Goal: Task Accomplishment & Management: Use online tool/utility

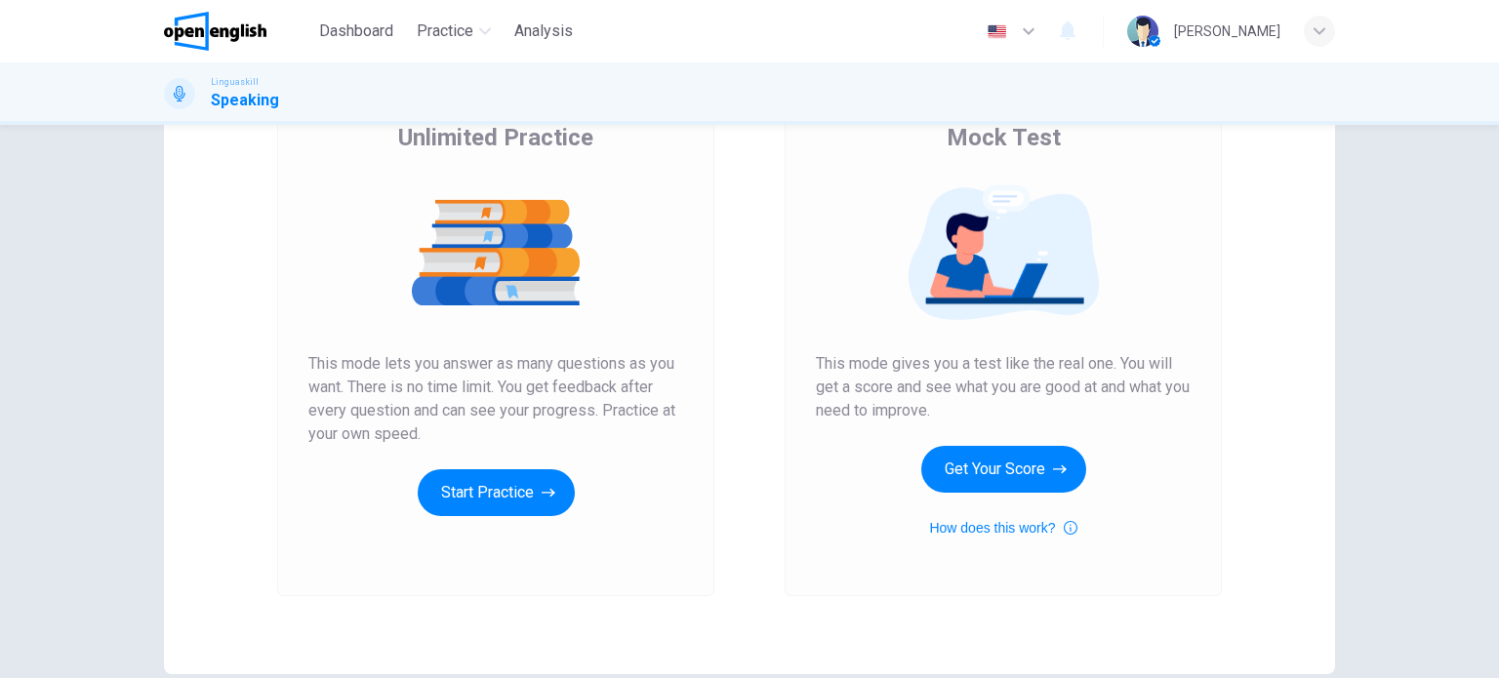
scroll to position [130, 0]
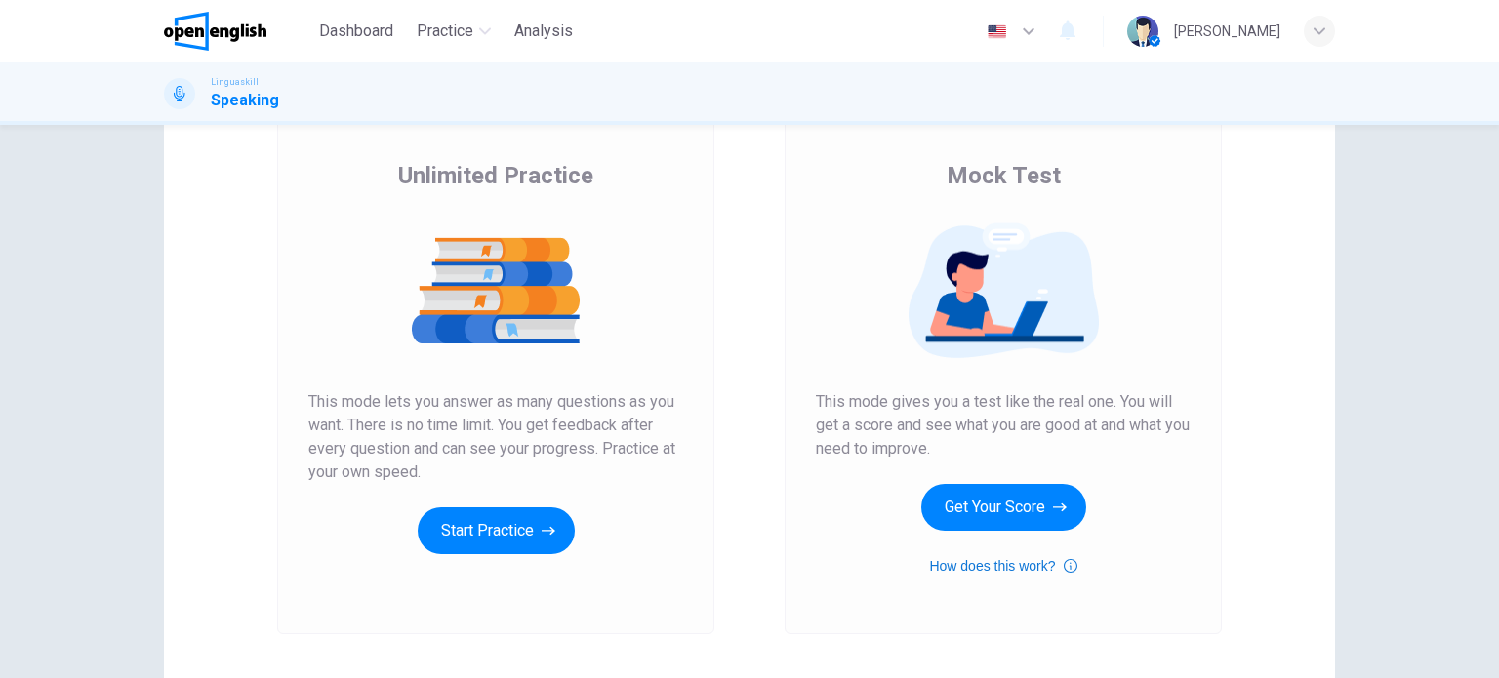
click at [1066, 567] on icon "button" at bounding box center [1071, 565] width 14 height 23
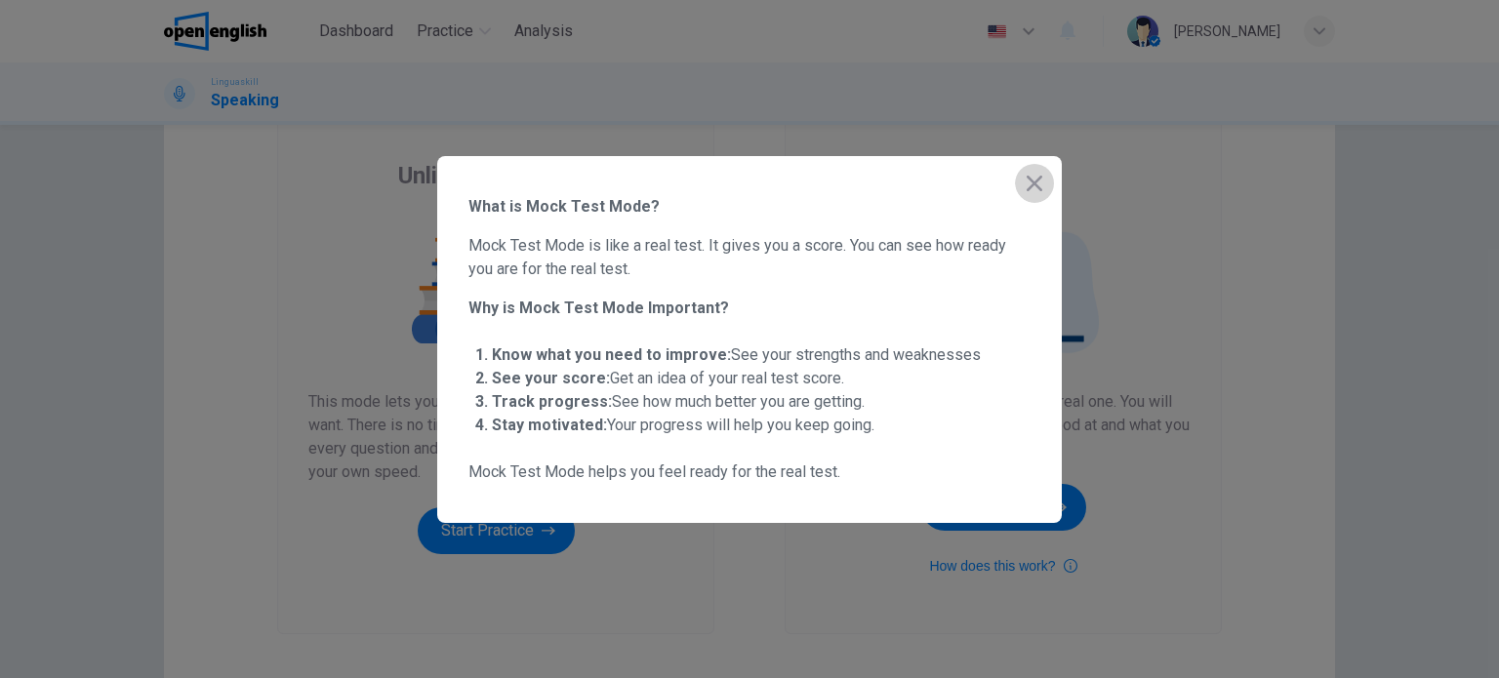
click at [1036, 182] on icon "button" at bounding box center [1034, 183] width 23 height 23
click at [1036, 182] on span "Mock Test" at bounding box center [1004, 175] width 114 height 31
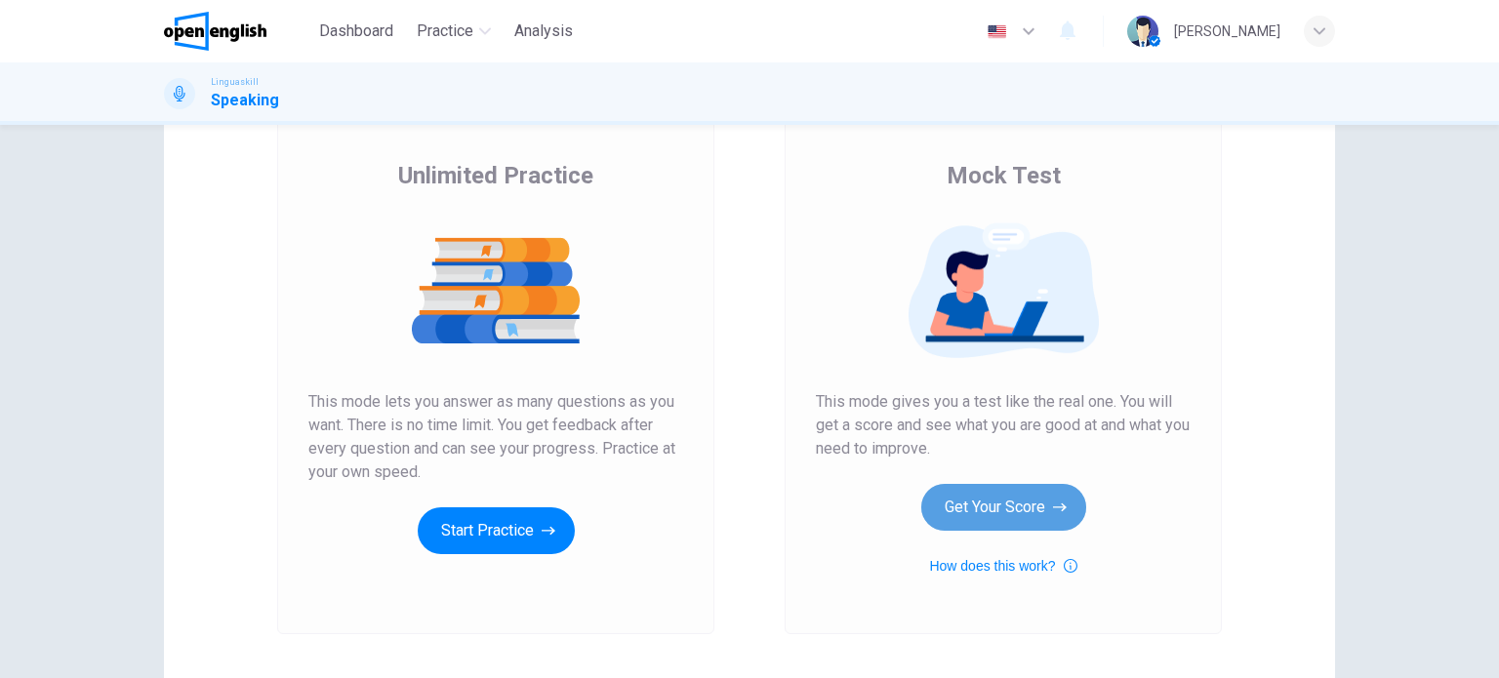
click at [995, 516] on button "Get Your Score" at bounding box center [1003, 507] width 165 height 47
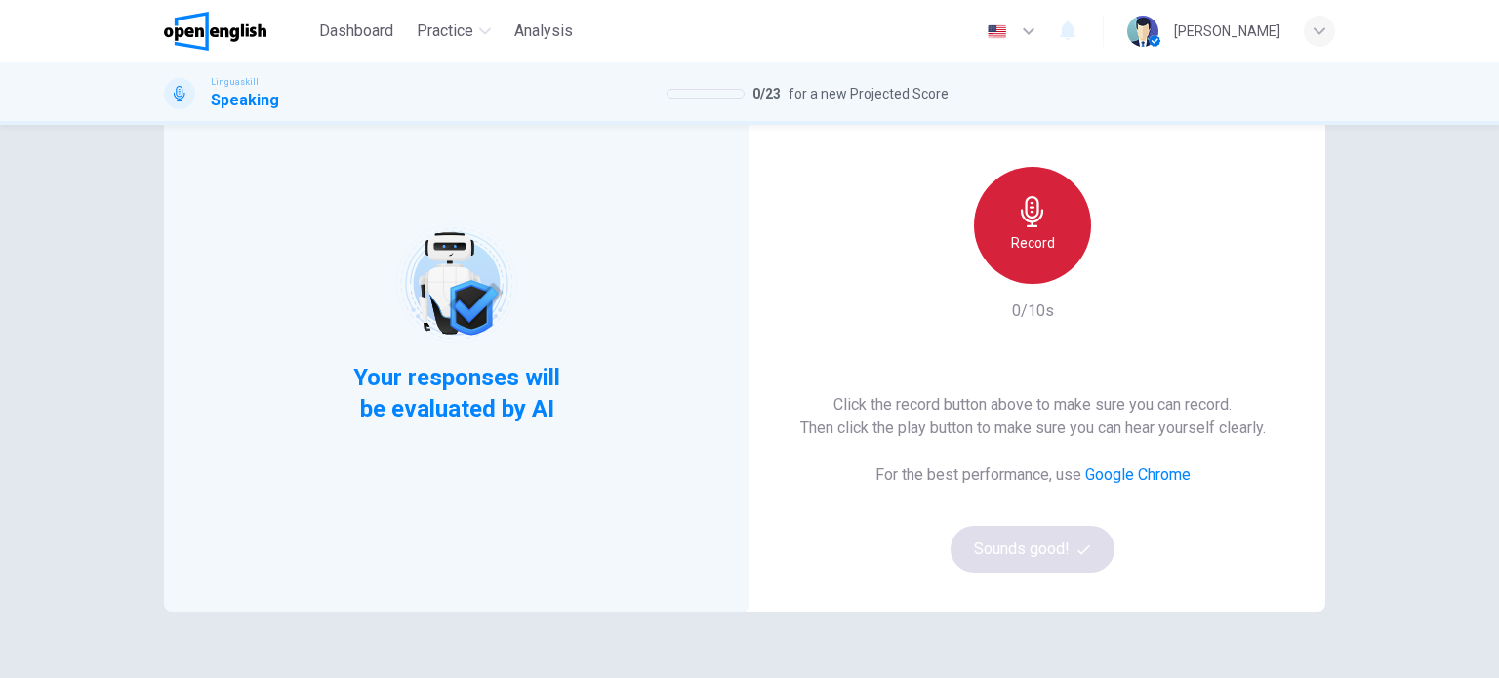
click at [1042, 241] on h6 "Record" at bounding box center [1033, 242] width 44 height 23
click at [1017, 229] on div "Stop" at bounding box center [1032, 225] width 117 height 117
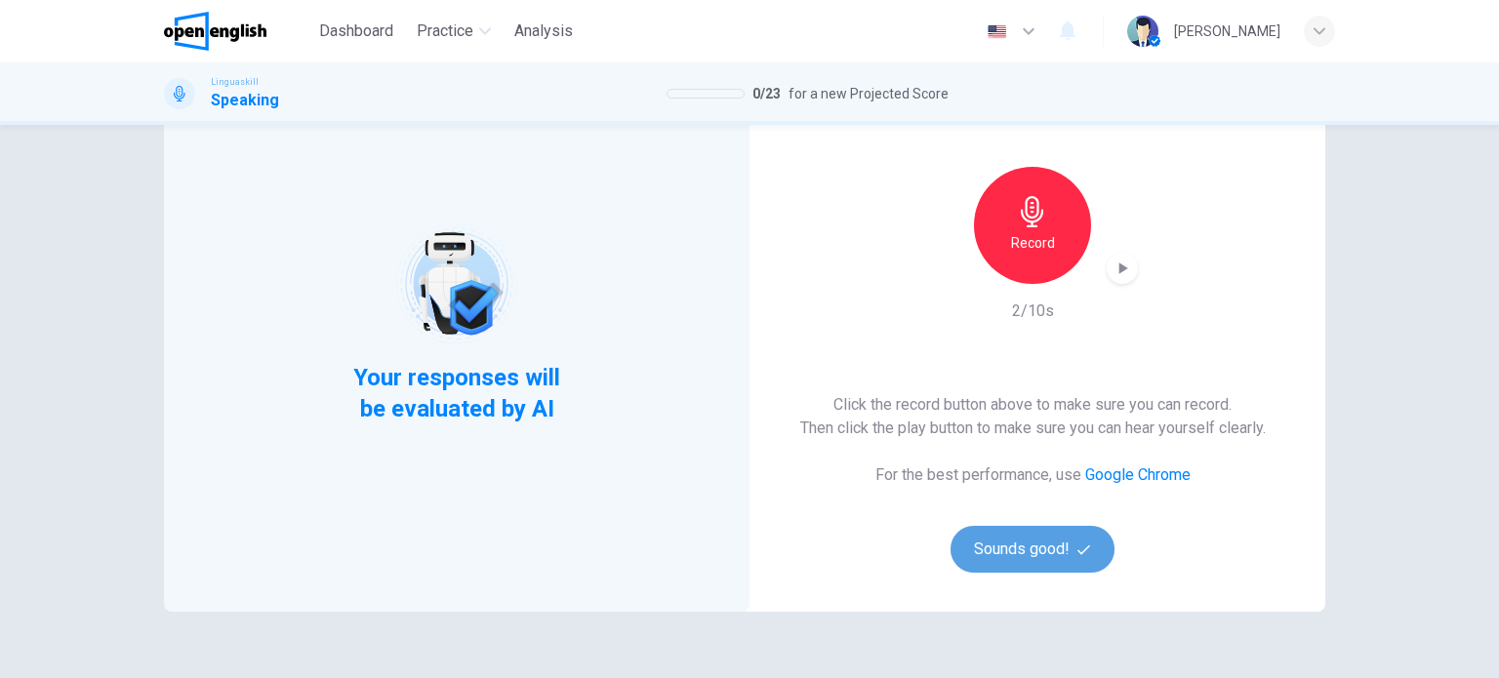
click at [998, 549] on button "Sounds good!" at bounding box center [1032, 549] width 164 height 47
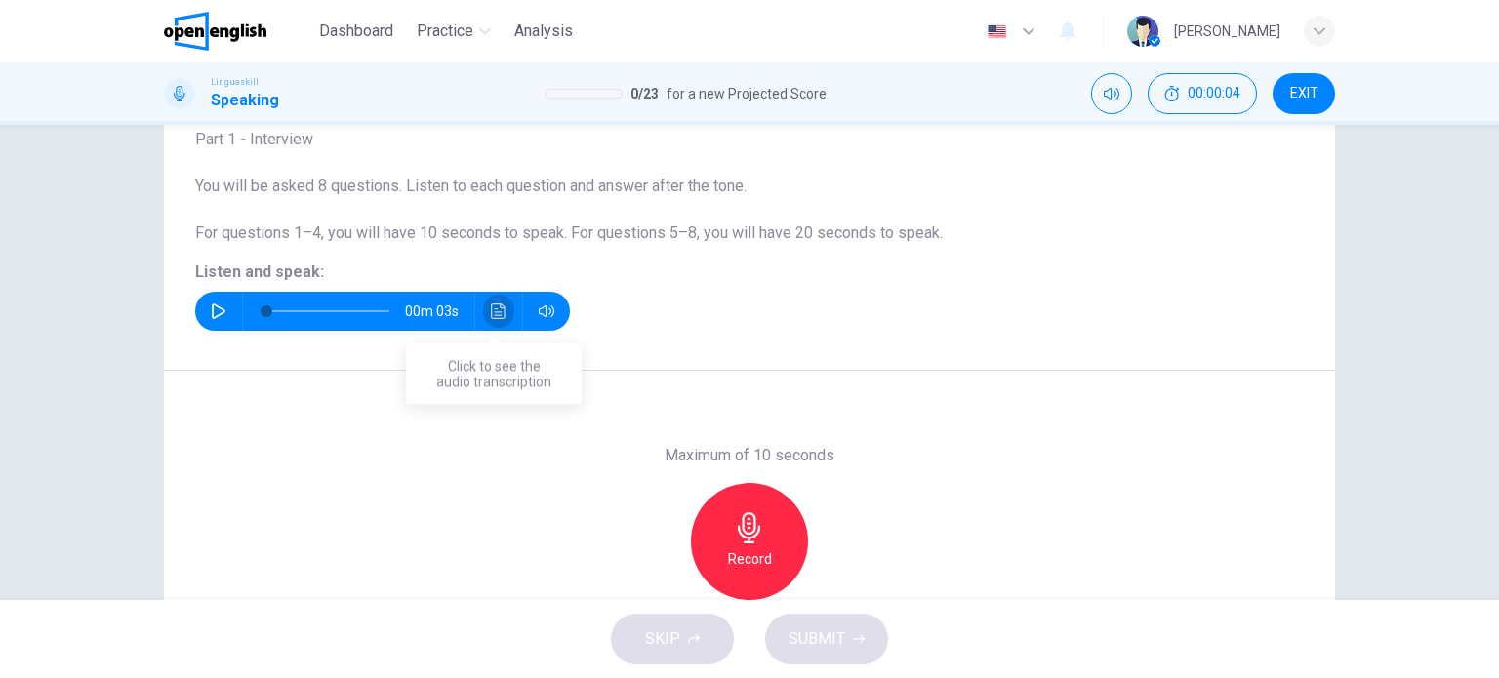
click at [491, 303] on icon "Click to see the audio transcription" at bounding box center [498, 311] width 15 height 16
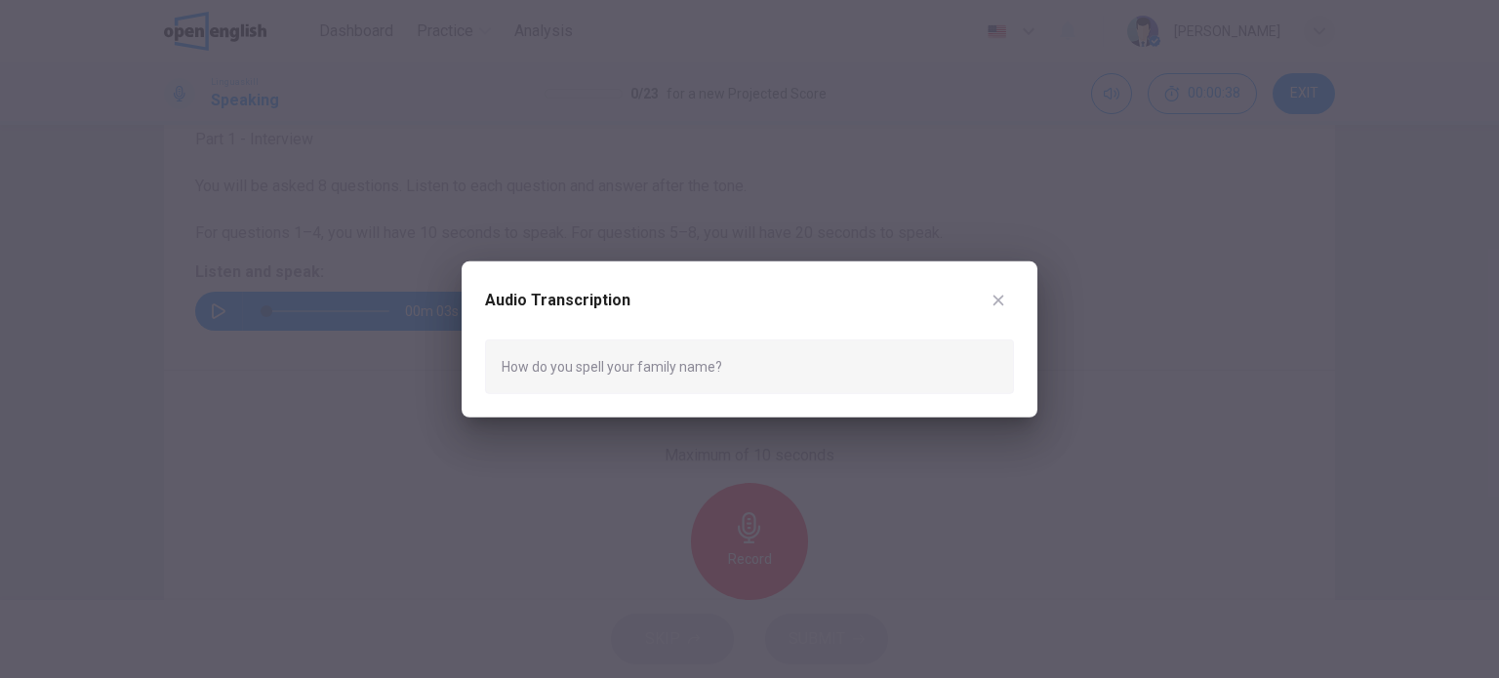
click at [995, 294] on icon "button" at bounding box center [998, 300] width 16 height 16
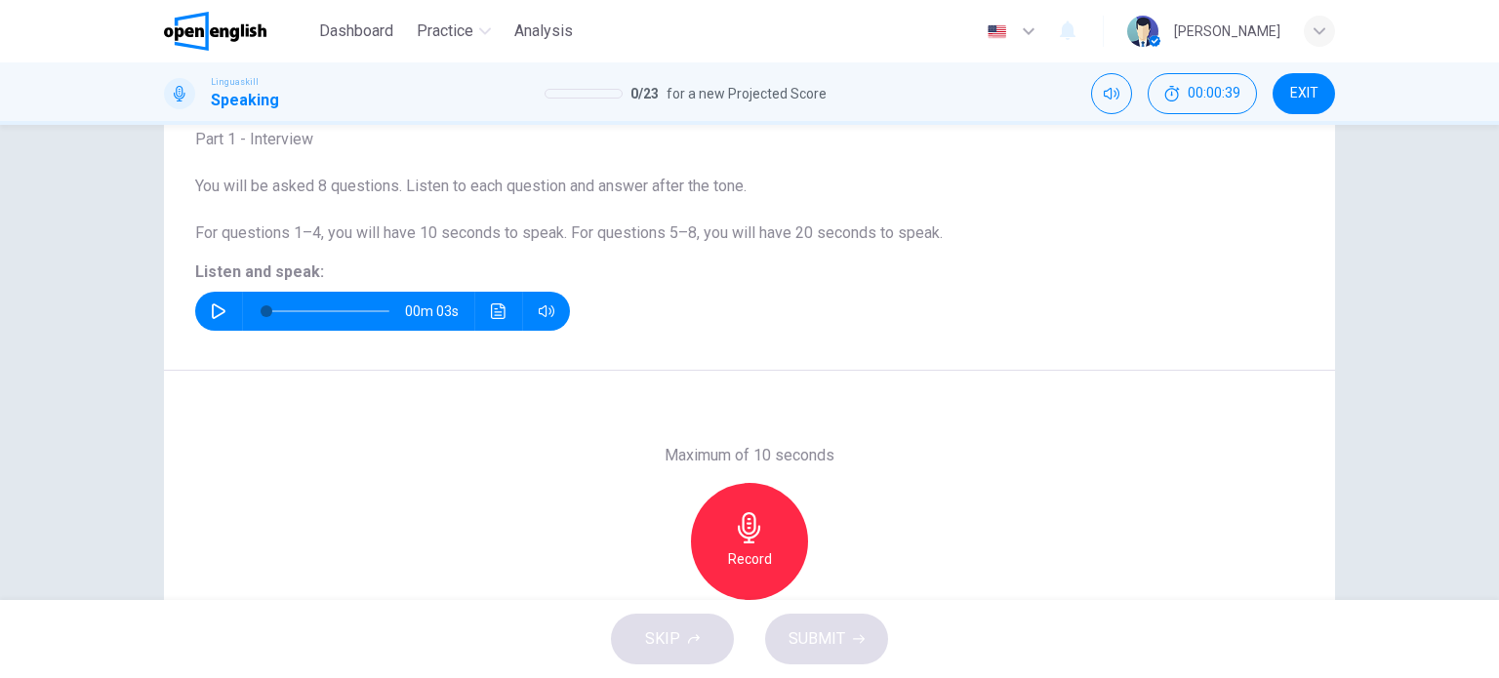
click at [734, 528] on icon "button" at bounding box center [749, 527] width 31 height 31
click at [734, 527] on icon "button" at bounding box center [749, 527] width 31 height 31
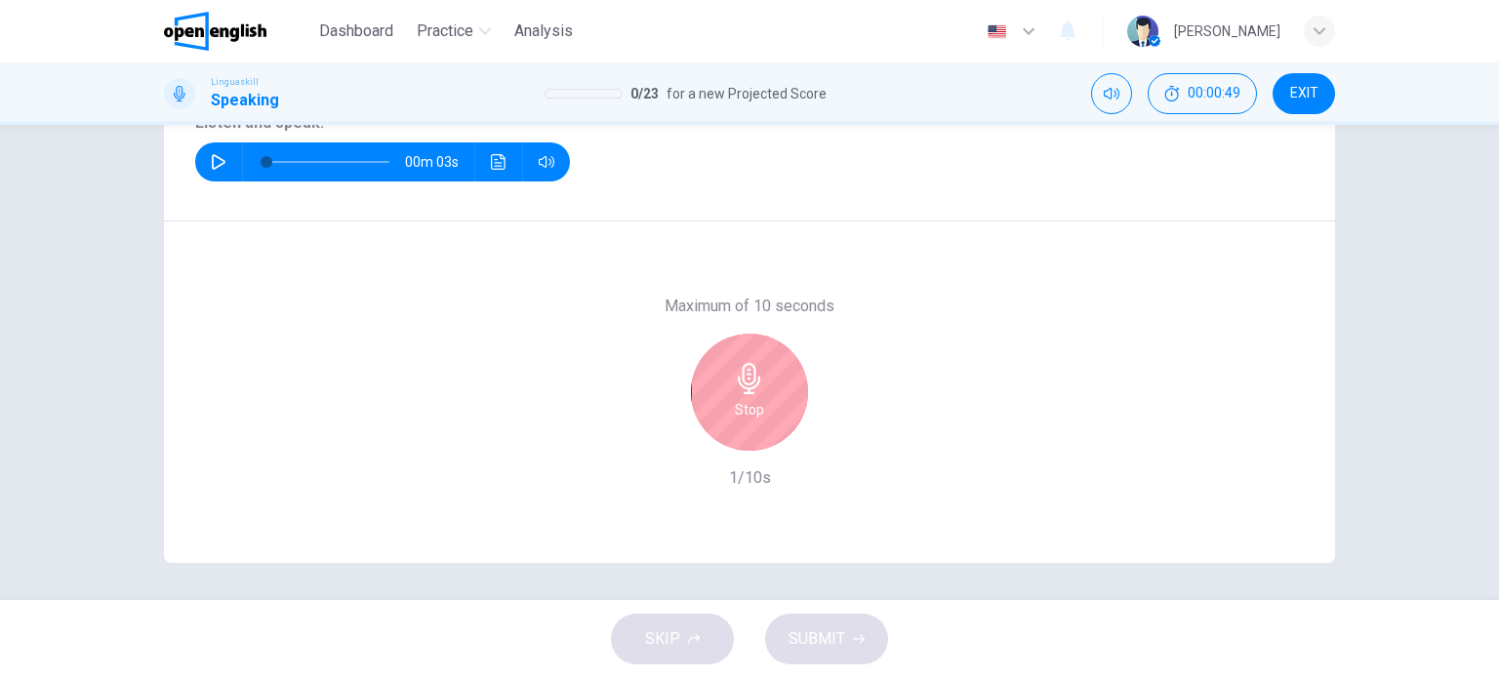
scroll to position [281, 0]
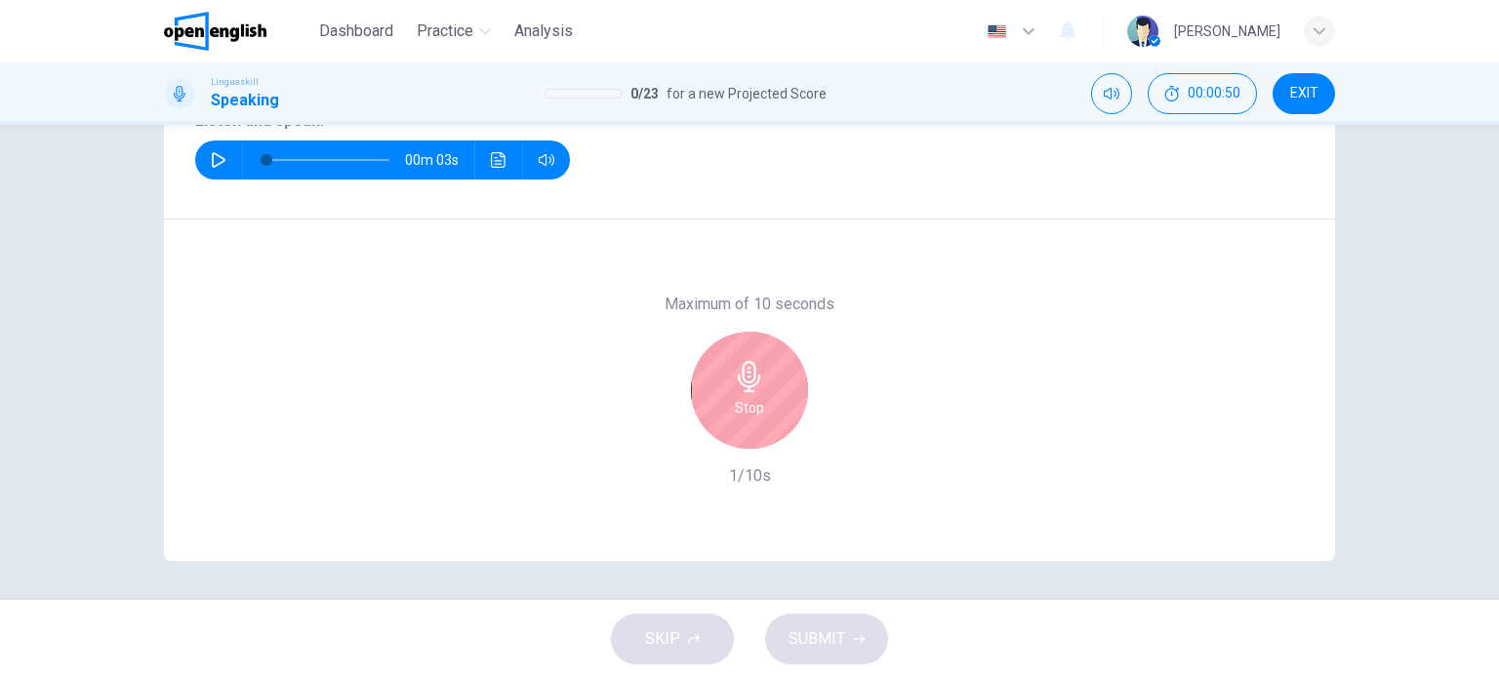
click at [747, 396] on h6 "Stop" at bounding box center [749, 407] width 29 height 23
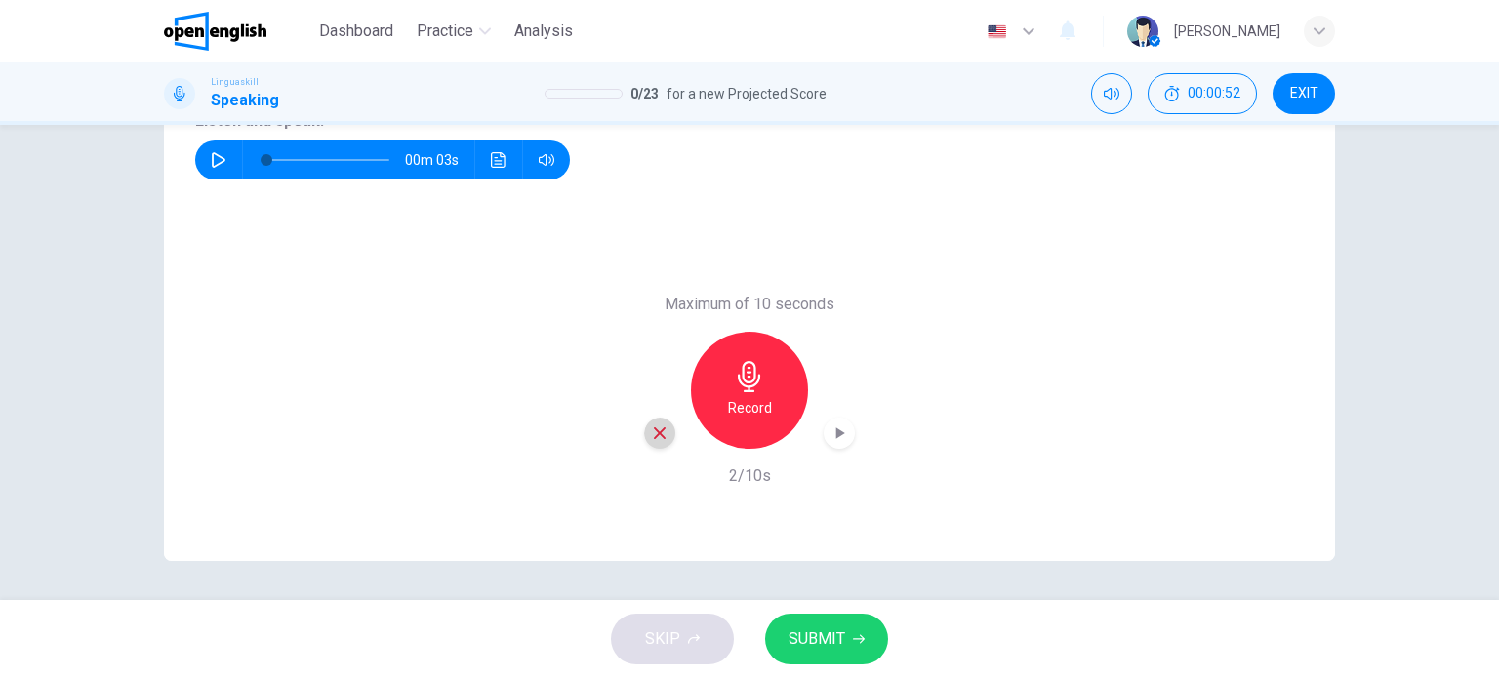
click at [651, 424] on icon "button" at bounding box center [660, 433] width 18 height 18
click at [752, 398] on h6 "Record" at bounding box center [750, 407] width 44 height 23
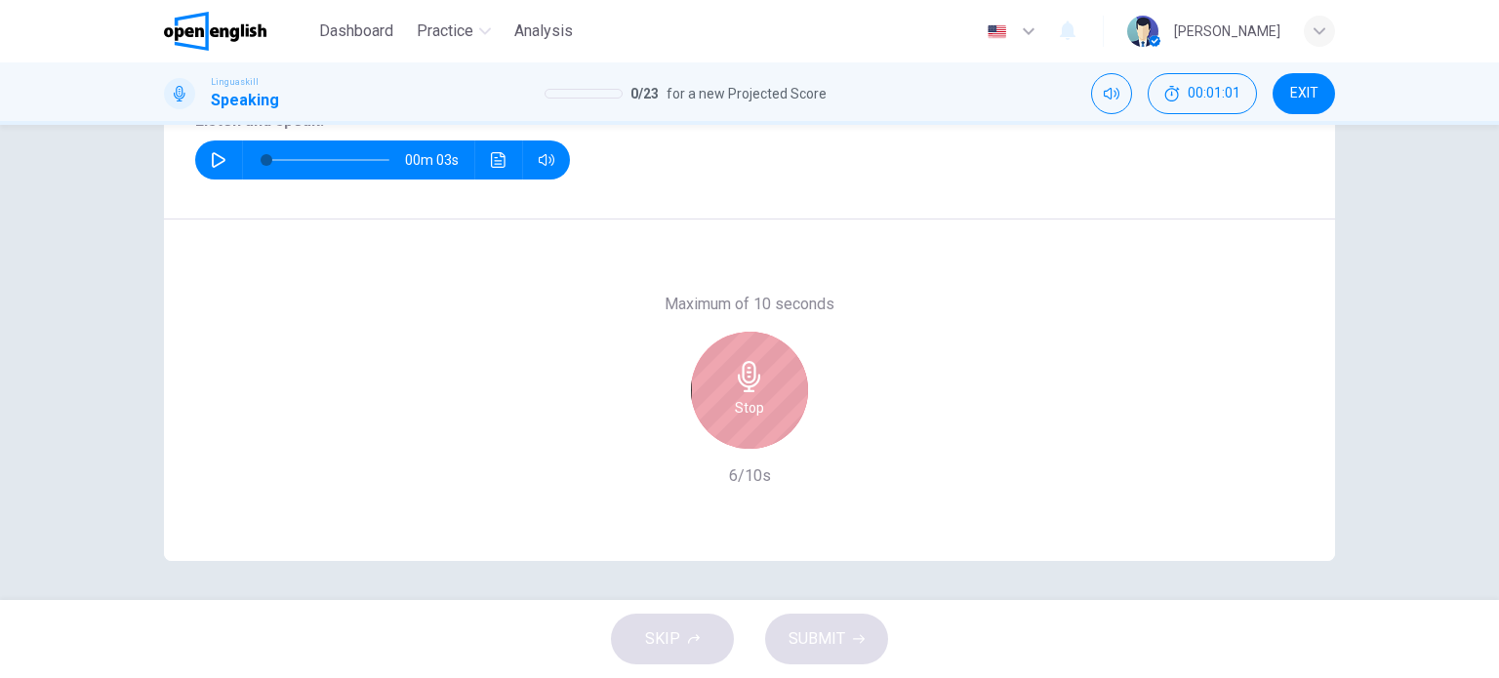
click at [752, 398] on h6 "Stop" at bounding box center [749, 407] width 29 height 23
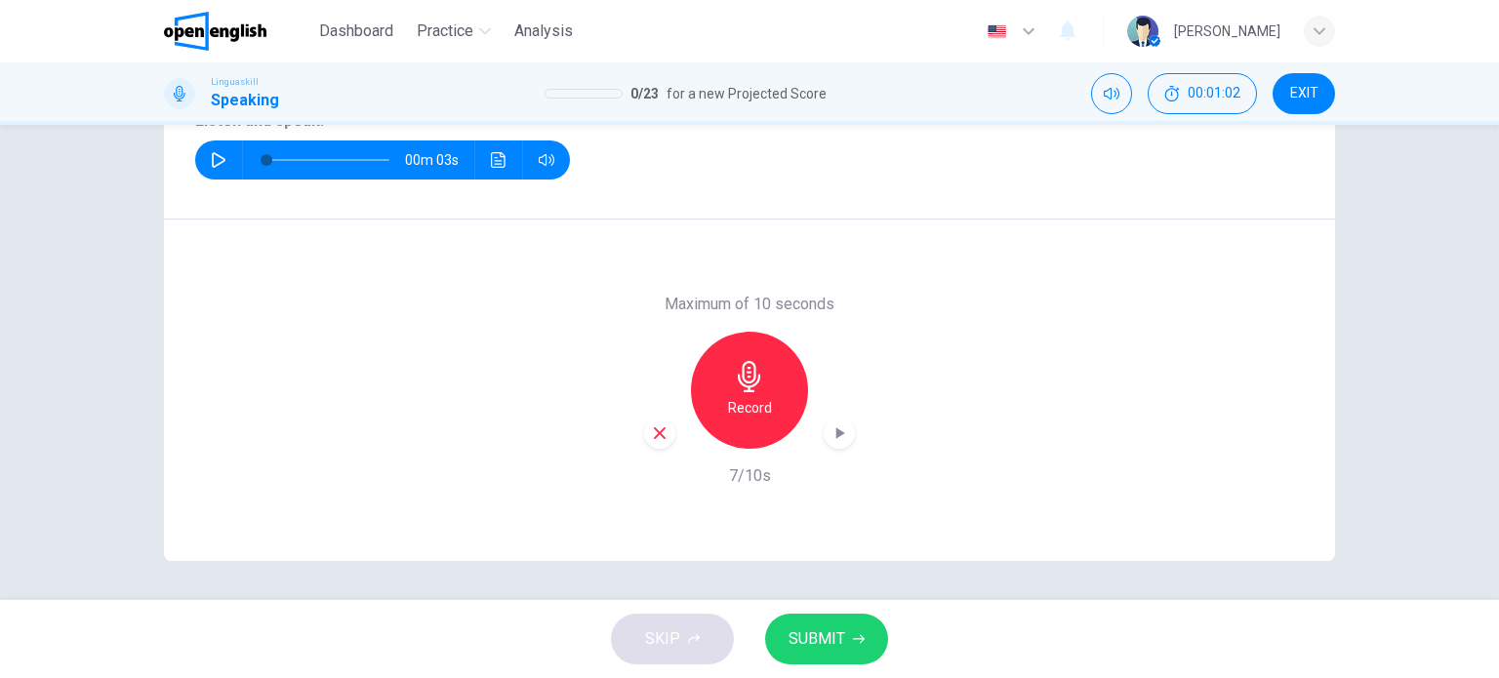
click at [833, 636] on span "SUBMIT" at bounding box center [816, 638] width 57 height 27
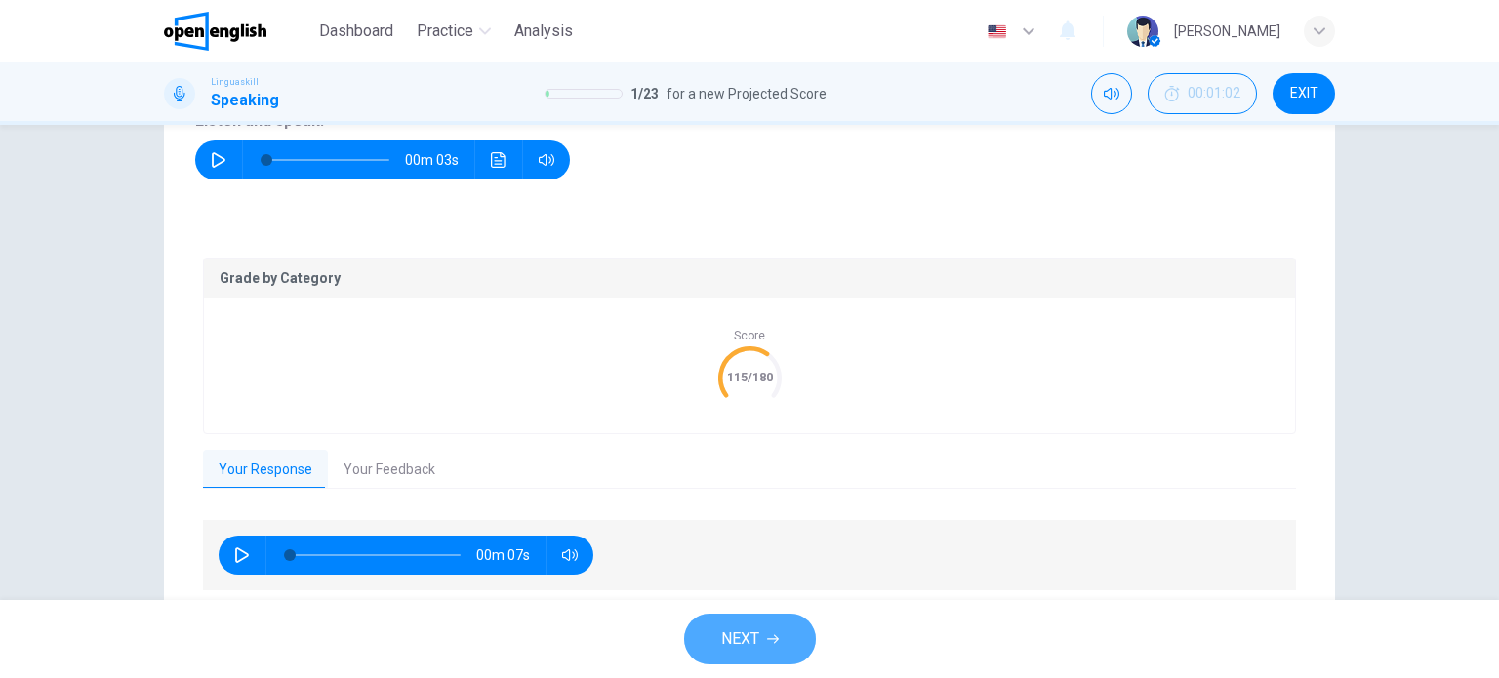
click at [740, 646] on span "NEXT" at bounding box center [740, 638] width 38 height 27
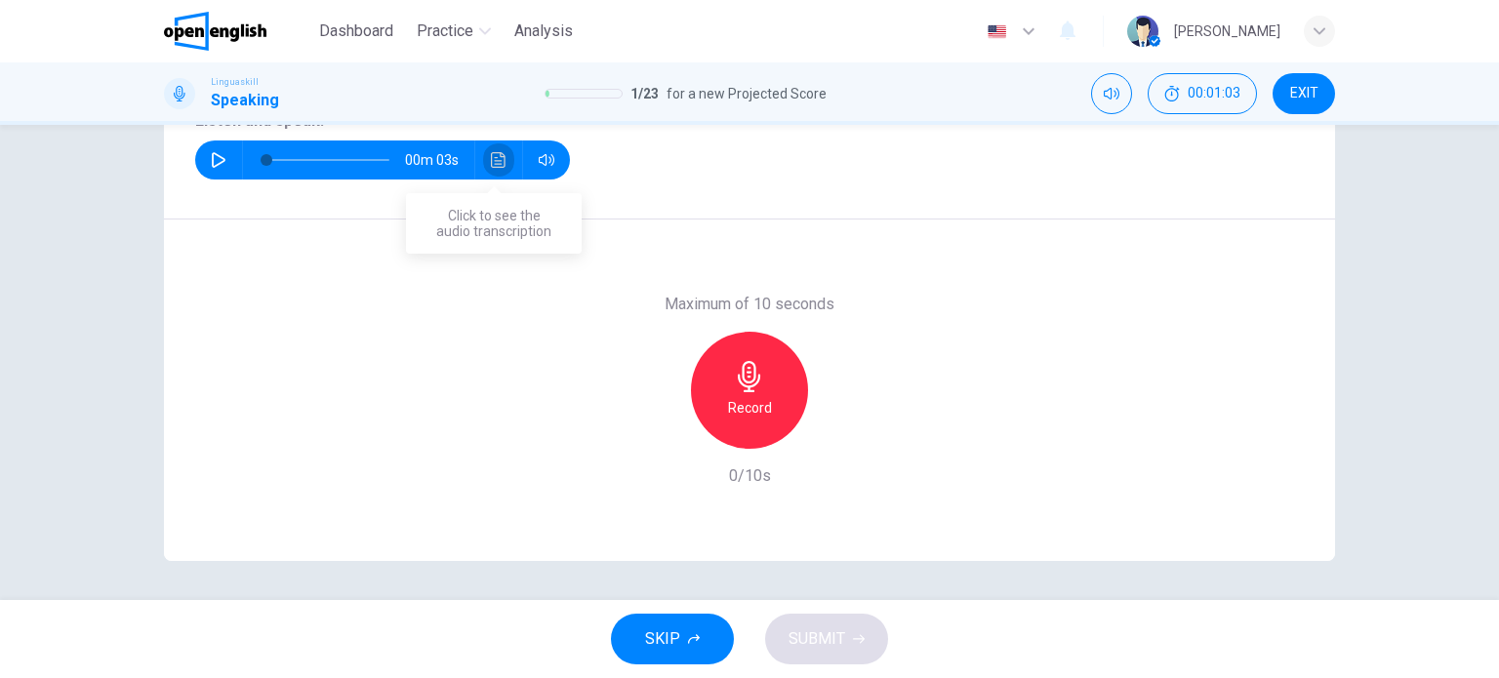
click at [493, 163] on icon "Click to see the audio transcription" at bounding box center [499, 160] width 16 height 16
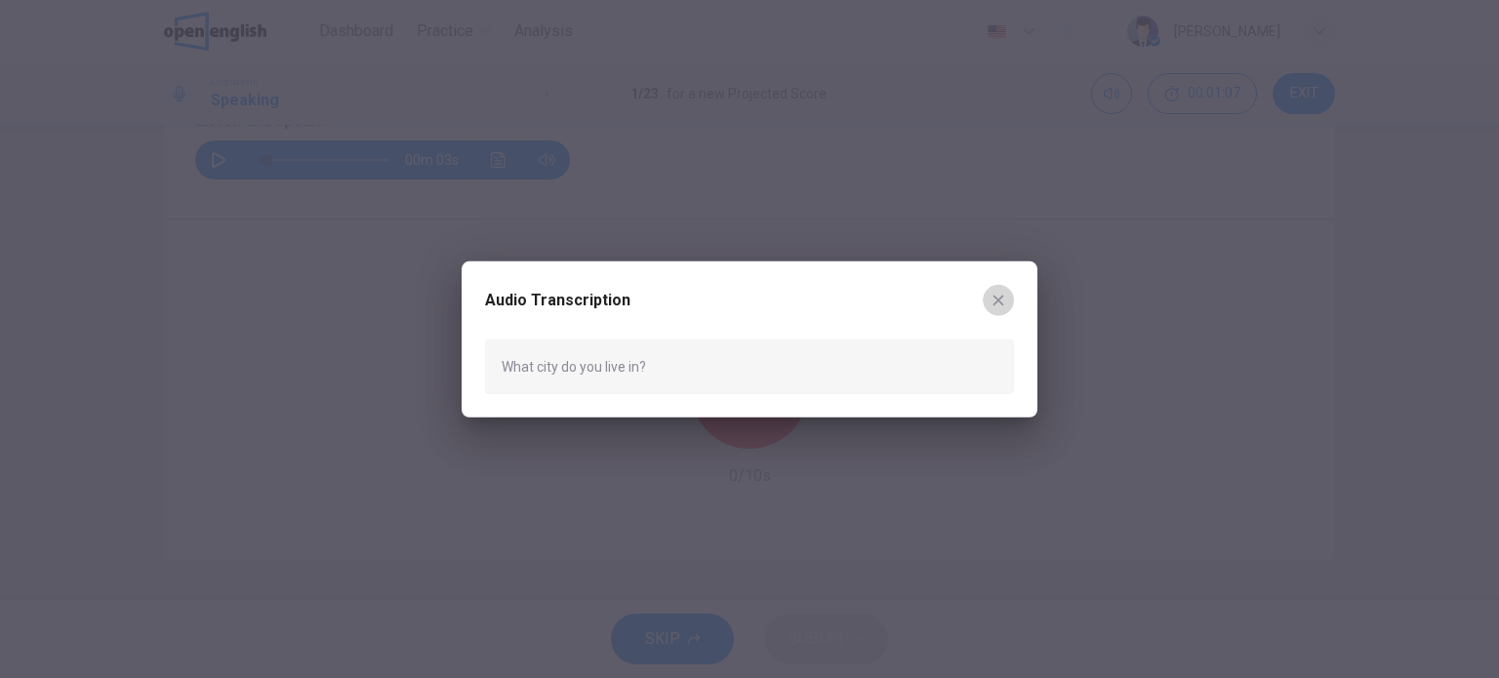
click at [995, 296] on icon "button" at bounding box center [998, 300] width 11 height 11
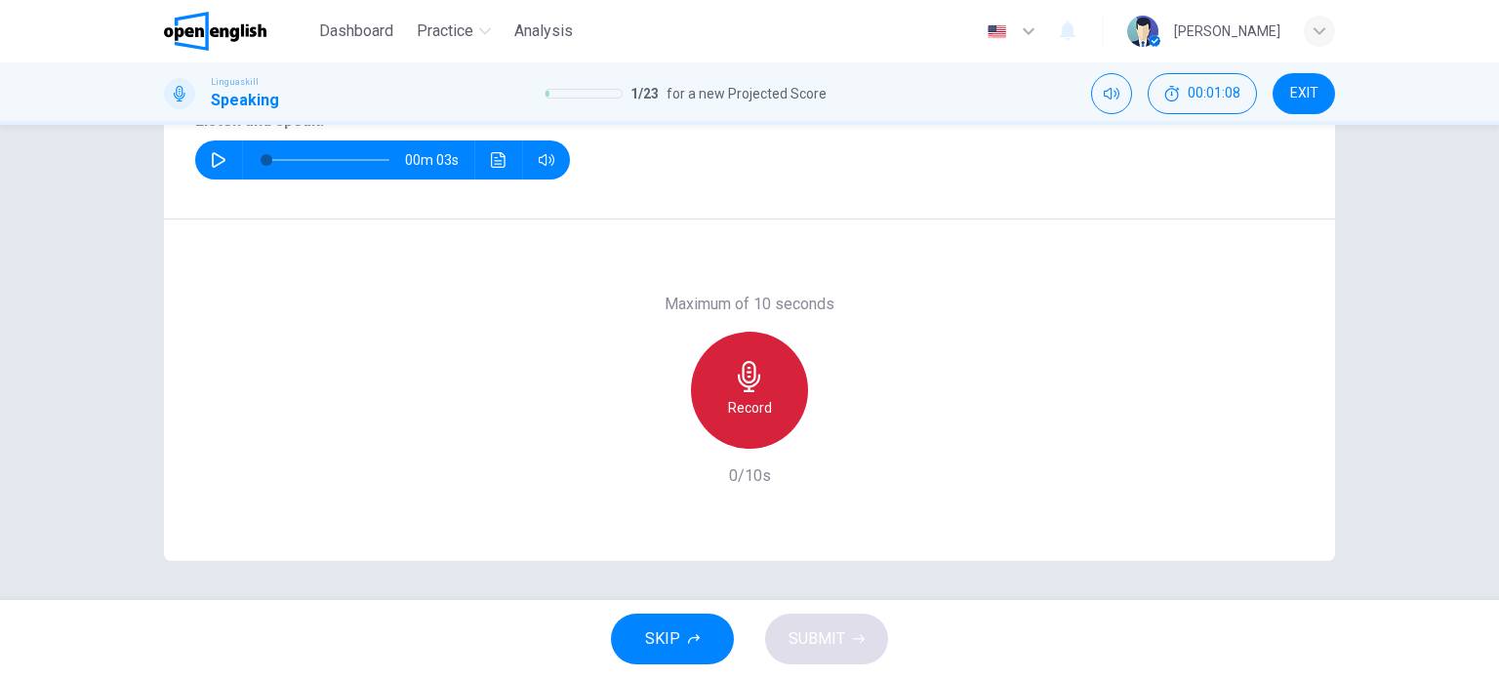
click at [756, 393] on div "Record" at bounding box center [749, 390] width 117 height 117
click at [738, 379] on icon "button" at bounding box center [749, 376] width 22 height 31
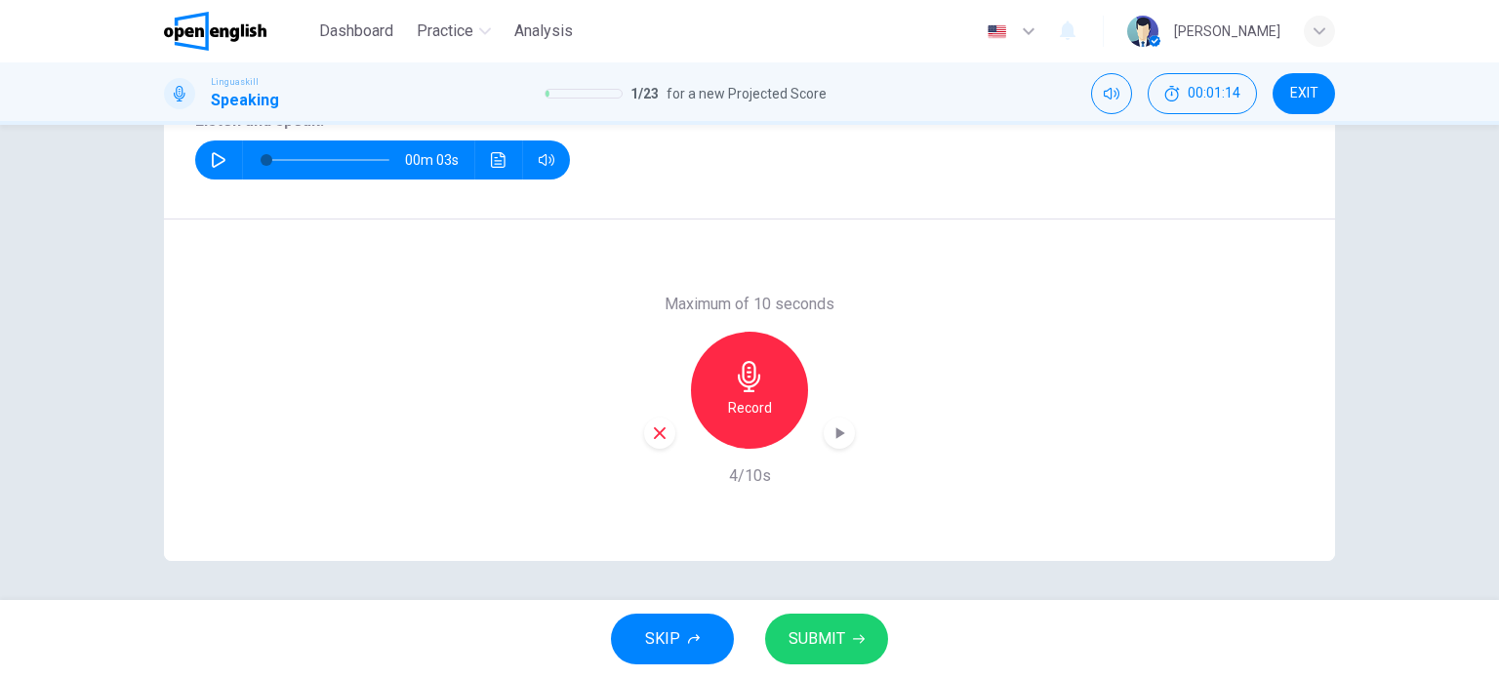
click at [818, 633] on span "SUBMIT" at bounding box center [816, 638] width 57 height 27
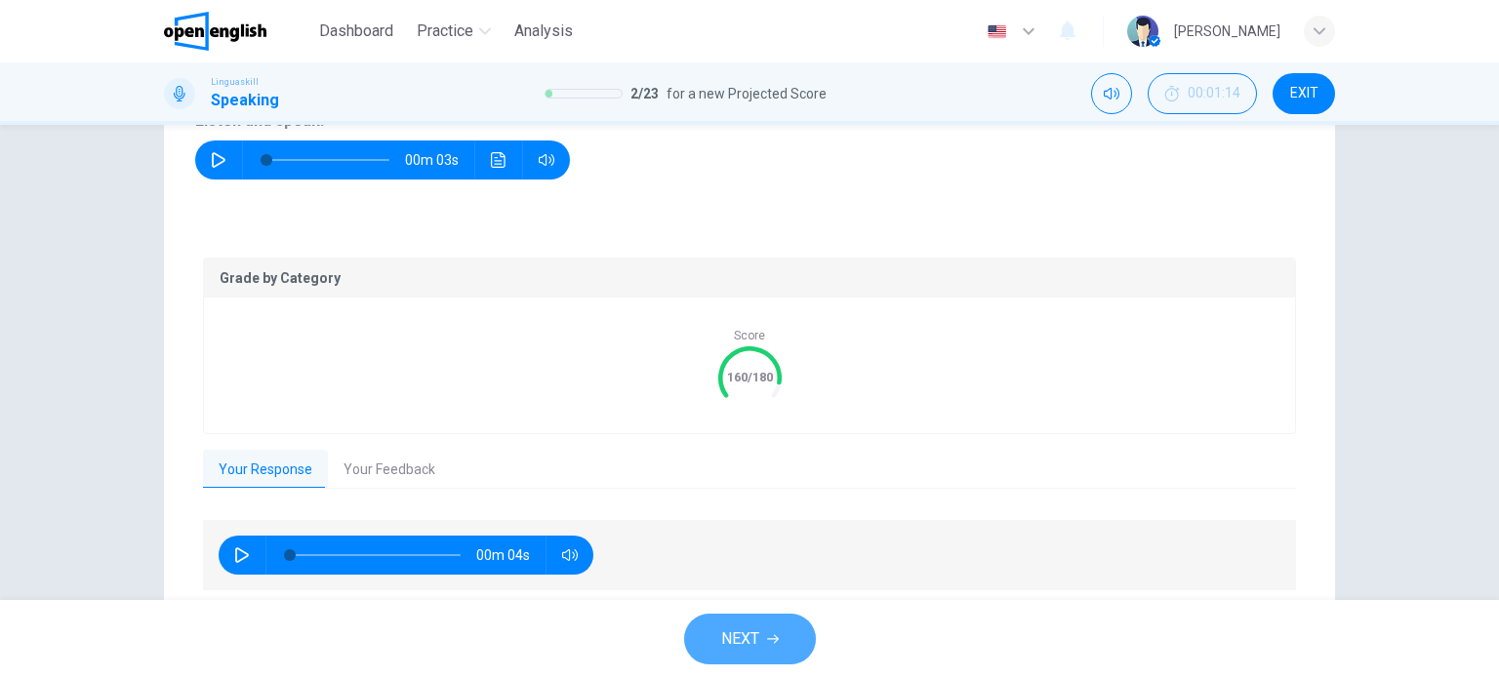
click at [733, 625] on span "NEXT" at bounding box center [740, 638] width 38 height 27
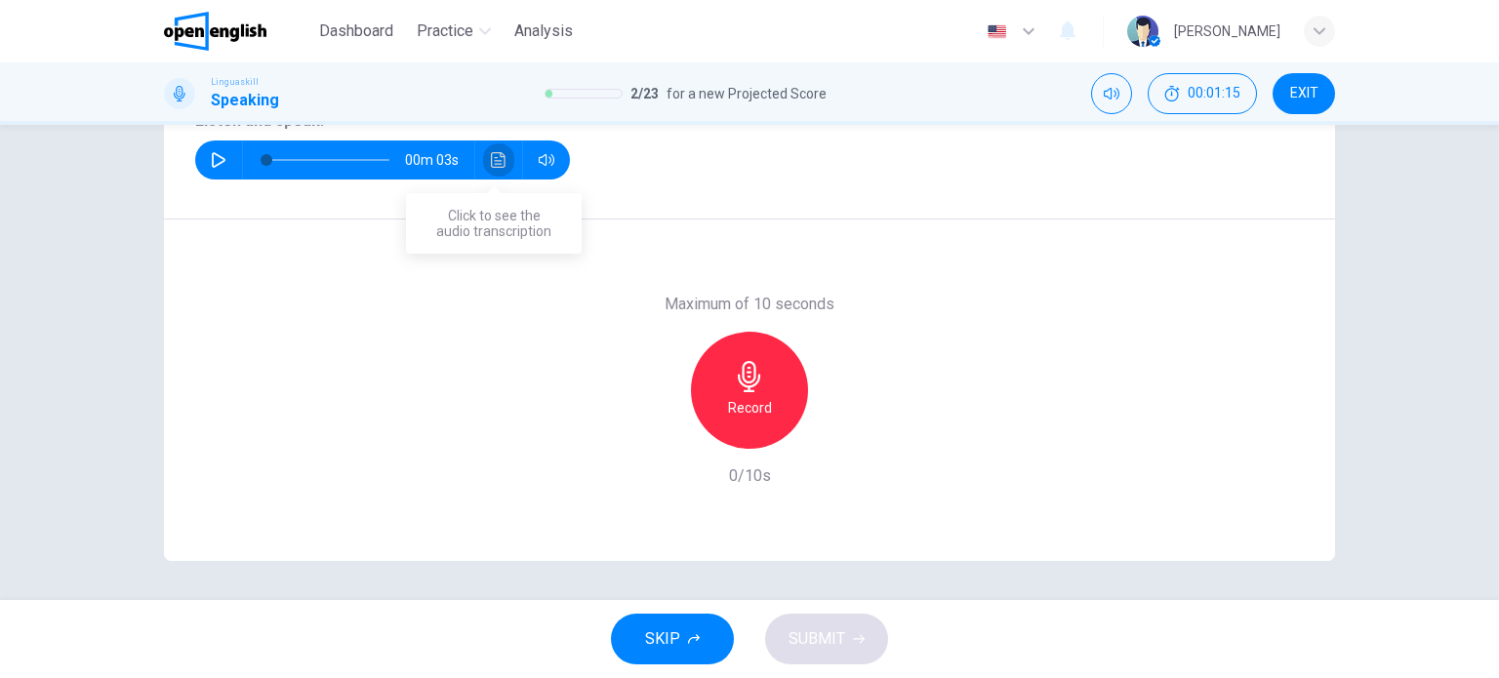
click at [483, 159] on button "Click to see the audio transcription" at bounding box center [498, 160] width 31 height 39
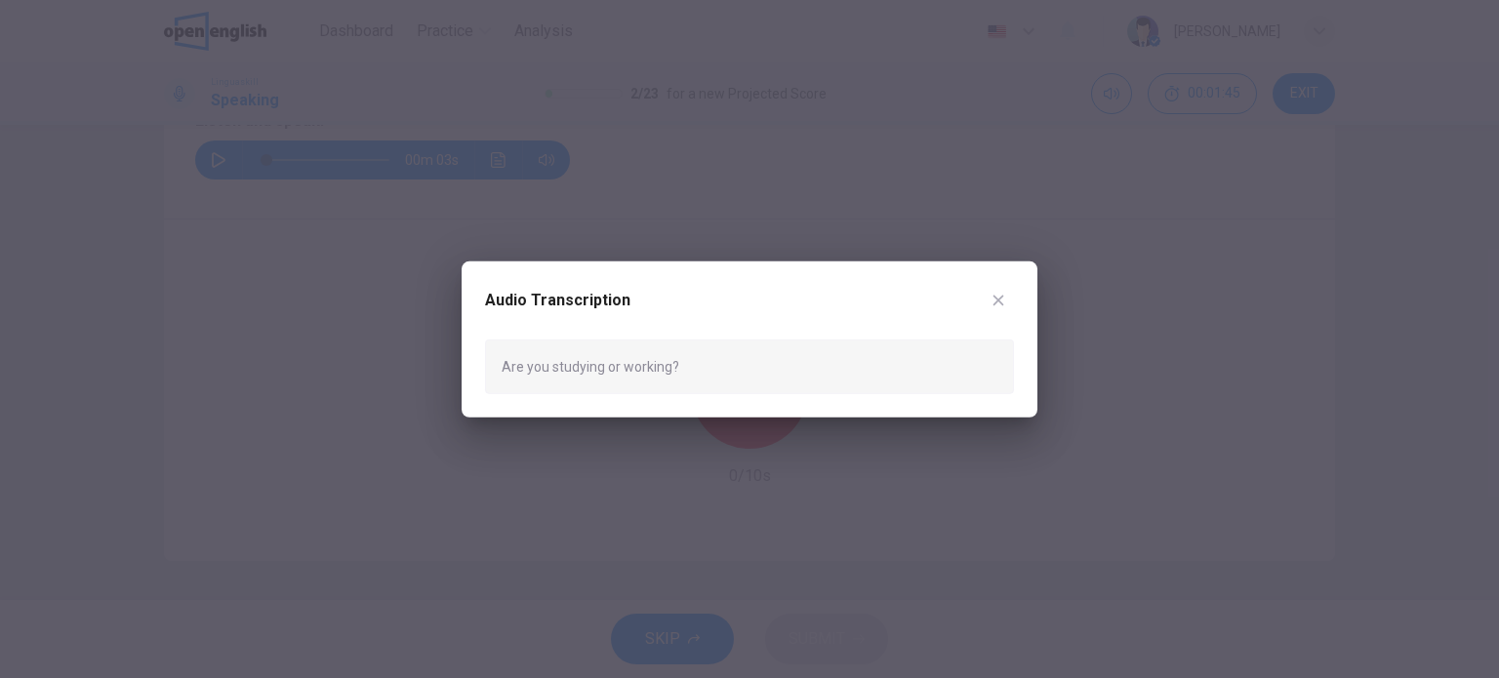
click at [995, 300] on icon "button" at bounding box center [998, 300] width 16 height 16
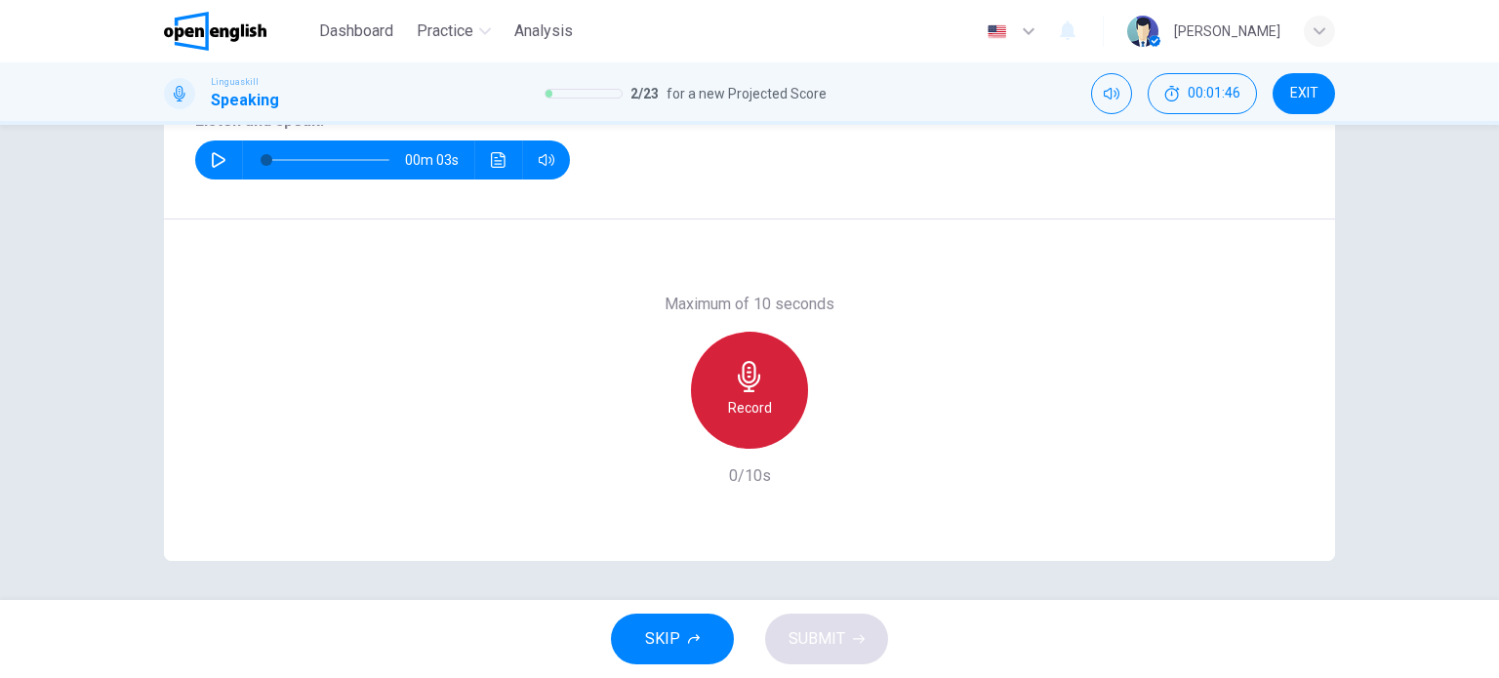
click at [726, 375] on div "Record" at bounding box center [749, 390] width 117 height 117
click at [760, 412] on div "Stop" at bounding box center [749, 390] width 117 height 117
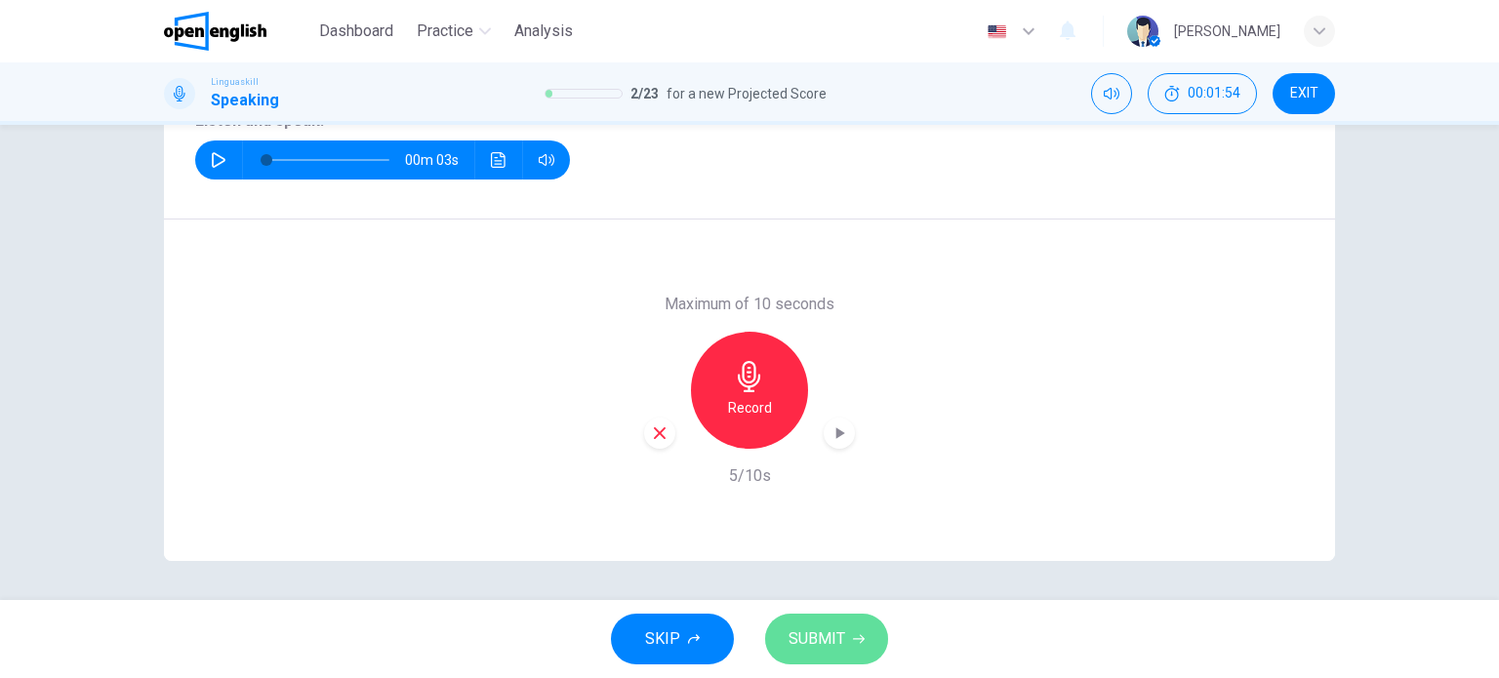
click at [820, 640] on span "SUBMIT" at bounding box center [816, 638] width 57 height 27
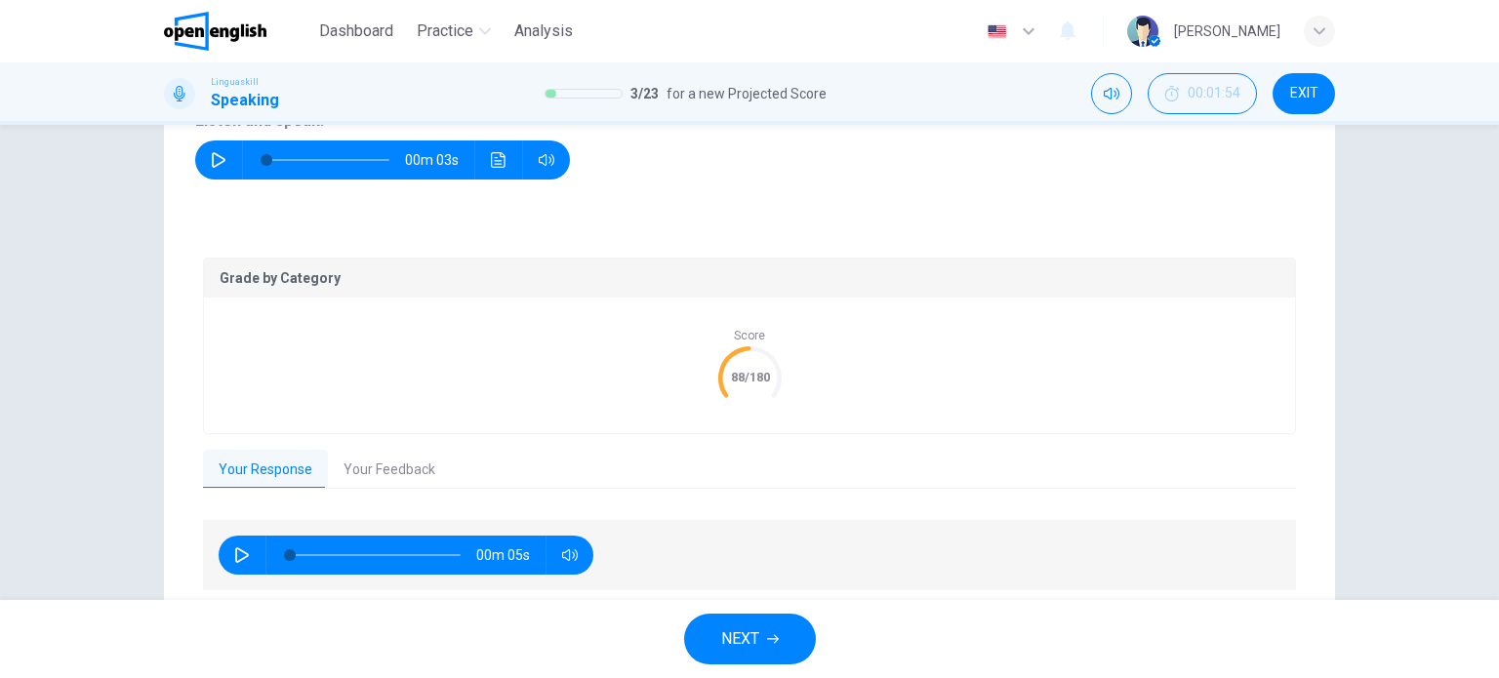
click at [742, 647] on span "NEXT" at bounding box center [740, 638] width 38 height 27
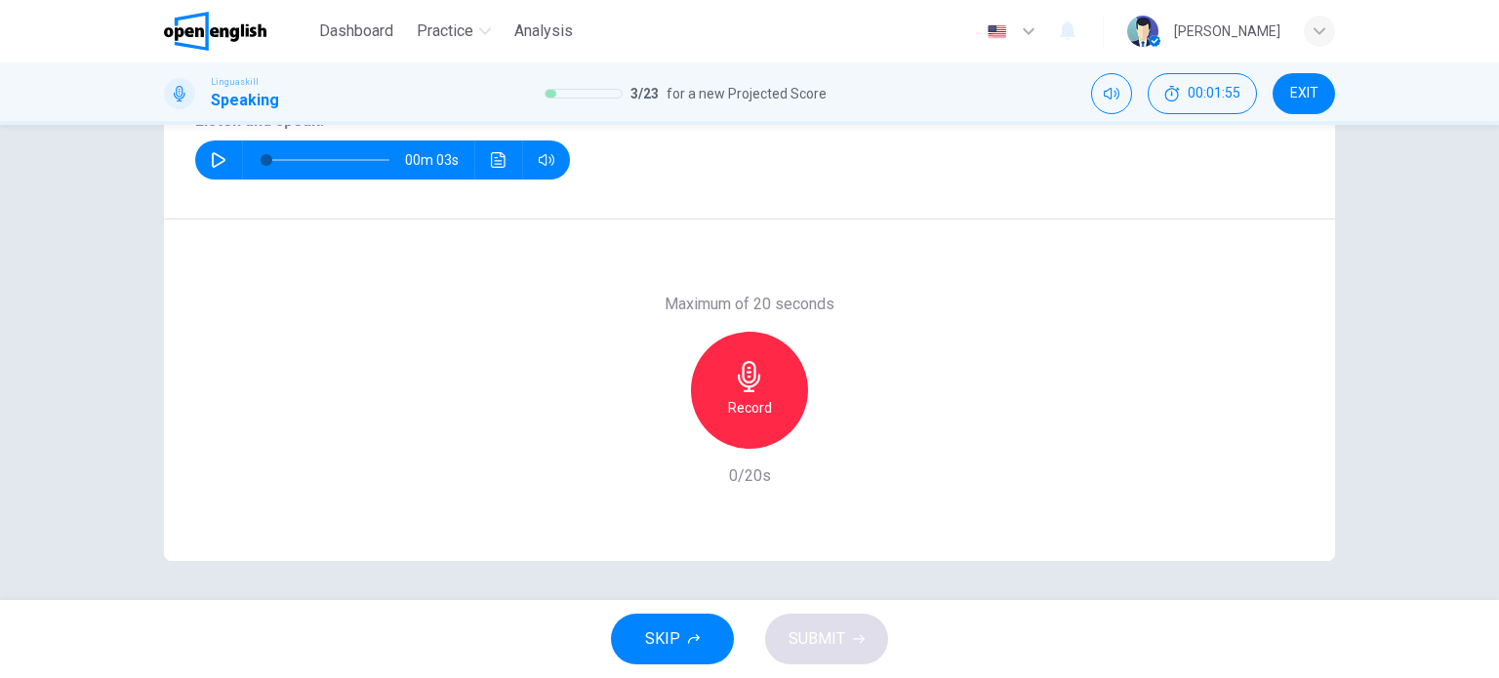
scroll to position [0, 0]
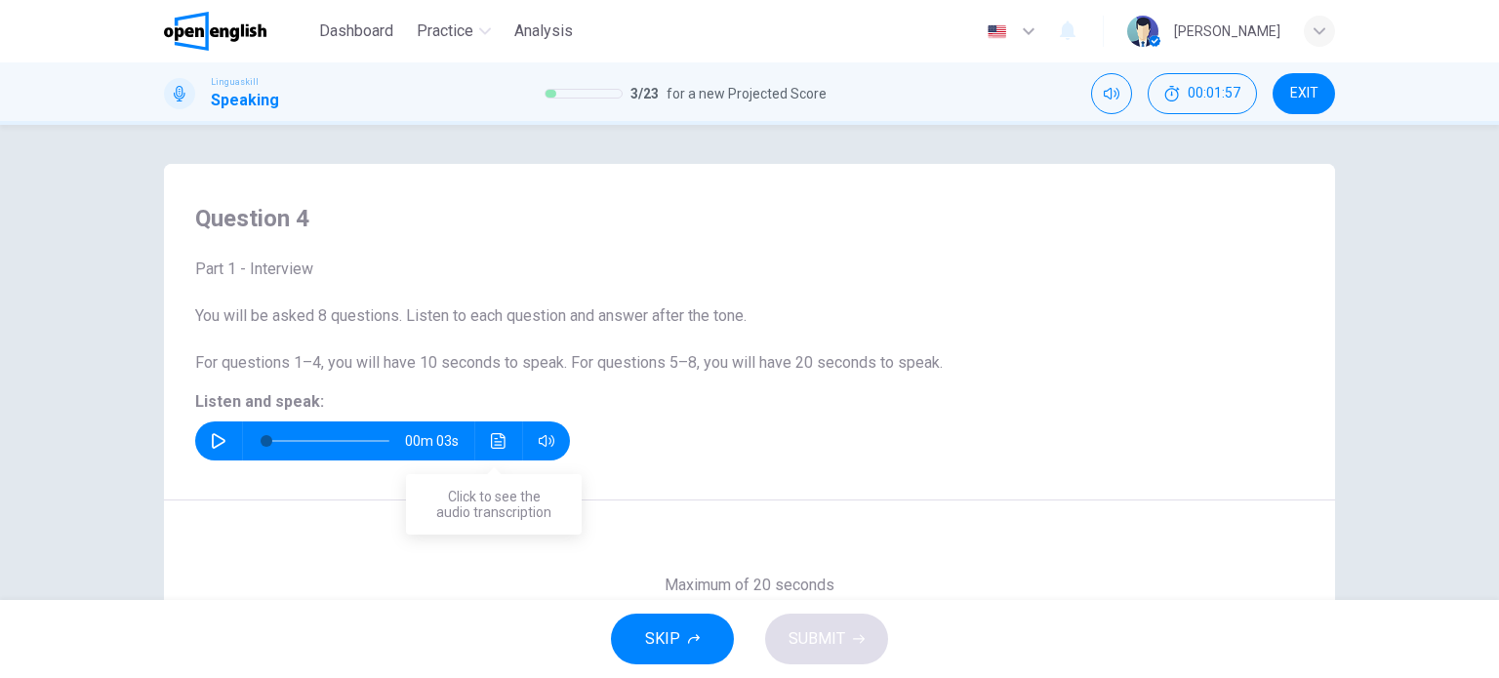
click at [494, 451] on button "Click to see the audio transcription" at bounding box center [498, 441] width 31 height 39
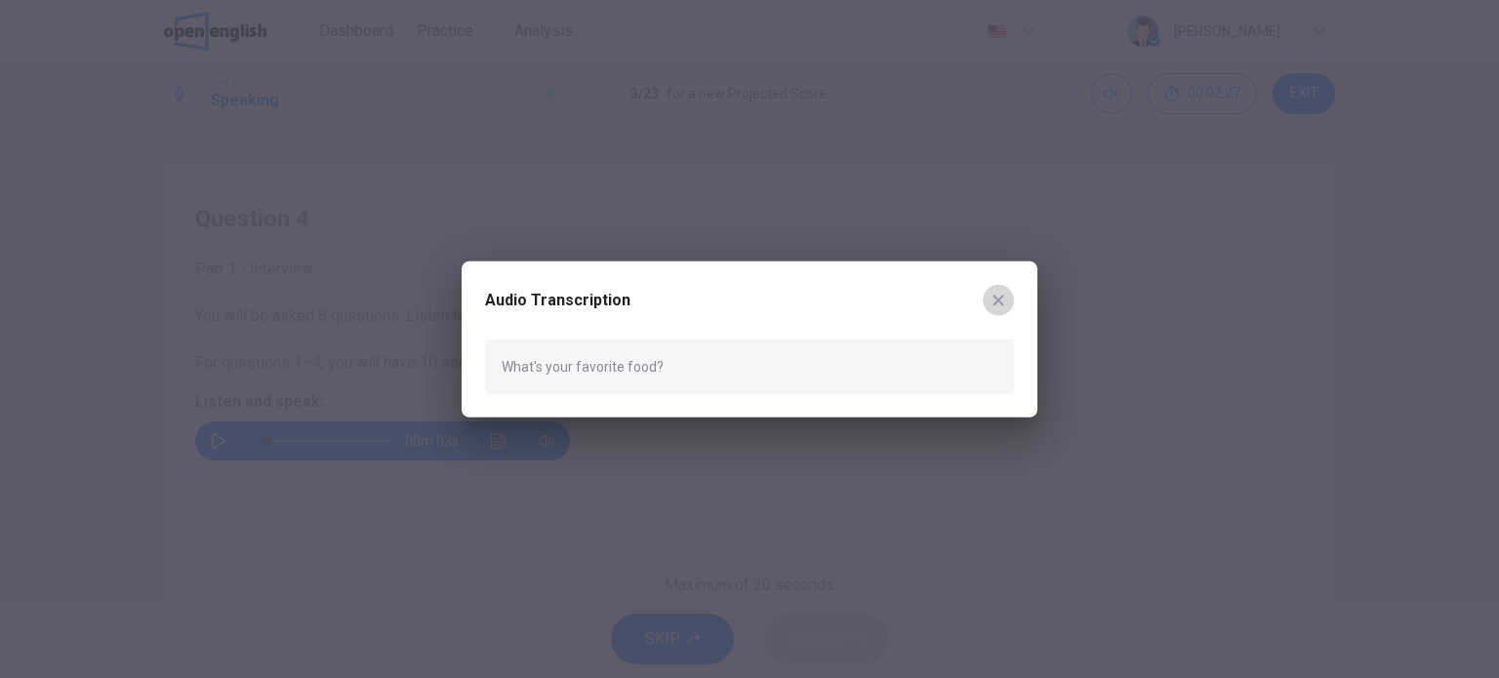
click at [994, 296] on icon "button" at bounding box center [998, 300] width 11 height 11
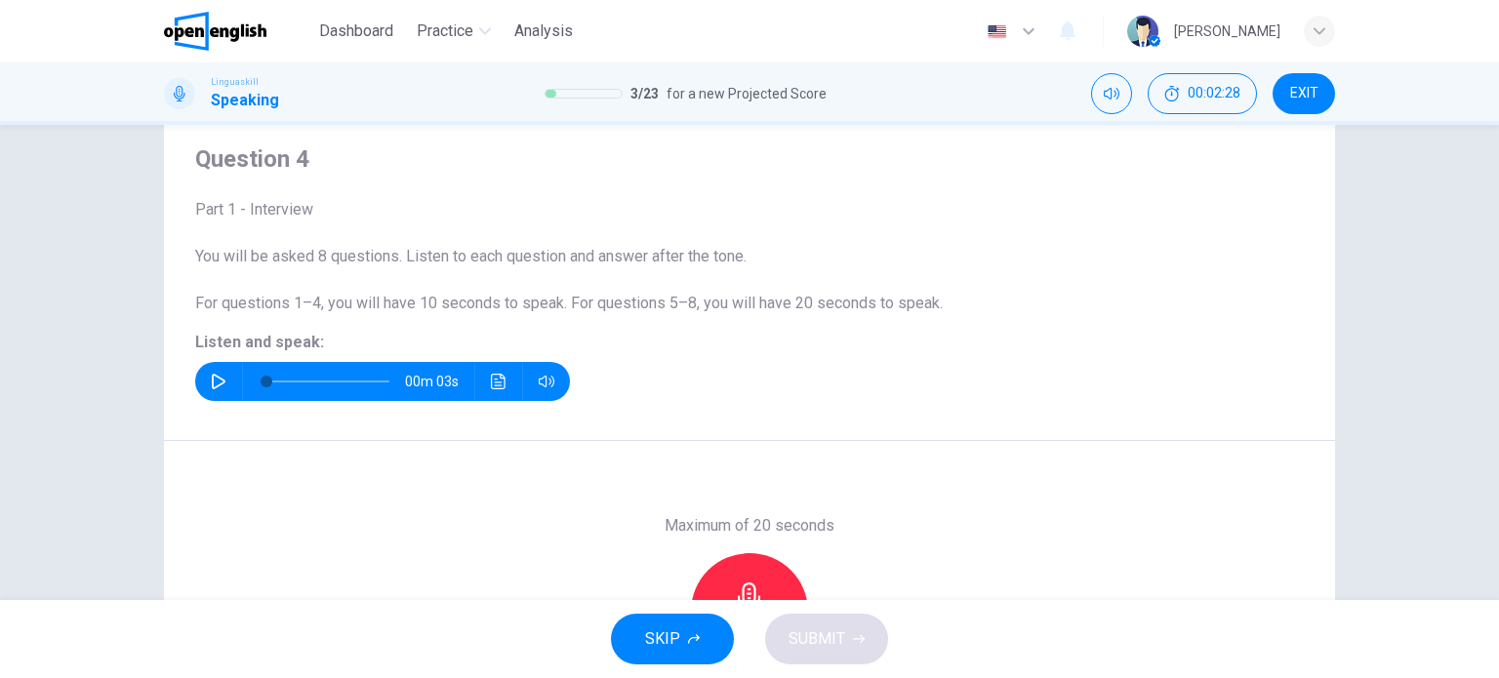
scroll to position [260, 0]
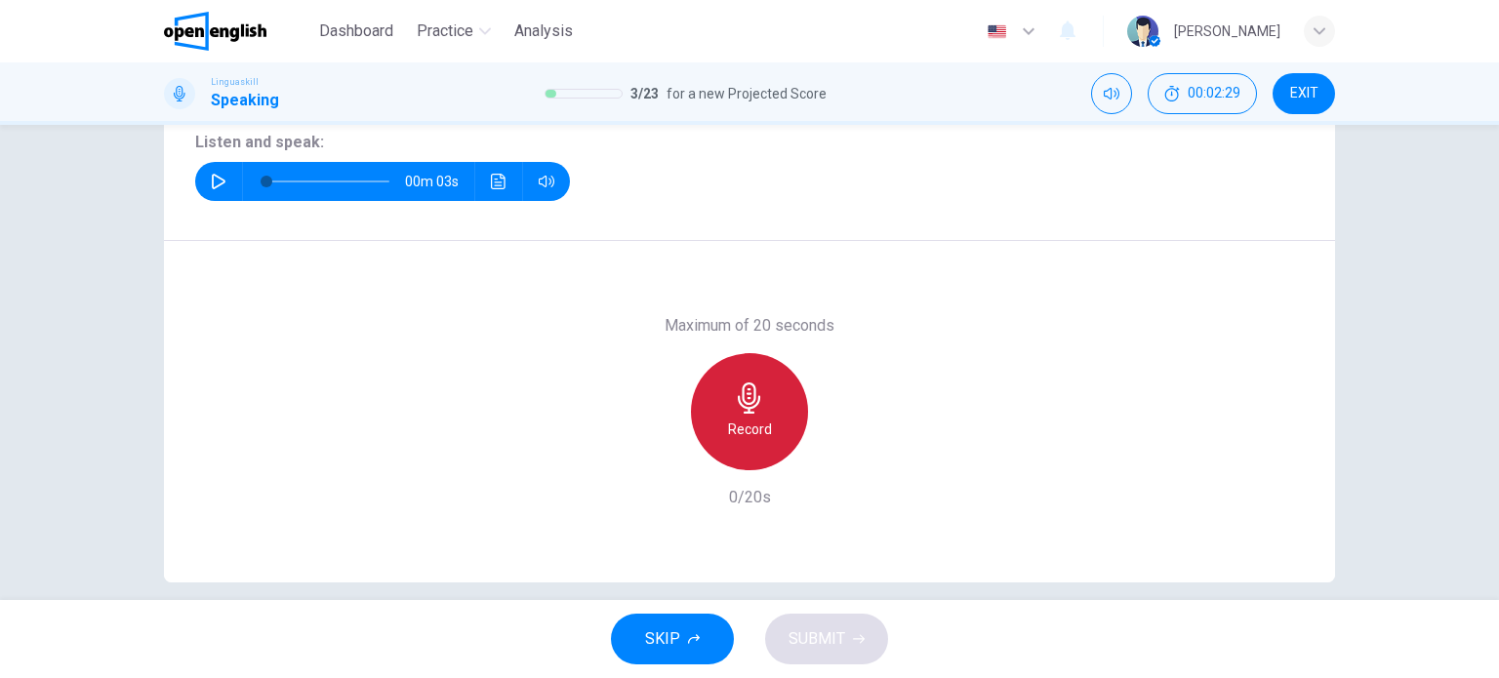
click at [752, 401] on icon "button" at bounding box center [749, 398] width 22 height 31
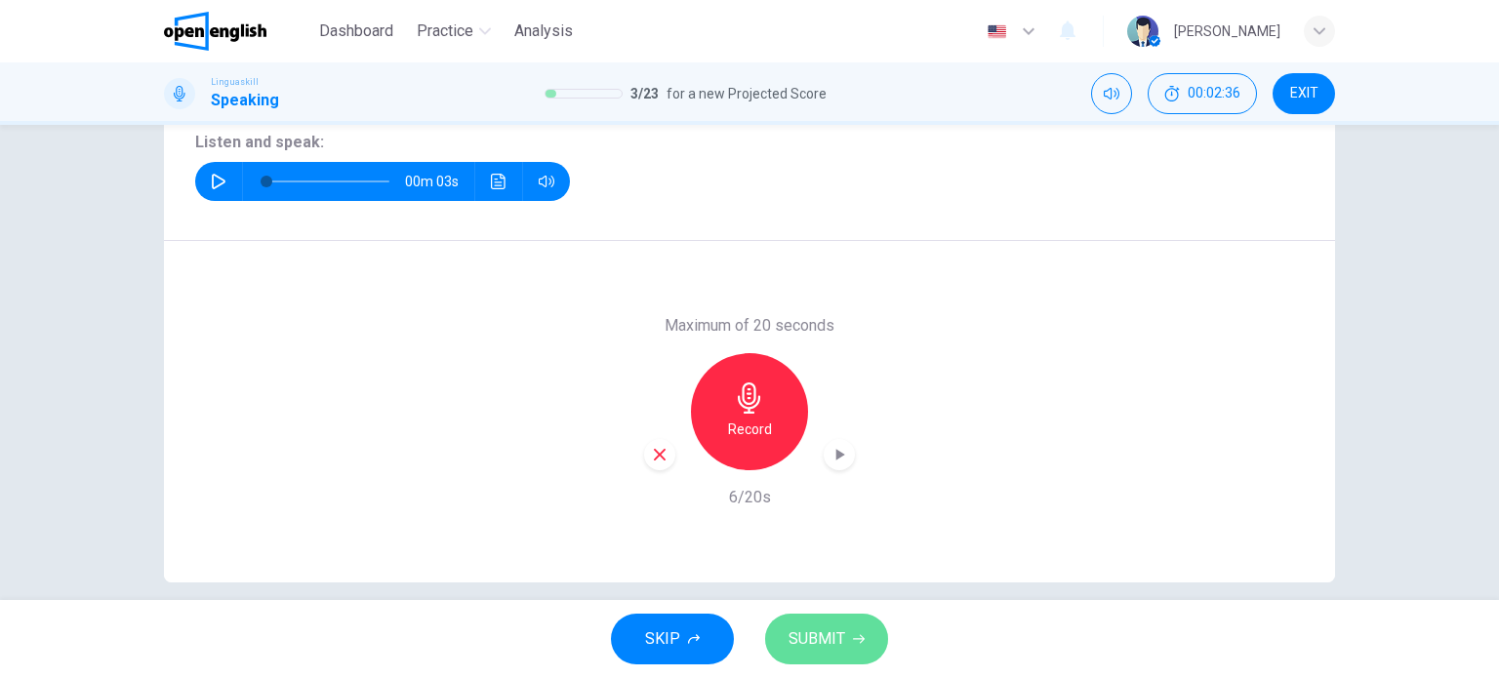
click at [794, 651] on span "SUBMIT" at bounding box center [816, 638] width 57 height 27
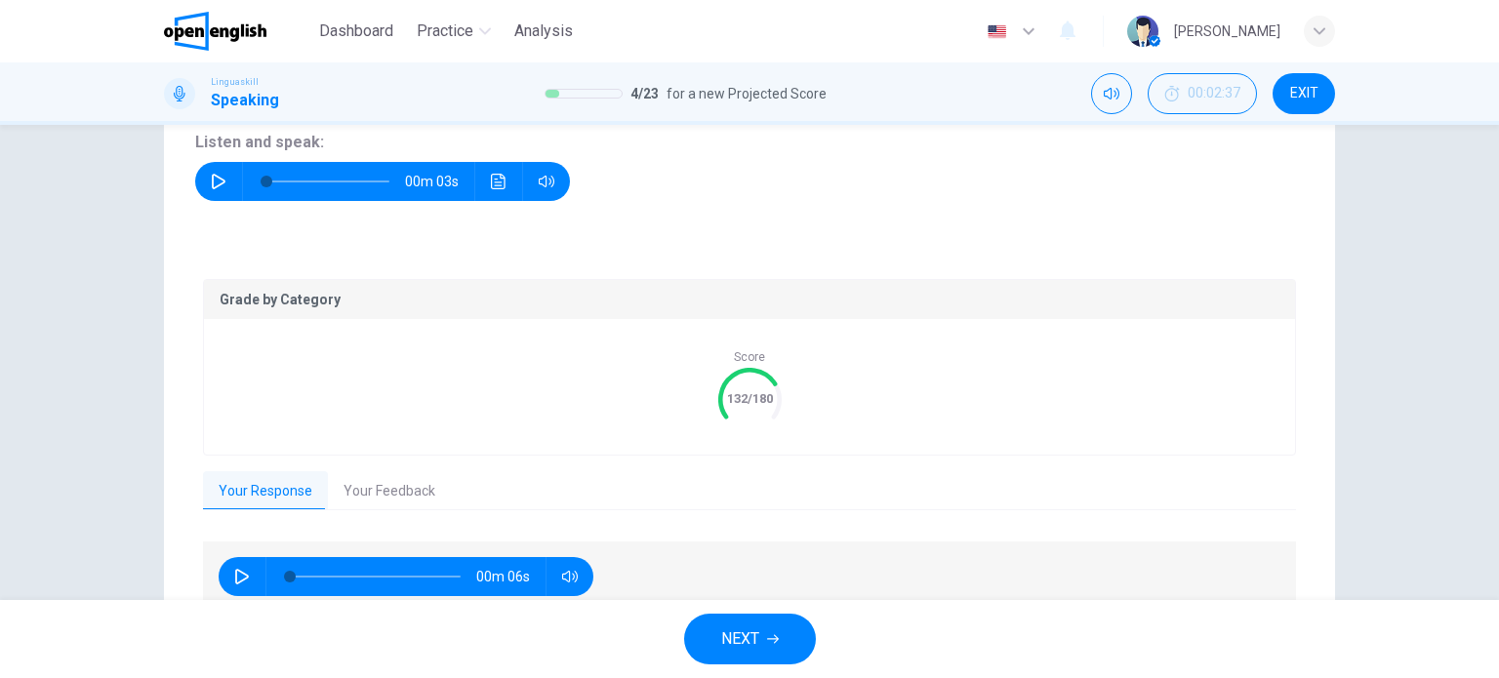
click at [734, 640] on span "NEXT" at bounding box center [740, 638] width 38 height 27
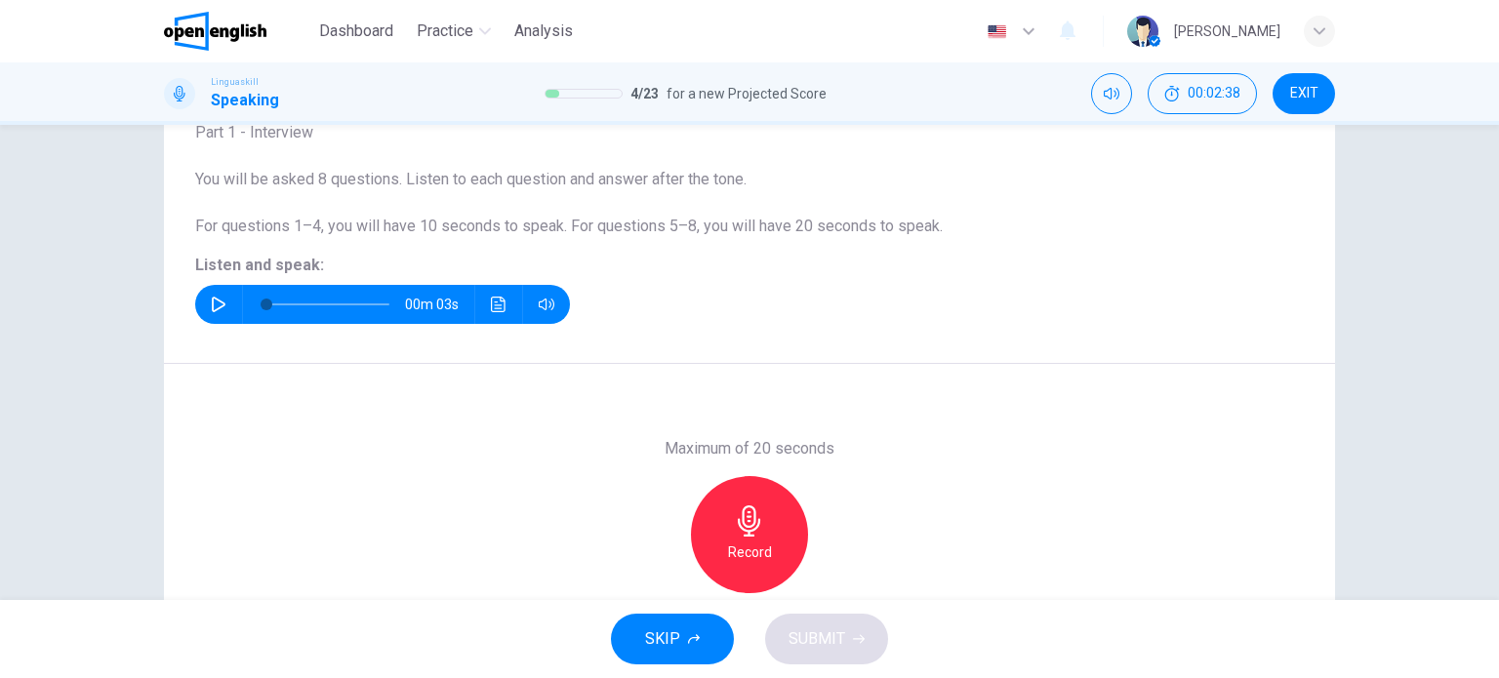
scroll to position [0, 0]
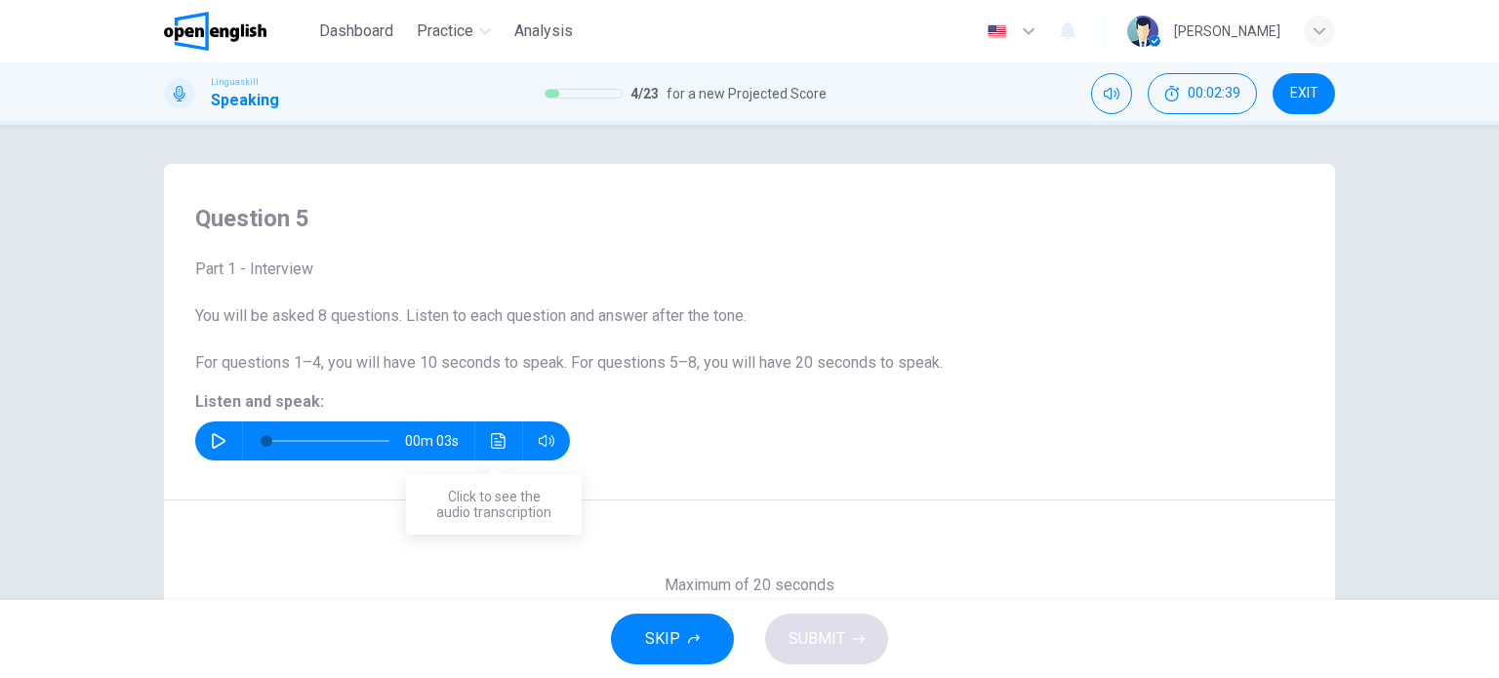
click at [492, 448] on icon "Click to see the audio transcription" at bounding box center [498, 441] width 15 height 16
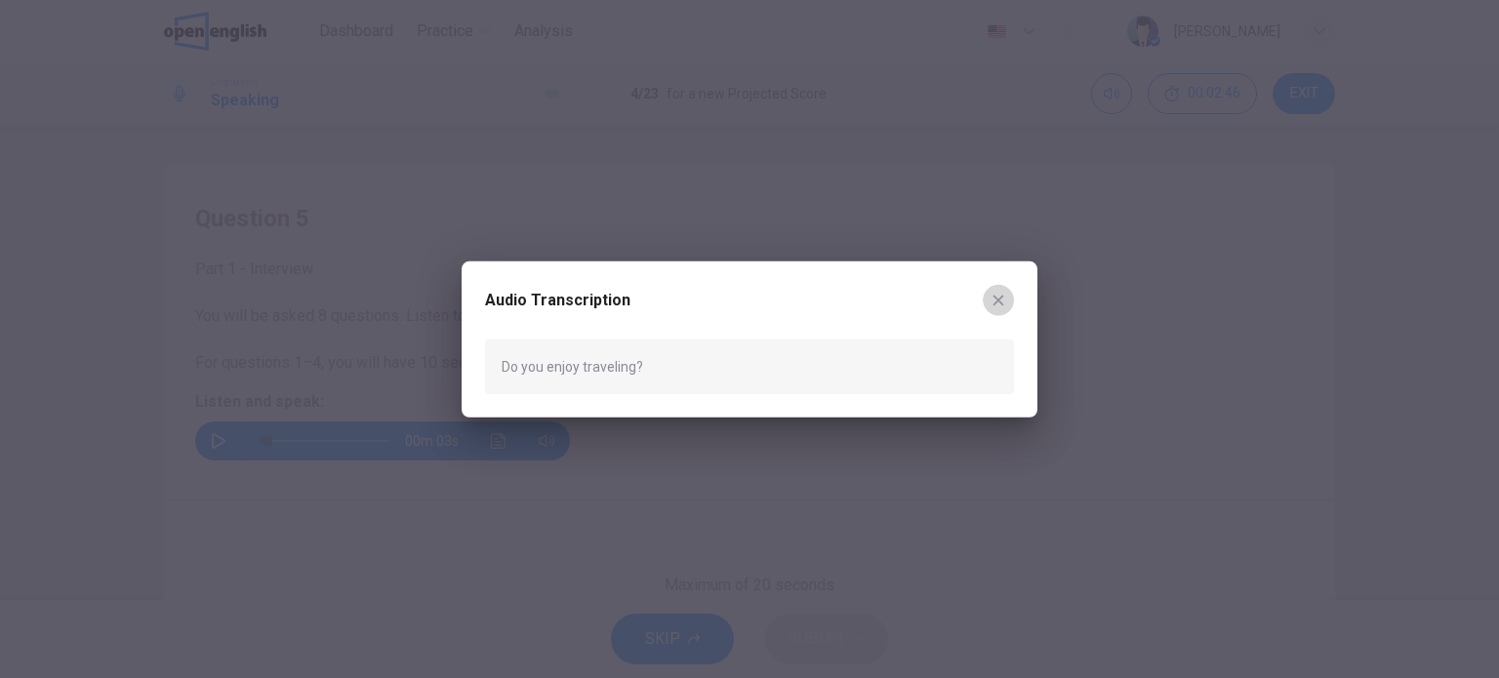
click at [1003, 300] on icon "button" at bounding box center [998, 300] width 16 height 16
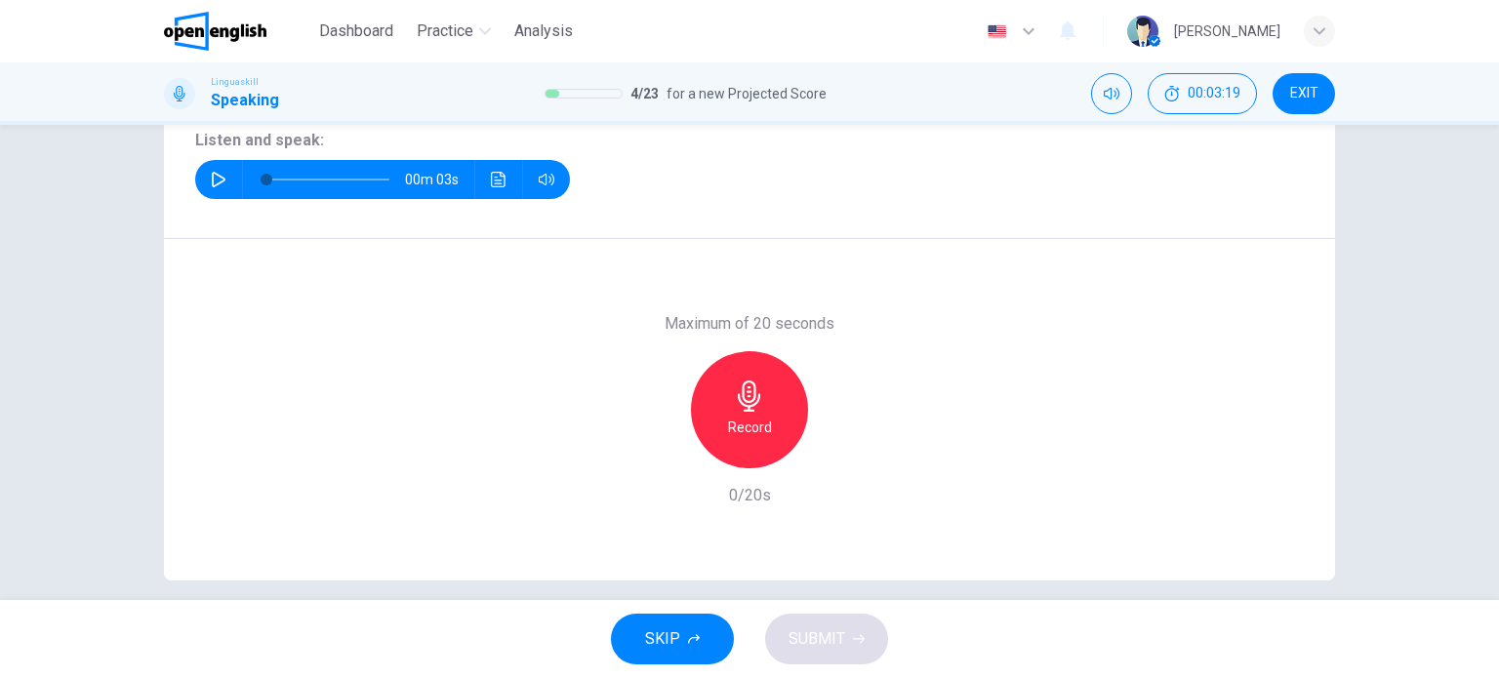
scroll to position [281, 0]
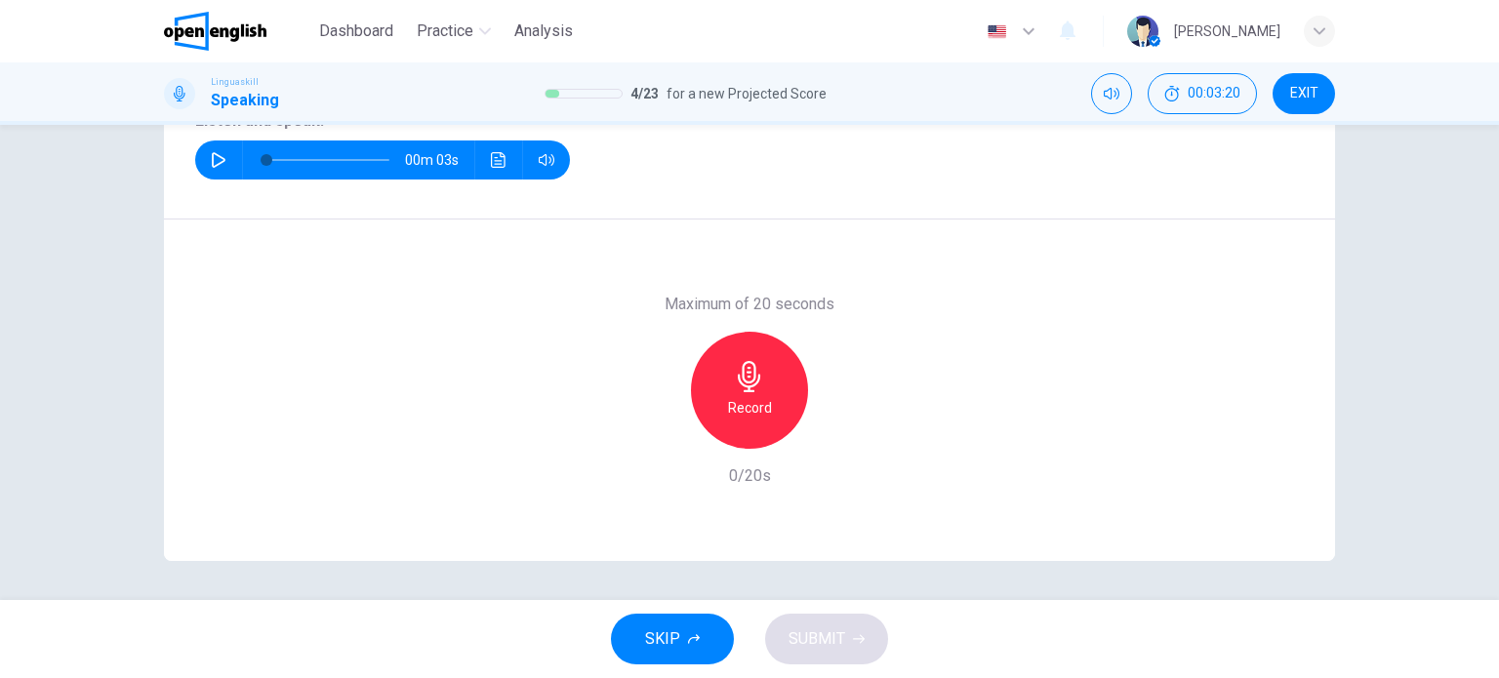
click at [745, 385] on icon "button" at bounding box center [749, 376] width 31 height 31
click at [819, 636] on span "SUBMIT" at bounding box center [816, 638] width 57 height 27
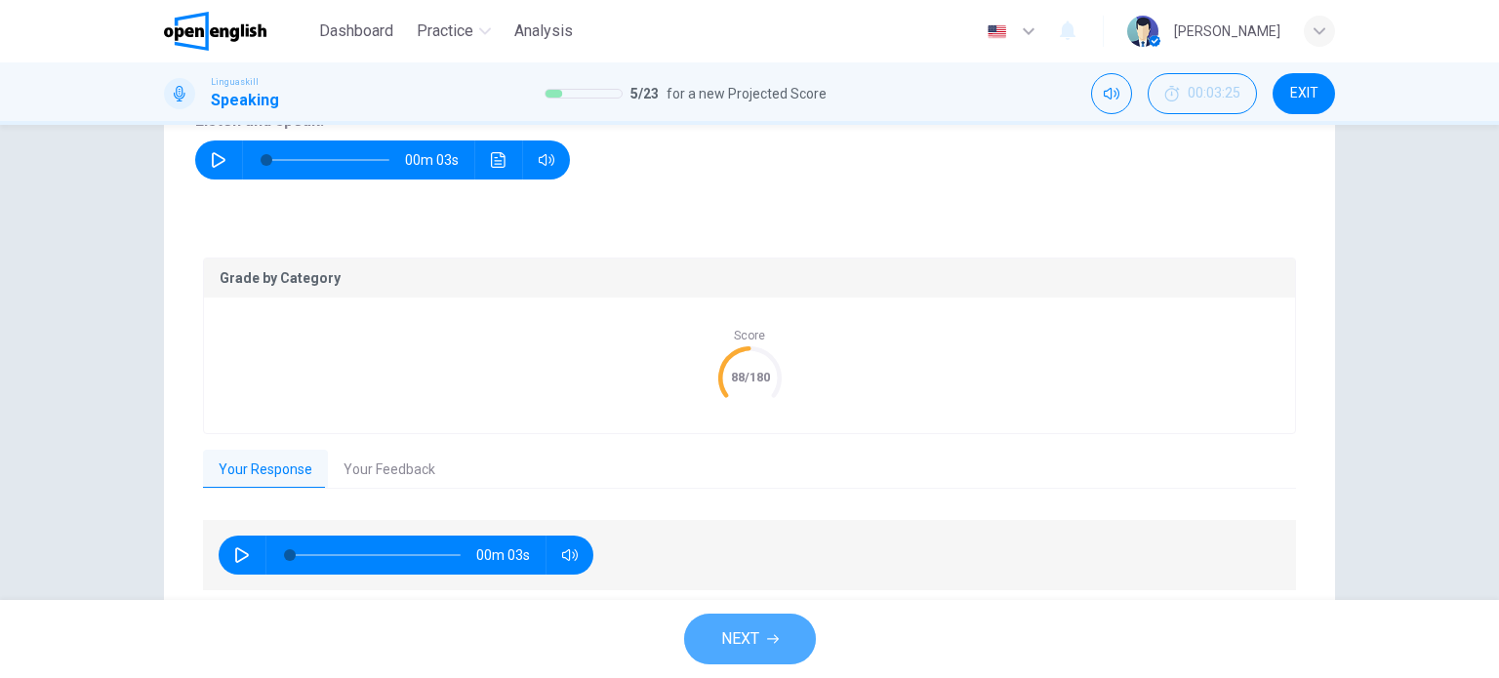
click at [732, 625] on span "NEXT" at bounding box center [740, 638] width 38 height 27
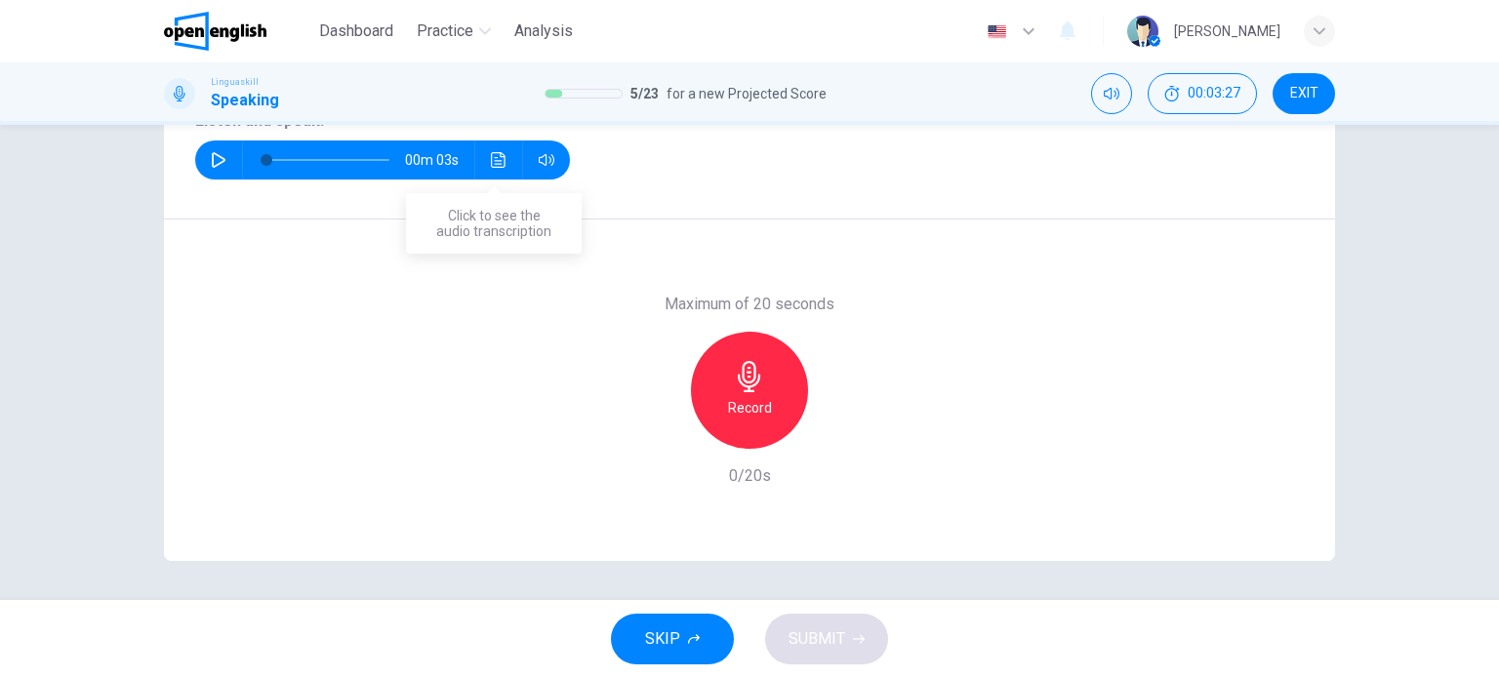
click at [490, 150] on button "Click to see the audio transcription" at bounding box center [498, 160] width 31 height 39
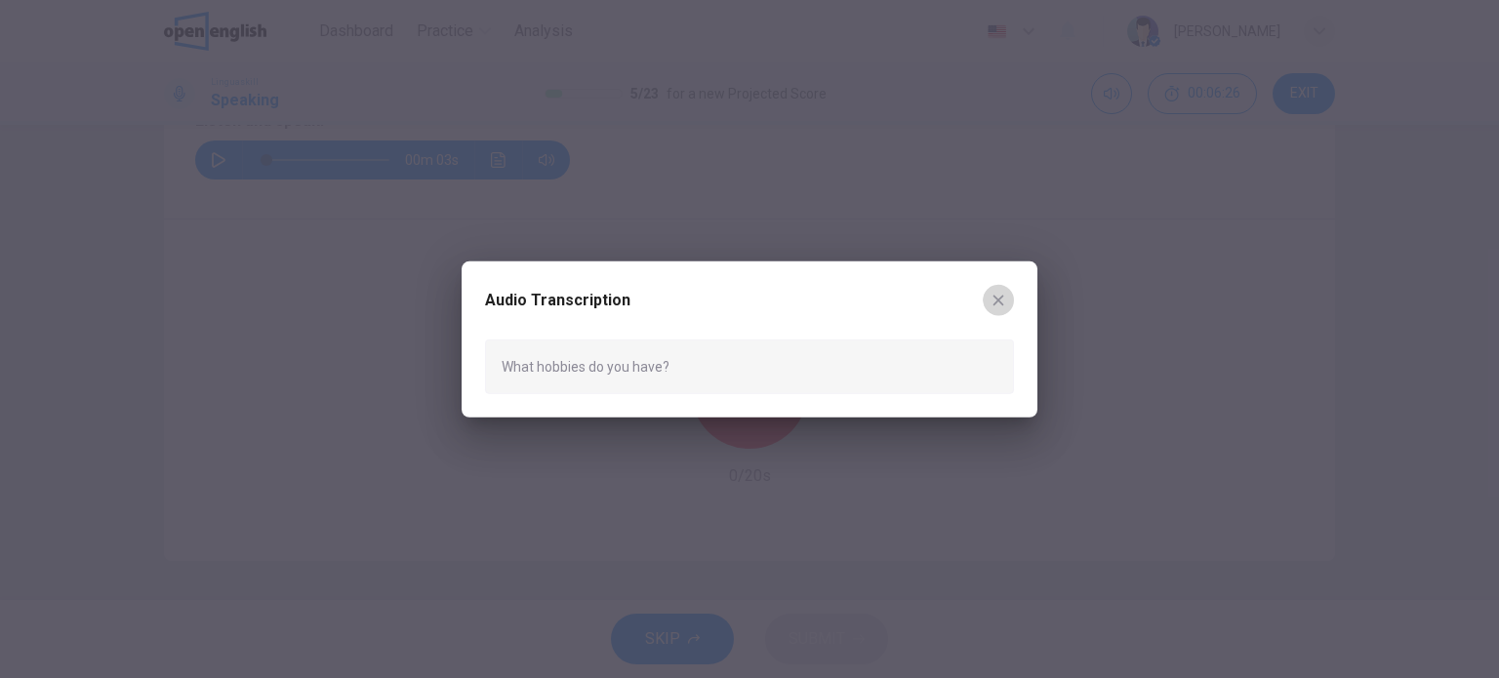
click at [1002, 295] on icon "button" at bounding box center [998, 300] width 16 height 16
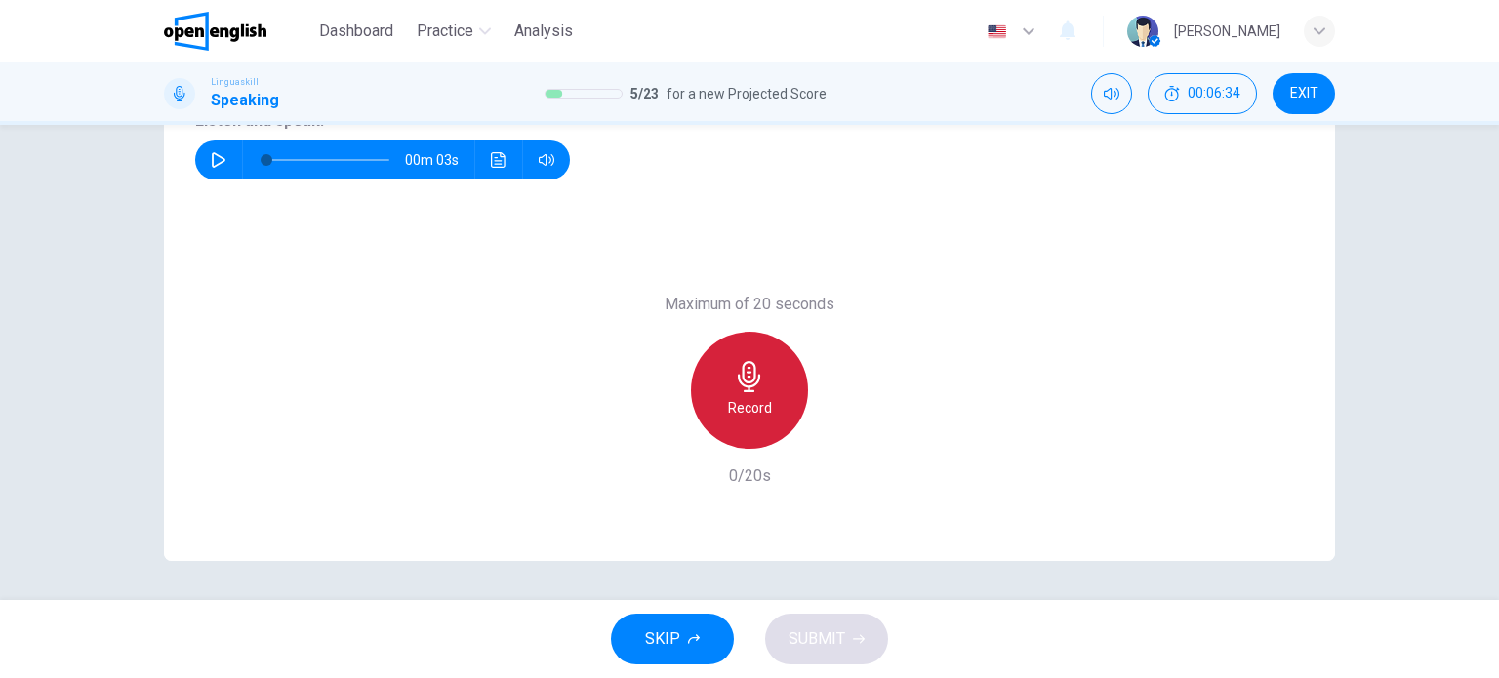
click at [725, 381] on div "Record" at bounding box center [749, 390] width 117 height 117
click at [746, 365] on icon "button" at bounding box center [749, 376] width 31 height 31
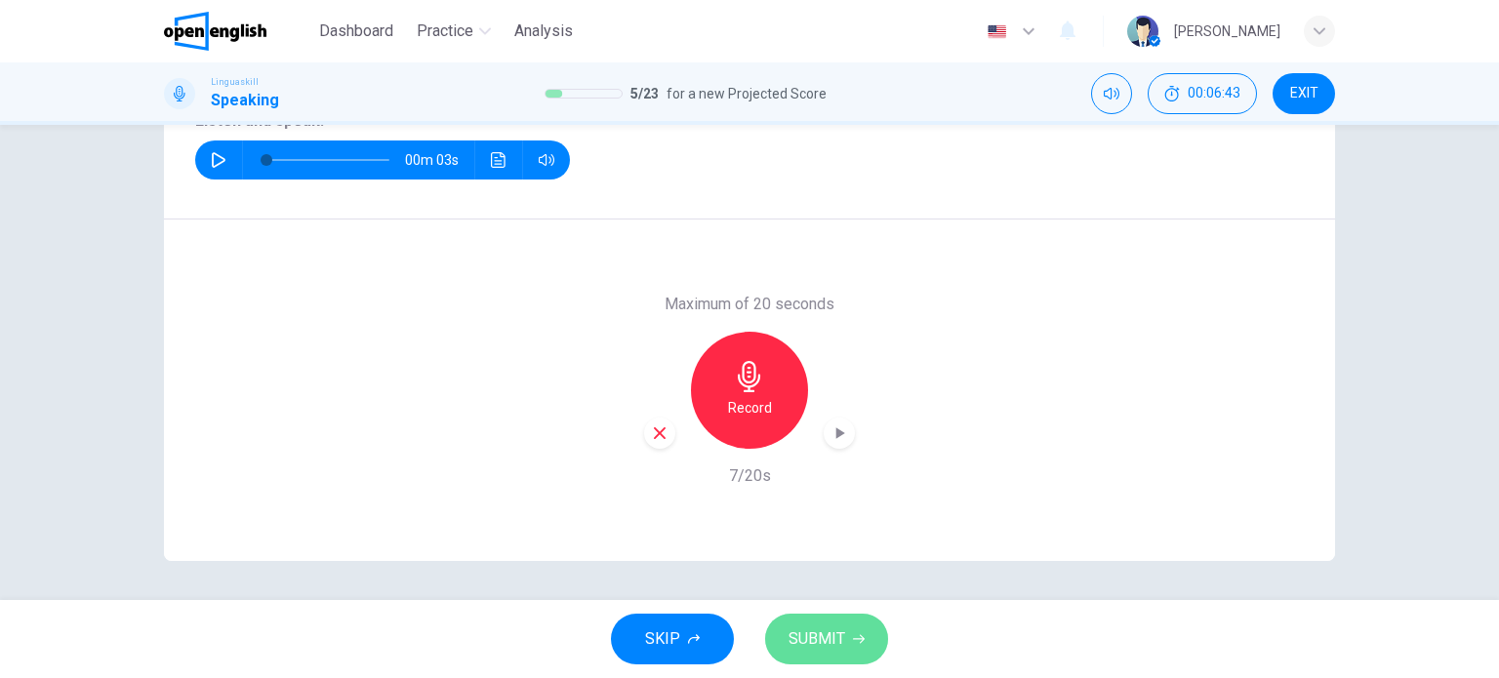
click at [811, 643] on span "SUBMIT" at bounding box center [816, 638] width 57 height 27
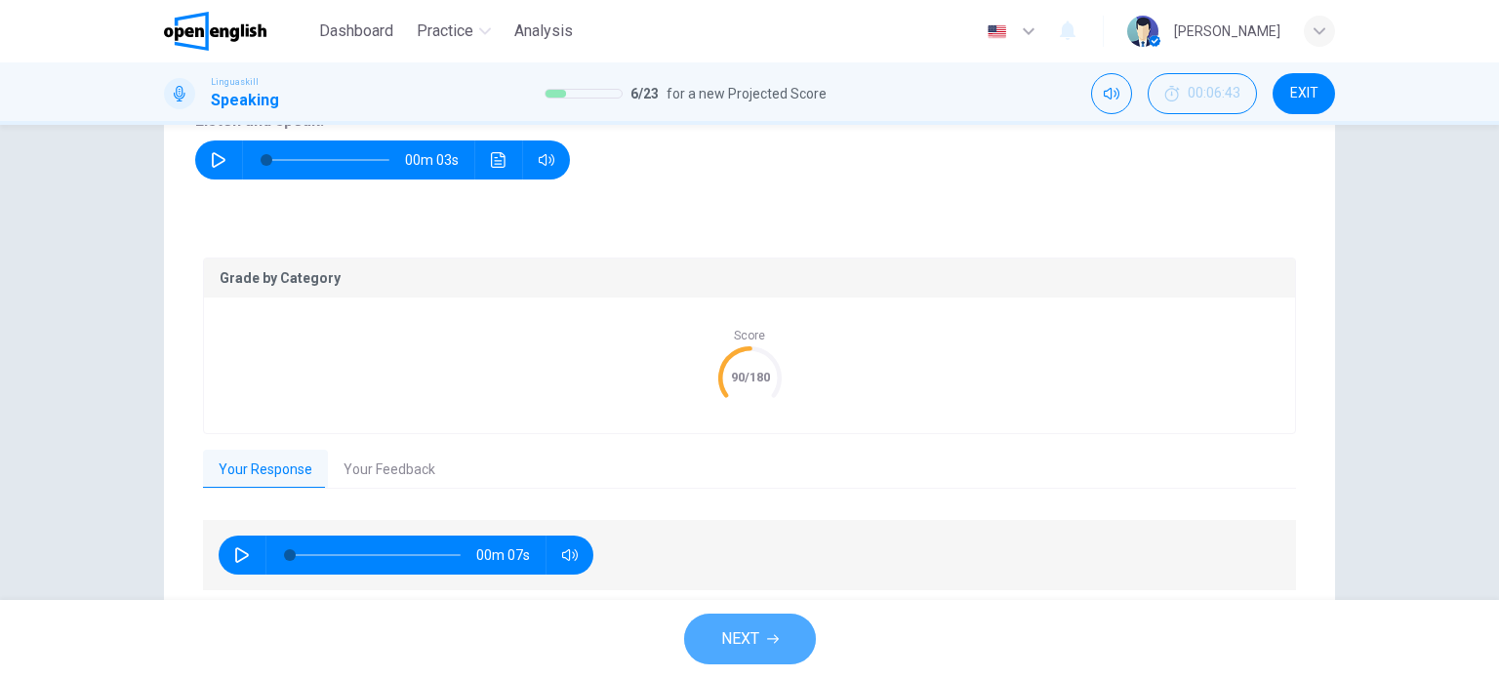
click at [724, 646] on span "NEXT" at bounding box center [740, 638] width 38 height 27
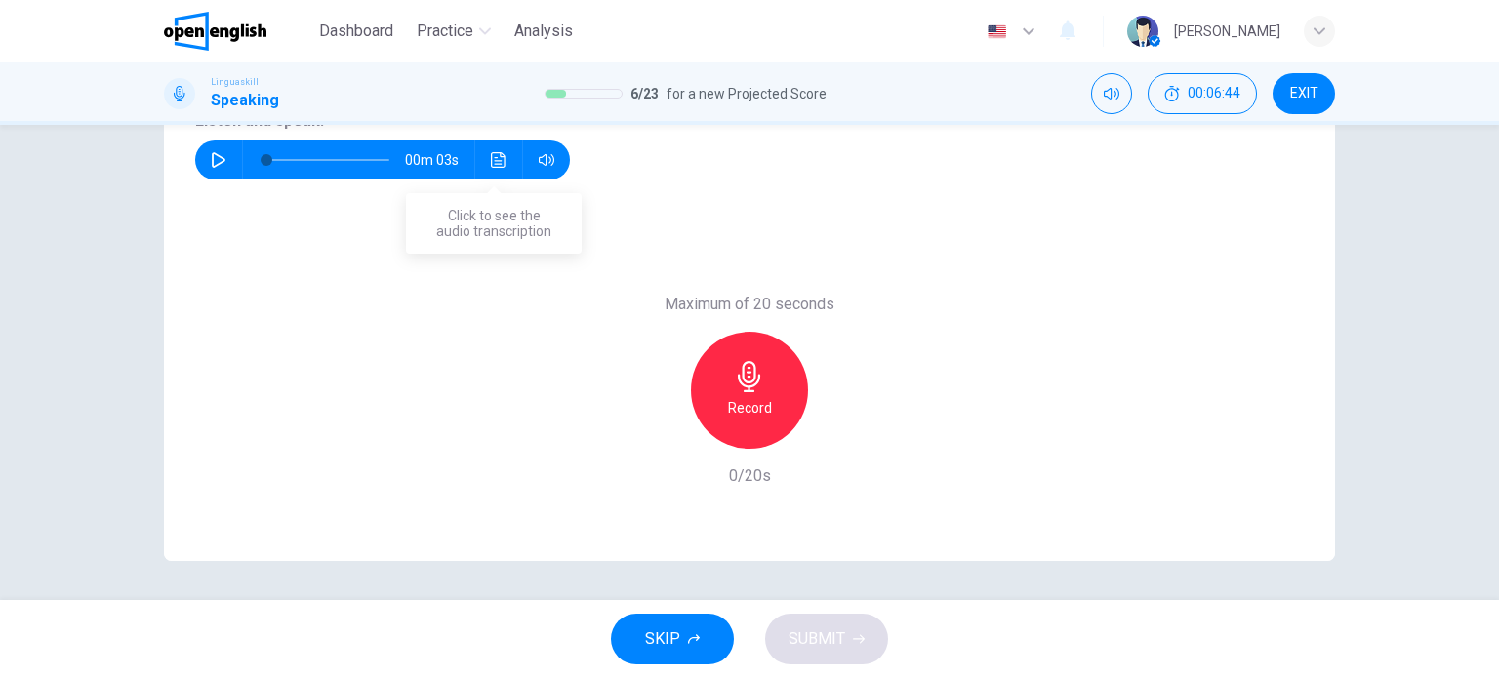
click at [496, 159] on icon "Click to see the audio transcription" at bounding box center [499, 160] width 16 height 16
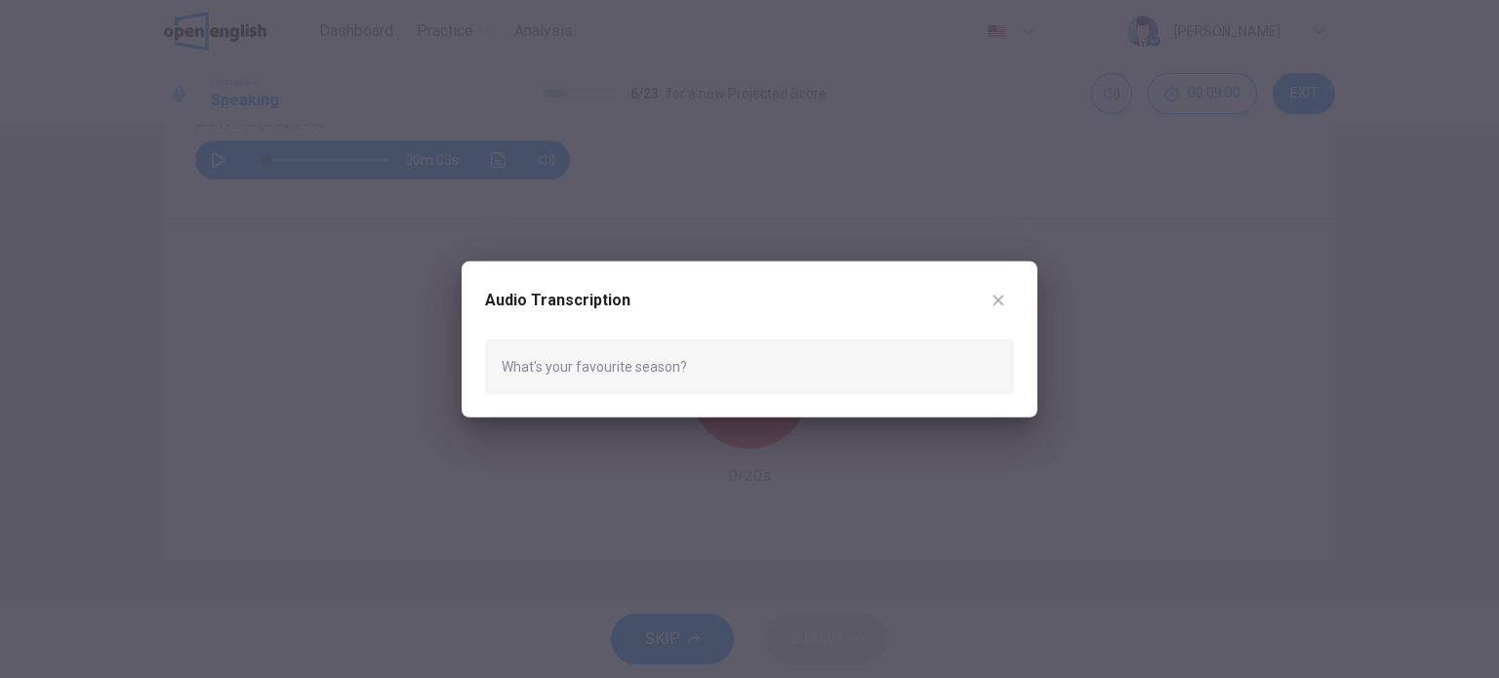
click at [995, 297] on icon "button" at bounding box center [998, 300] width 16 height 16
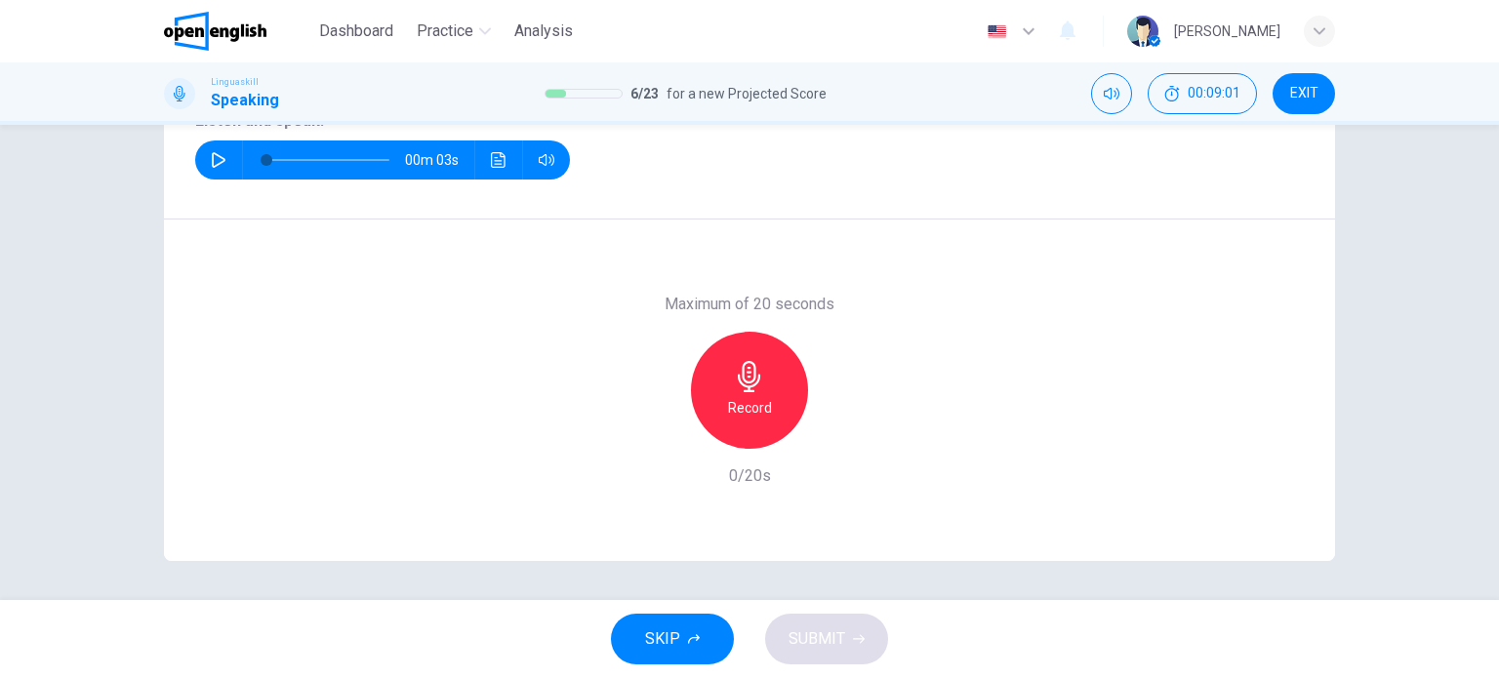
click at [760, 382] on div "Record" at bounding box center [749, 390] width 117 height 117
click at [765, 363] on div "Stop" at bounding box center [749, 390] width 117 height 117
click at [821, 627] on span "SUBMIT" at bounding box center [816, 638] width 57 height 27
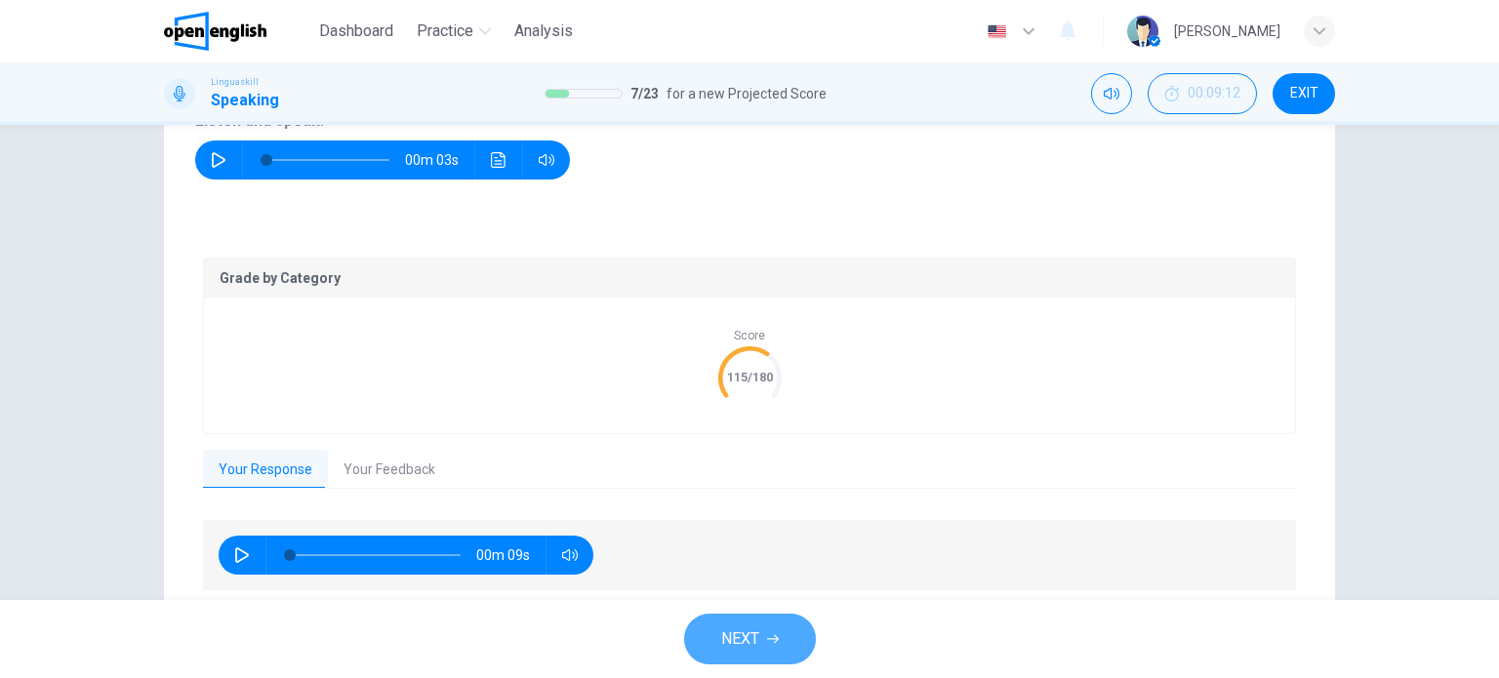
click at [721, 631] on span "NEXT" at bounding box center [740, 638] width 38 height 27
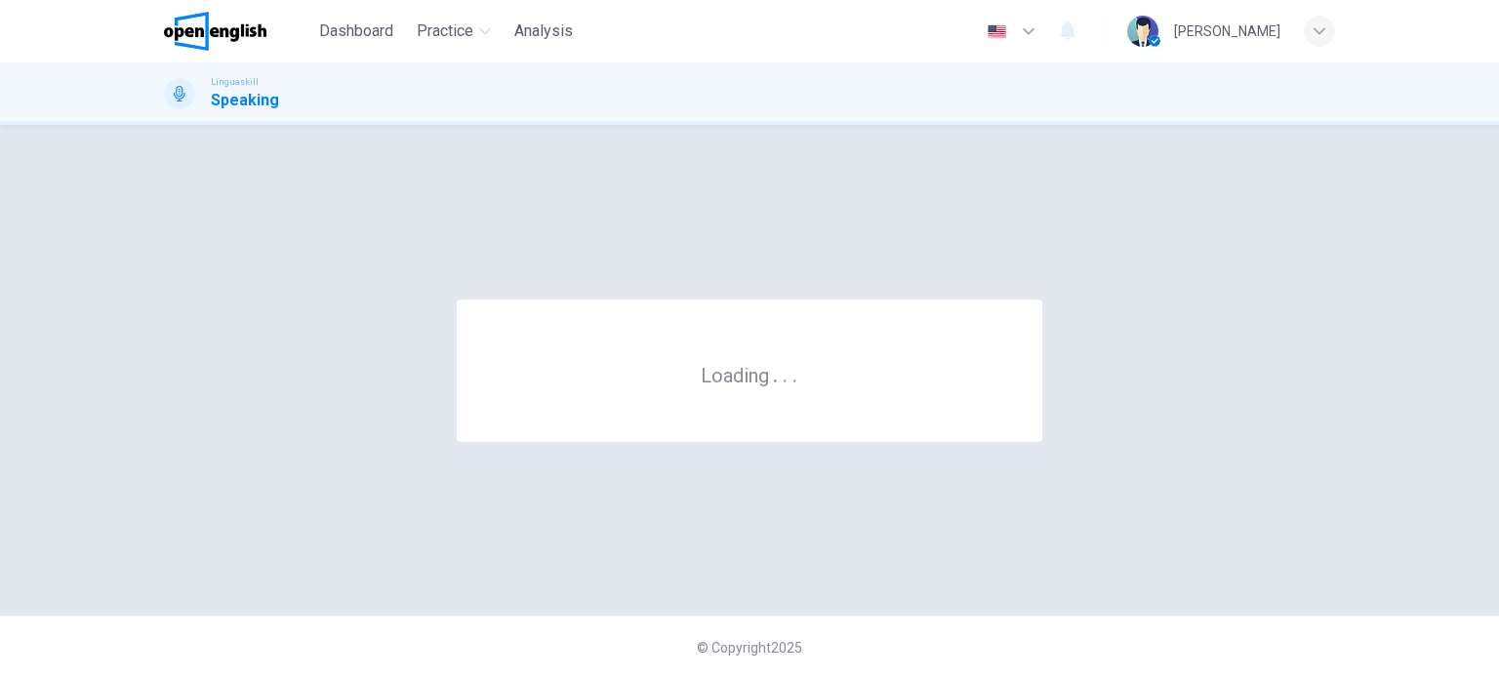
scroll to position [0, 0]
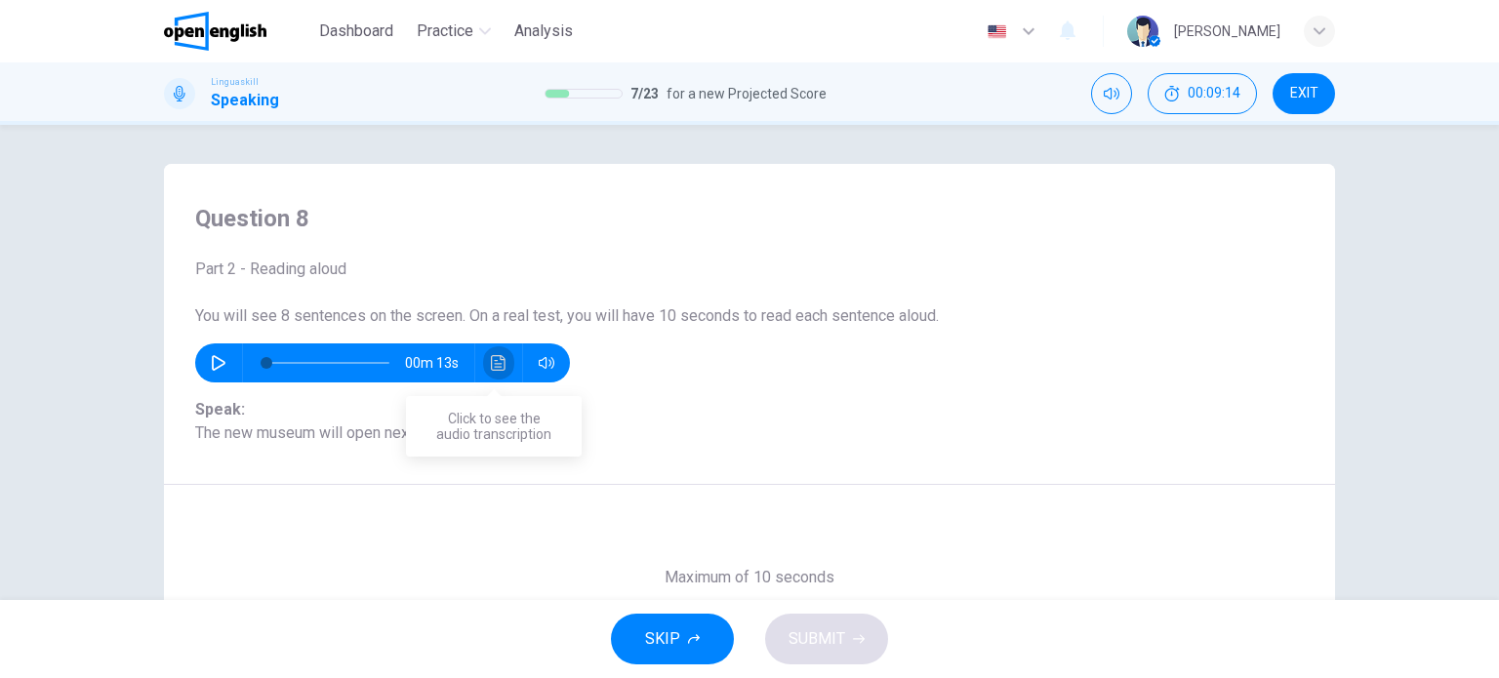
click at [483, 354] on button "Click to see the audio transcription" at bounding box center [498, 362] width 31 height 39
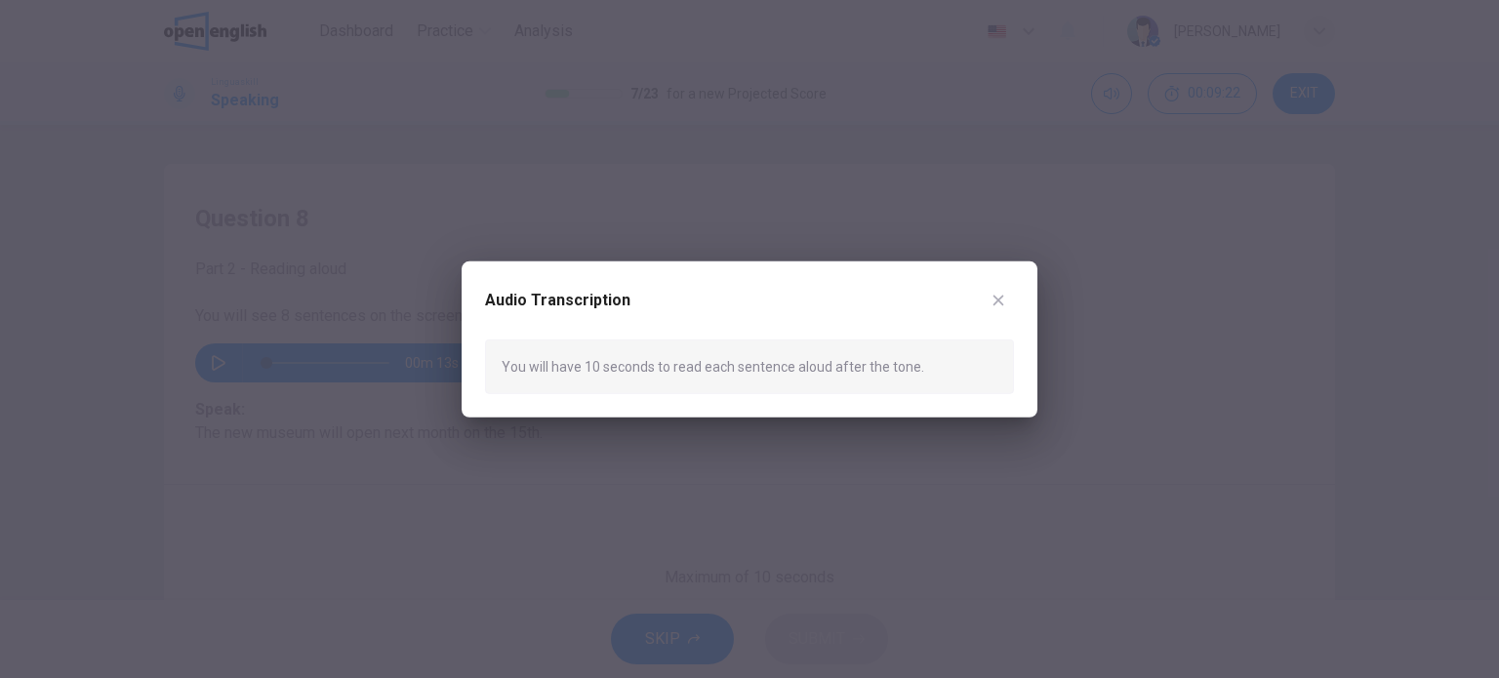
click at [1001, 296] on icon "button" at bounding box center [998, 300] width 11 height 11
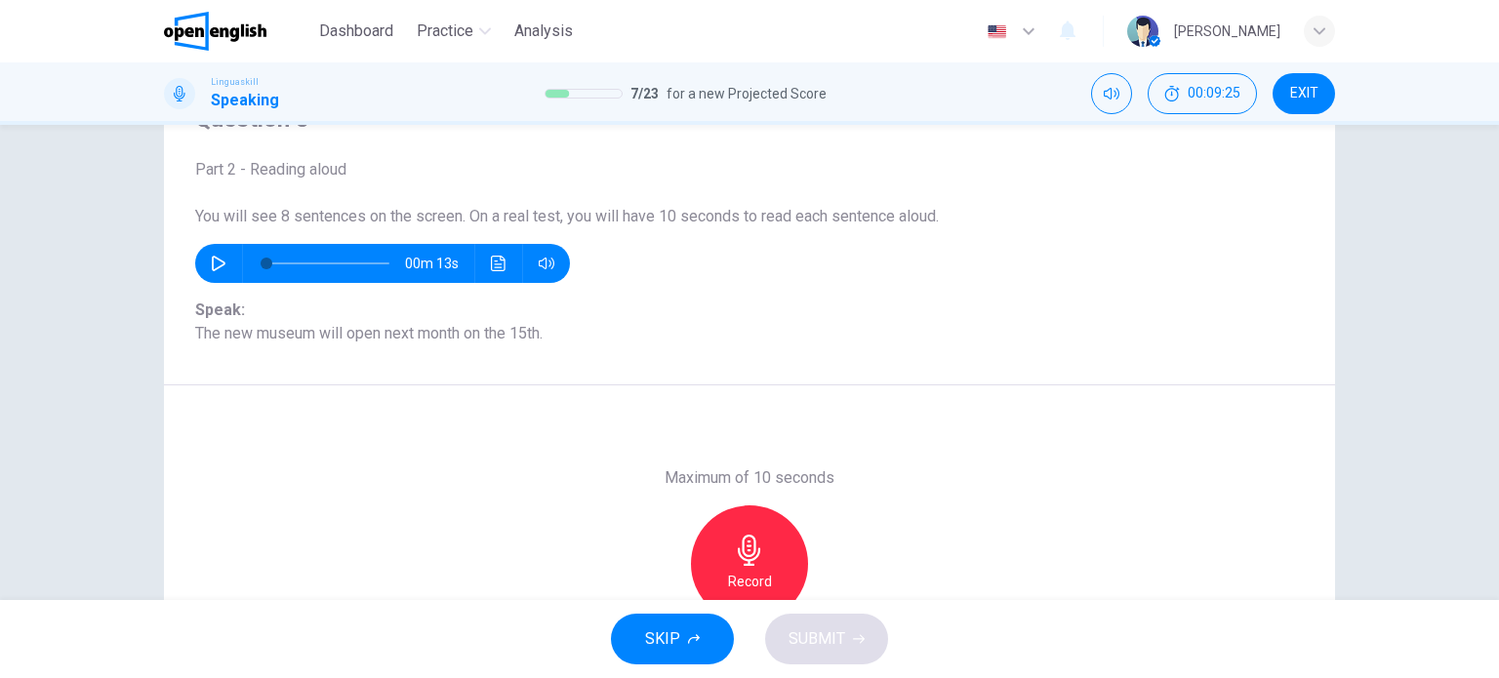
scroll to position [260, 0]
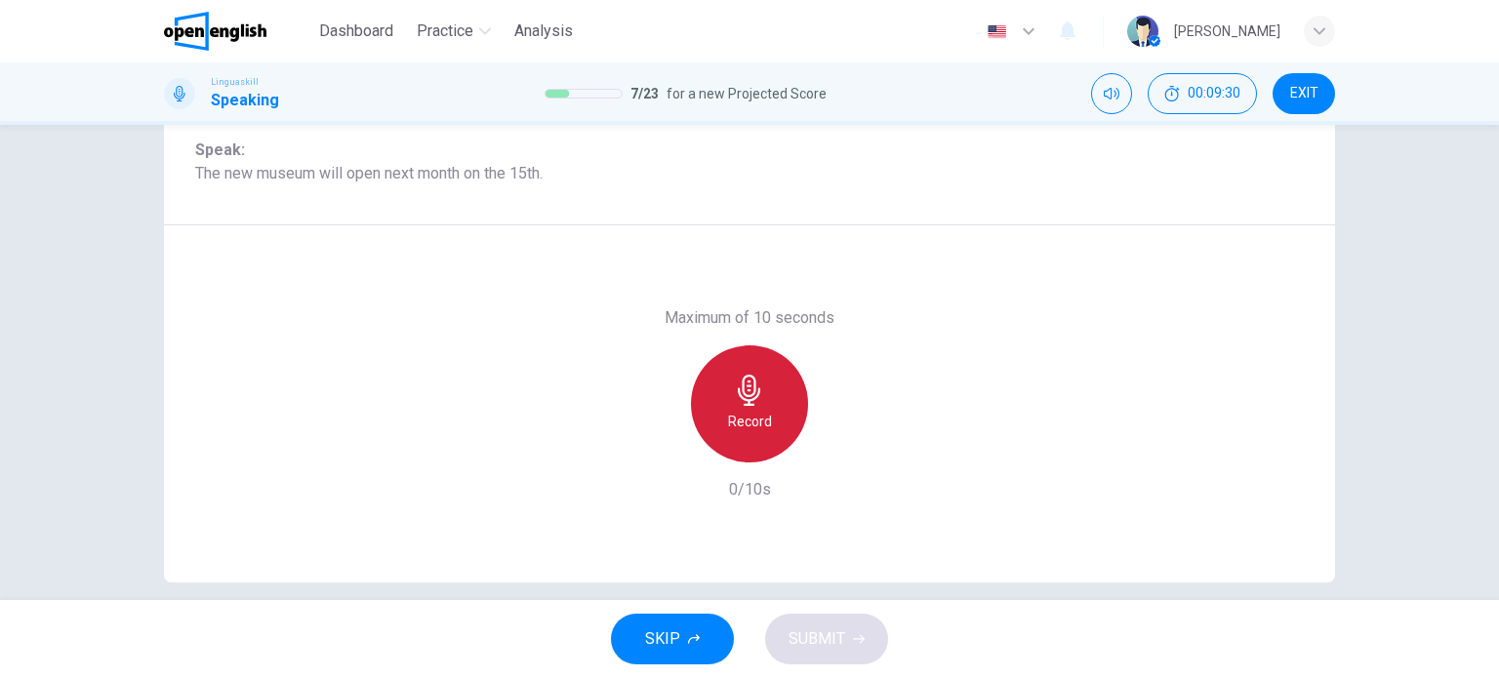
click at [750, 400] on icon "button" at bounding box center [749, 390] width 31 height 31
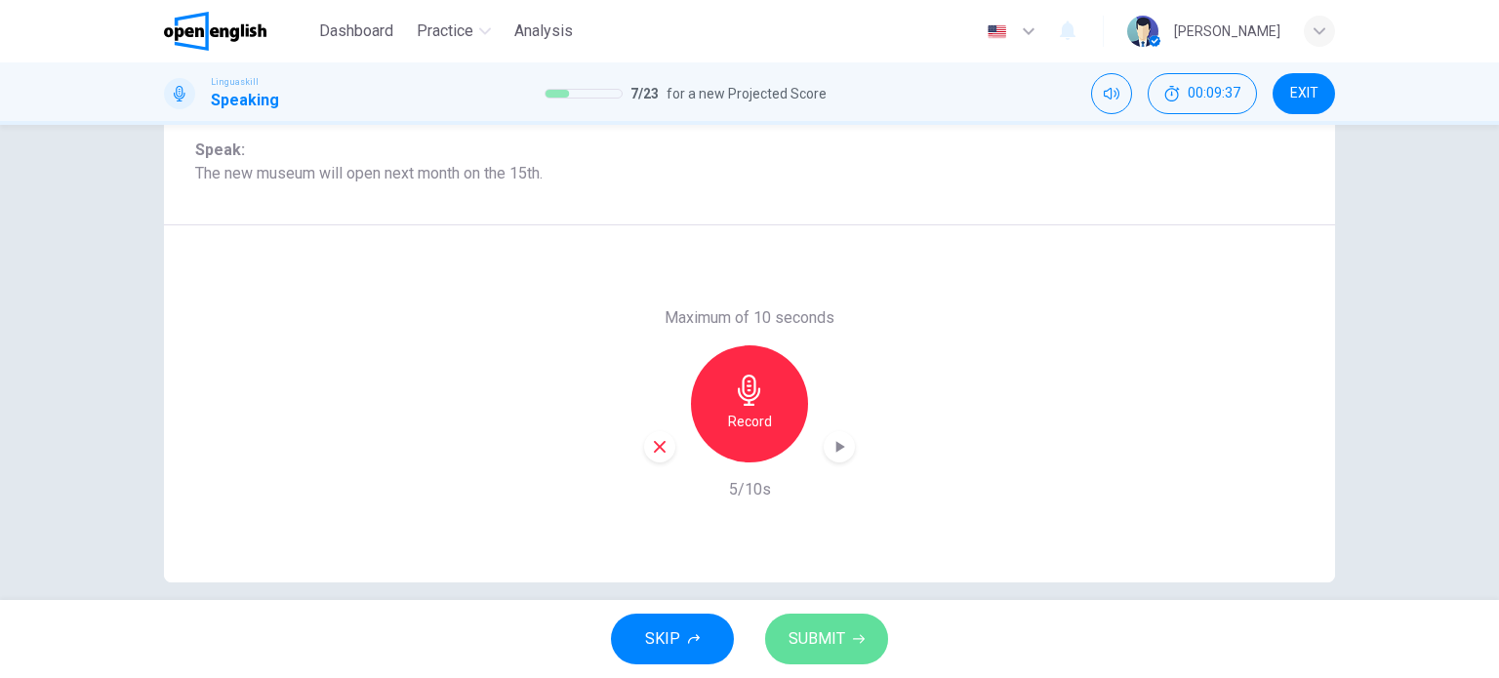
click at [831, 631] on span "SUBMIT" at bounding box center [816, 638] width 57 height 27
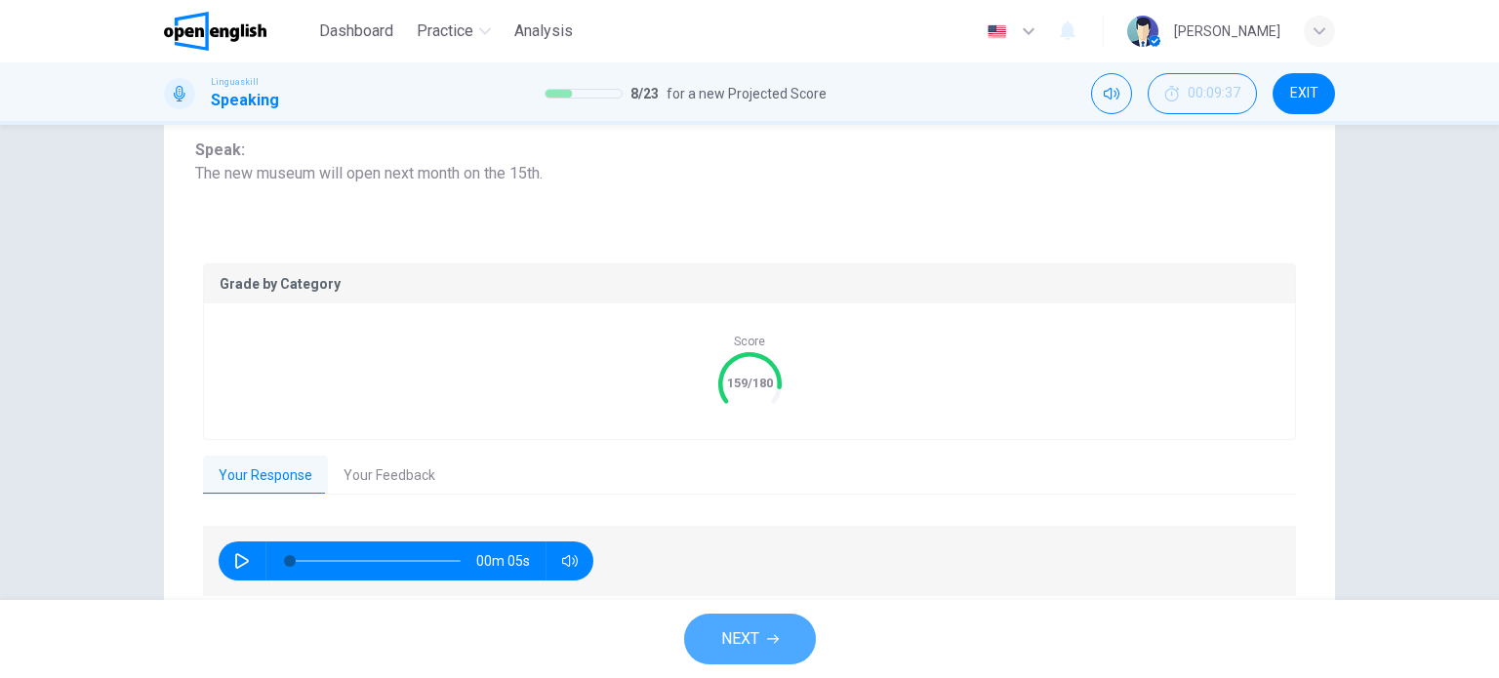
click at [724, 628] on span "NEXT" at bounding box center [740, 638] width 38 height 27
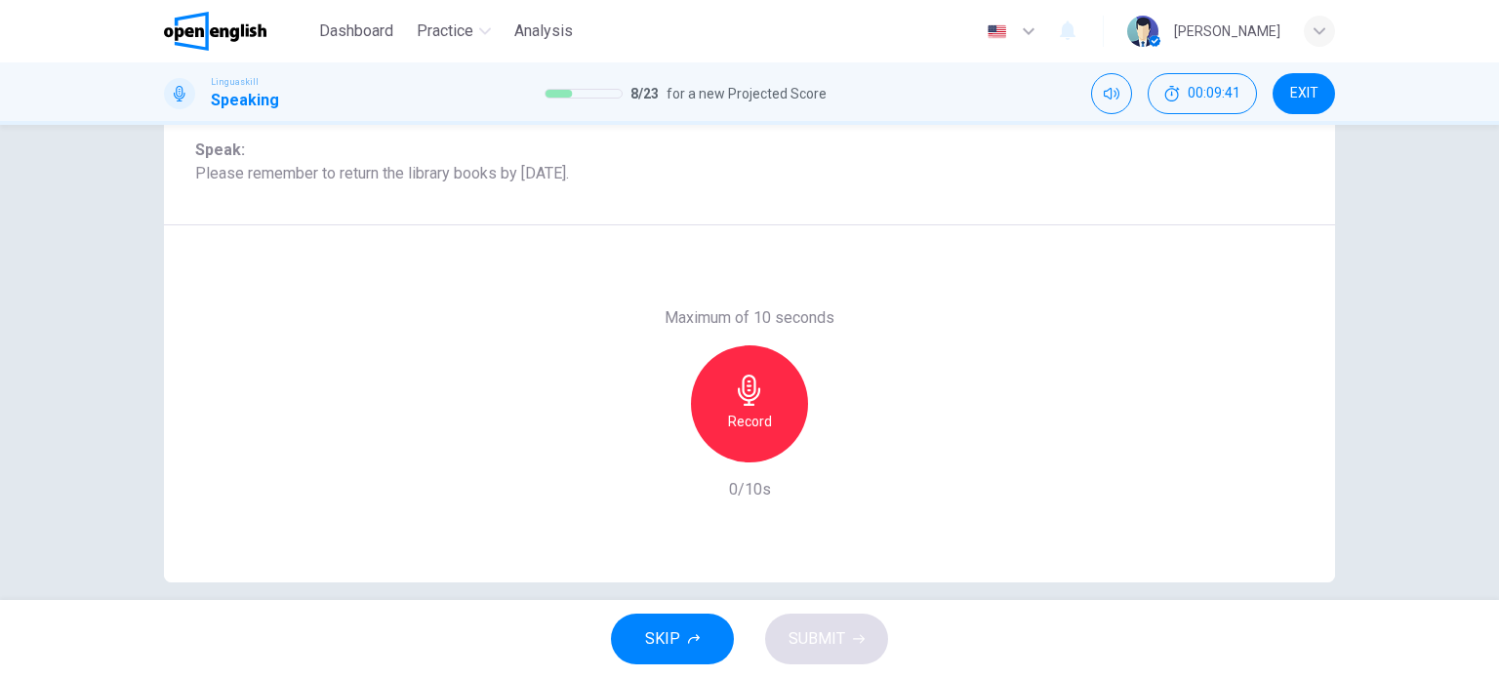
click at [764, 389] on div "Record" at bounding box center [749, 403] width 117 height 117
click at [764, 389] on div "Stop" at bounding box center [749, 403] width 117 height 117
click at [827, 639] on span "SUBMIT" at bounding box center [816, 638] width 57 height 27
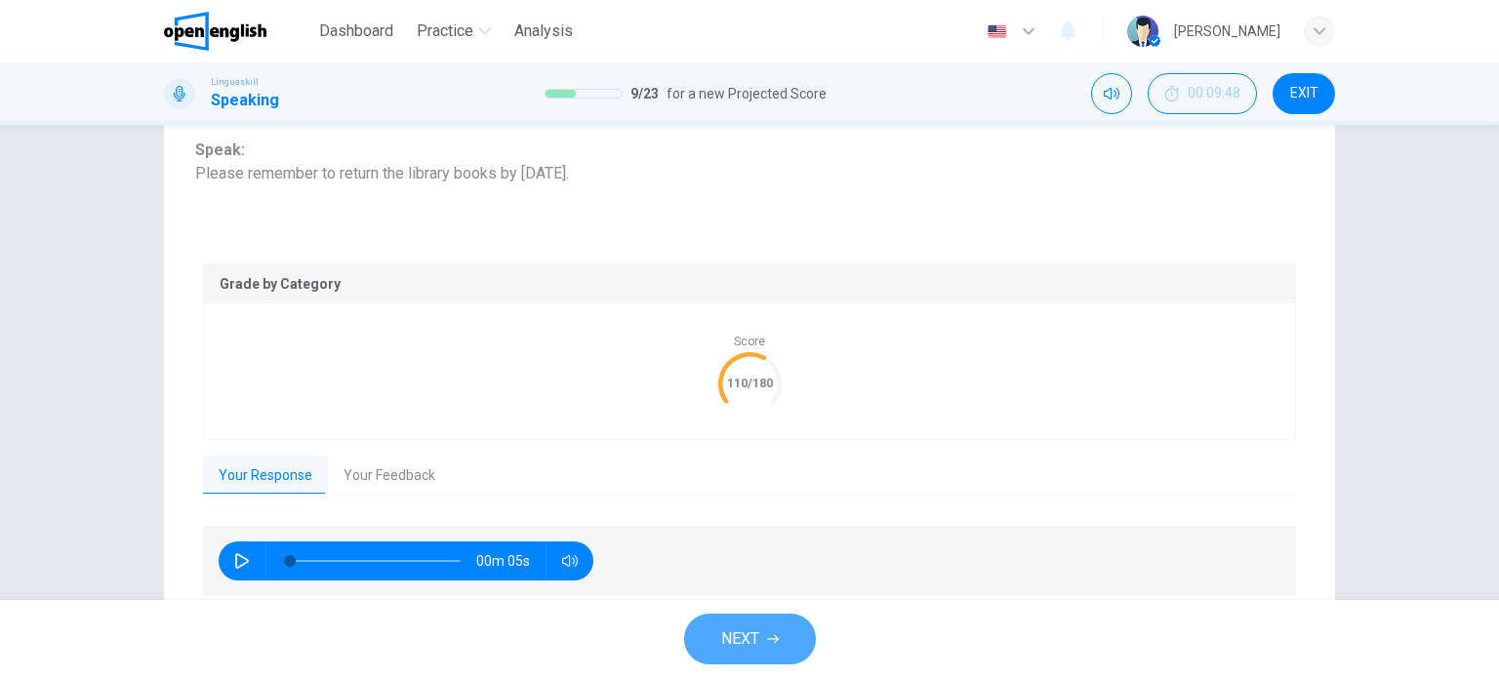
click at [734, 634] on span "NEXT" at bounding box center [740, 638] width 38 height 27
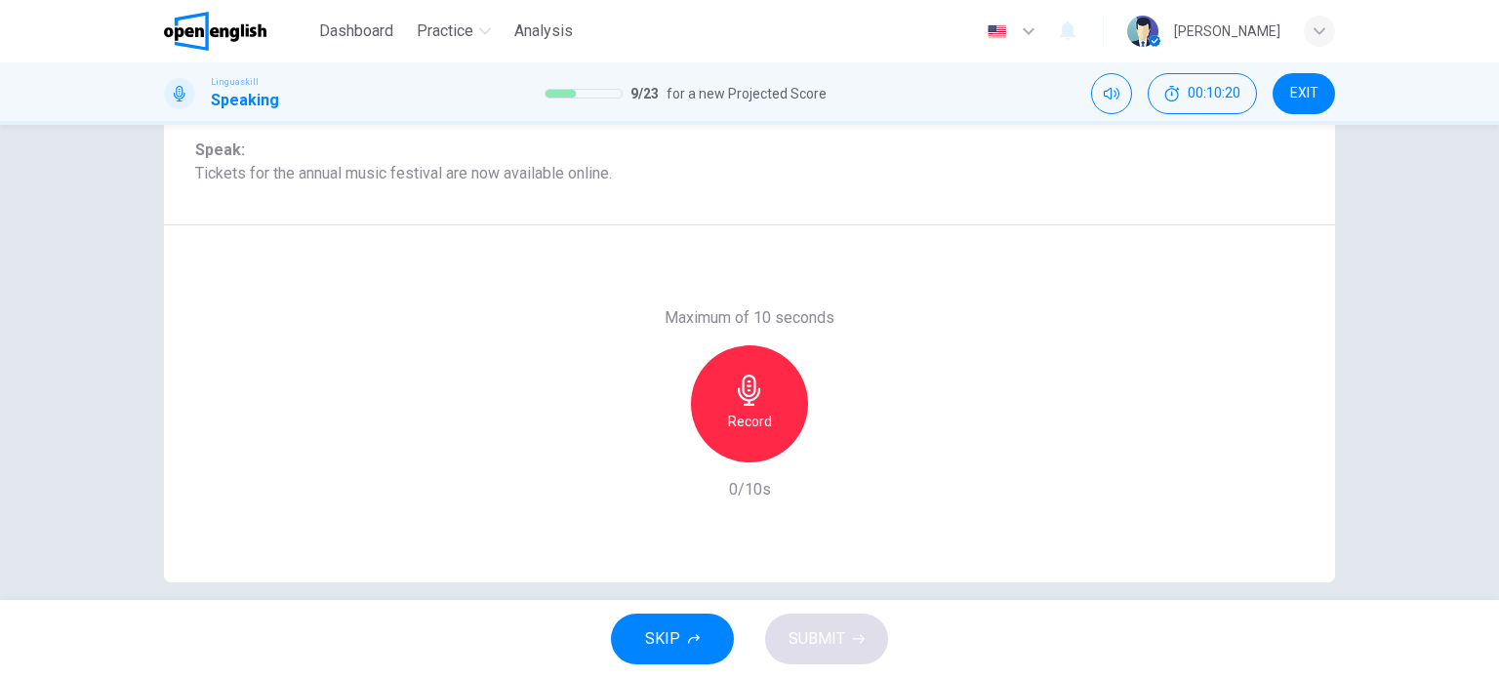
click at [741, 400] on icon "button" at bounding box center [749, 390] width 22 height 31
click at [740, 399] on icon "button" at bounding box center [749, 390] width 22 height 31
click at [823, 641] on span "SUBMIT" at bounding box center [816, 638] width 57 height 27
click at [808, 644] on span "SUBMIT" at bounding box center [816, 638] width 57 height 27
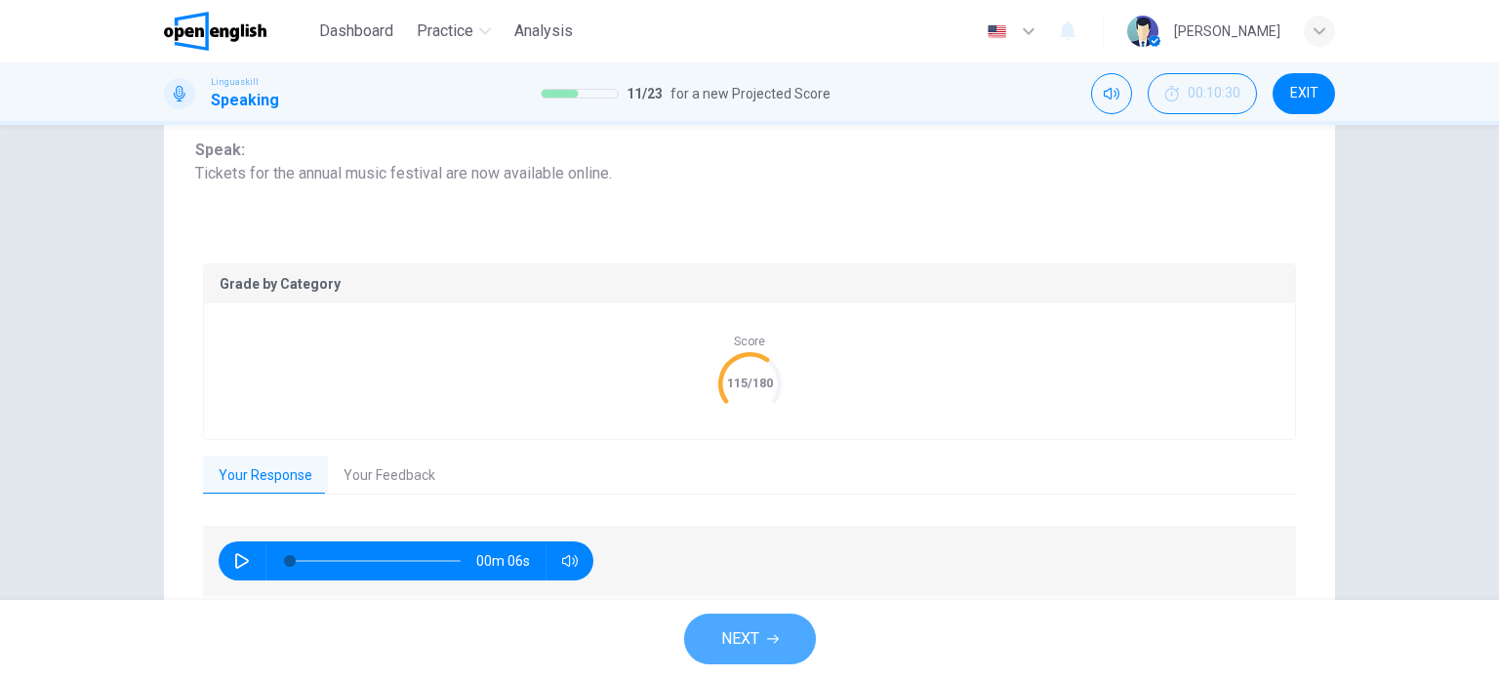
click at [724, 646] on span "NEXT" at bounding box center [740, 638] width 38 height 27
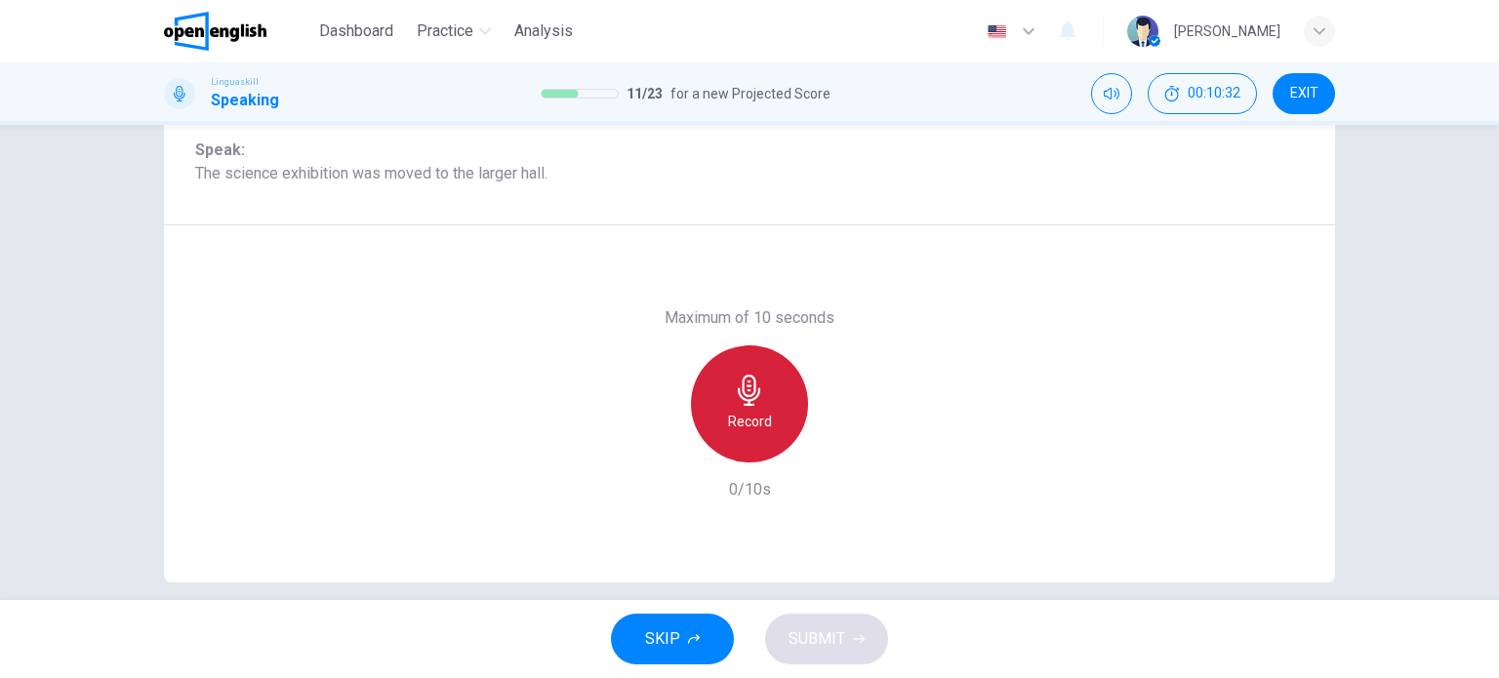
click at [747, 396] on icon "button" at bounding box center [749, 390] width 31 height 31
click at [746, 396] on icon "button" at bounding box center [749, 390] width 31 height 31
click at [735, 413] on h6 "Stop" at bounding box center [749, 421] width 29 height 23
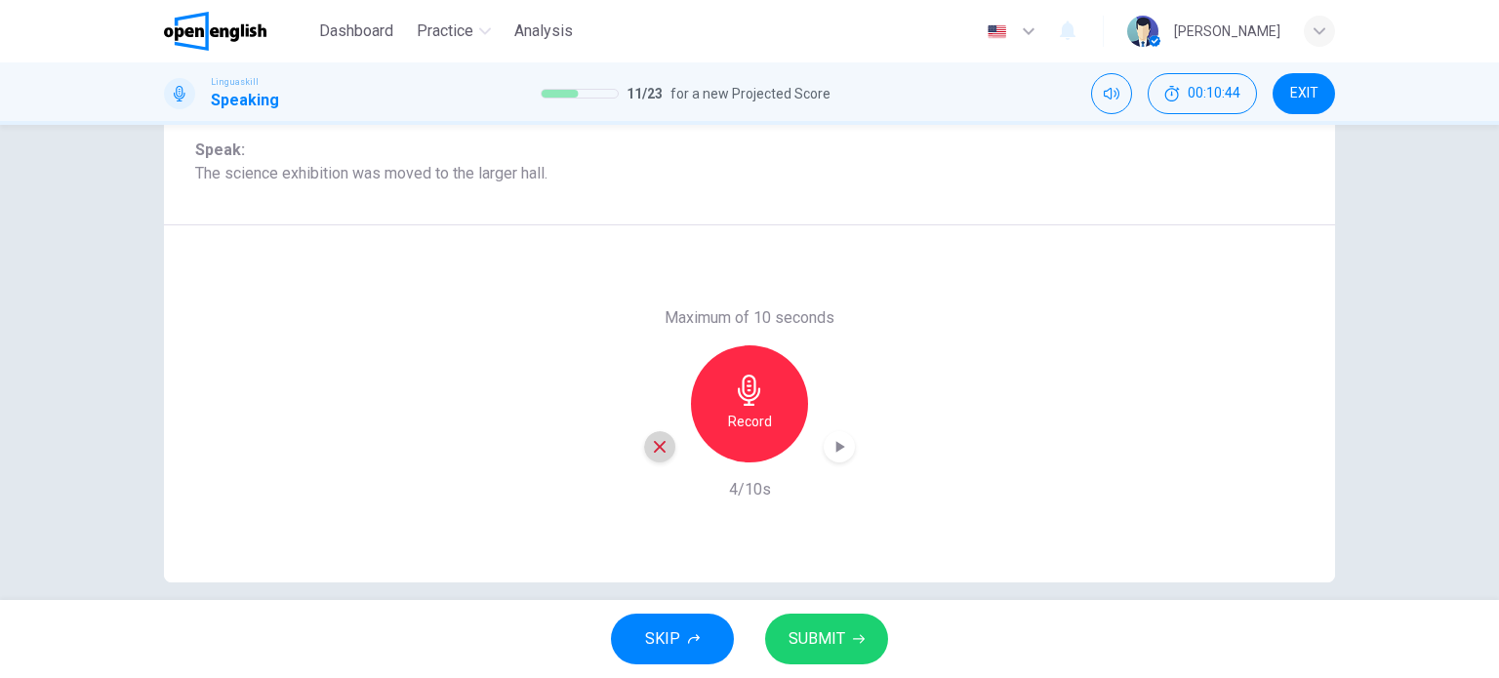
click at [654, 445] on icon "button" at bounding box center [660, 447] width 12 height 12
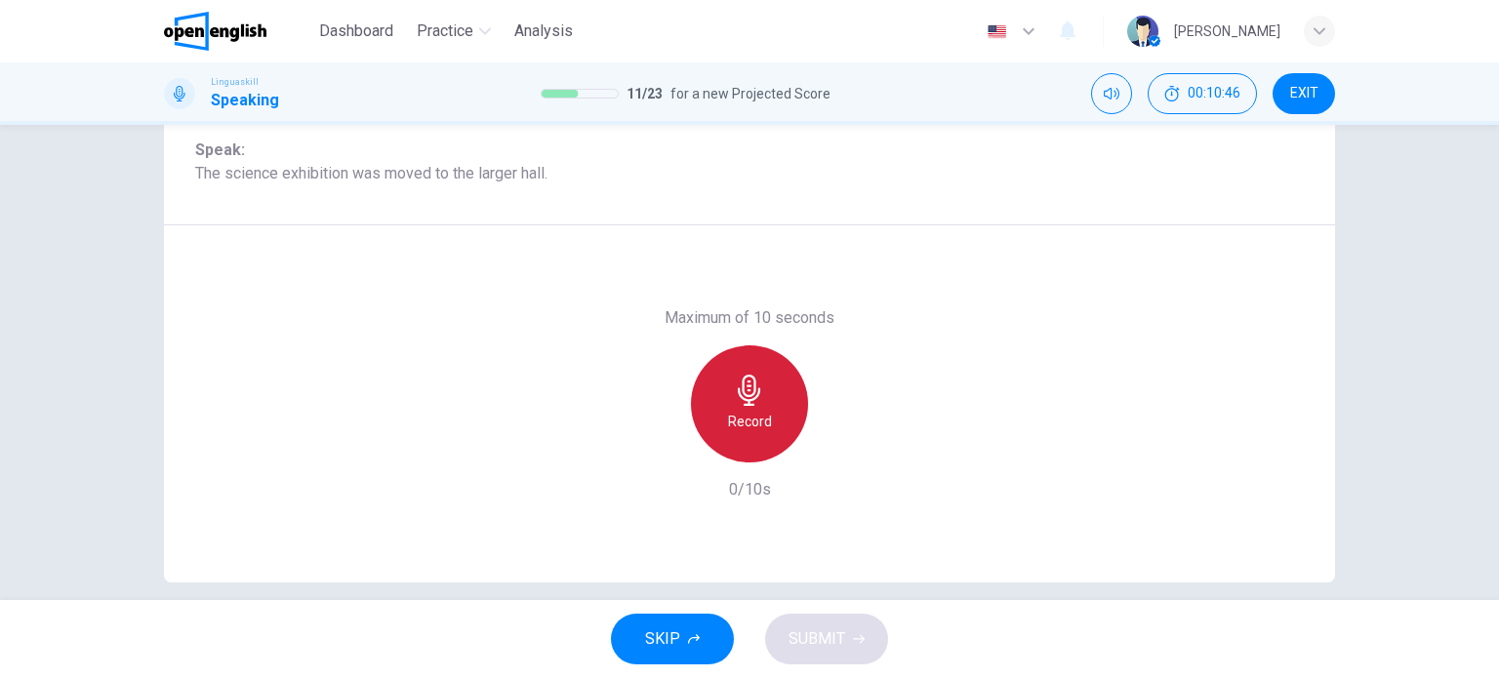
click at [751, 395] on icon "button" at bounding box center [749, 390] width 22 height 31
click at [743, 415] on h6 "Record" at bounding box center [750, 421] width 44 height 23
click at [746, 410] on h6 "Stop" at bounding box center [749, 421] width 29 height 23
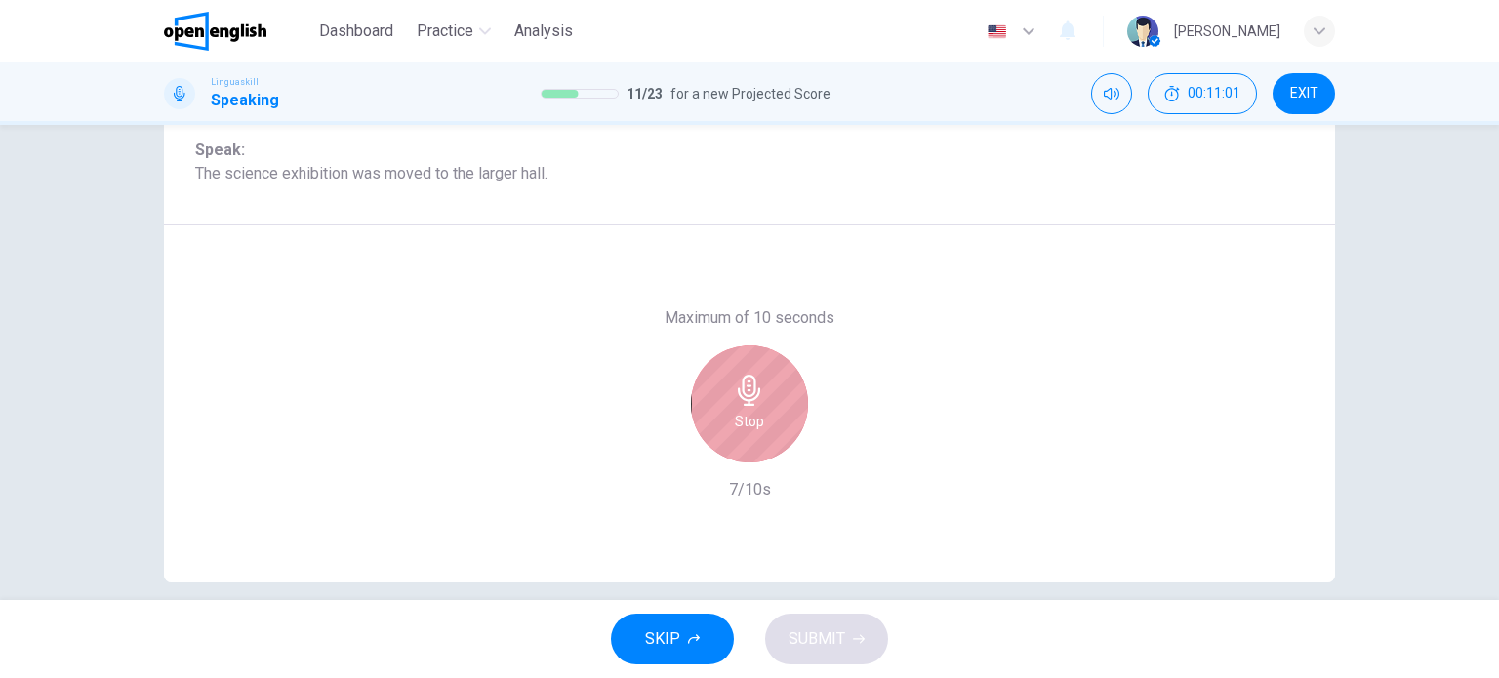
click at [744, 429] on h6 "Stop" at bounding box center [749, 421] width 29 height 23
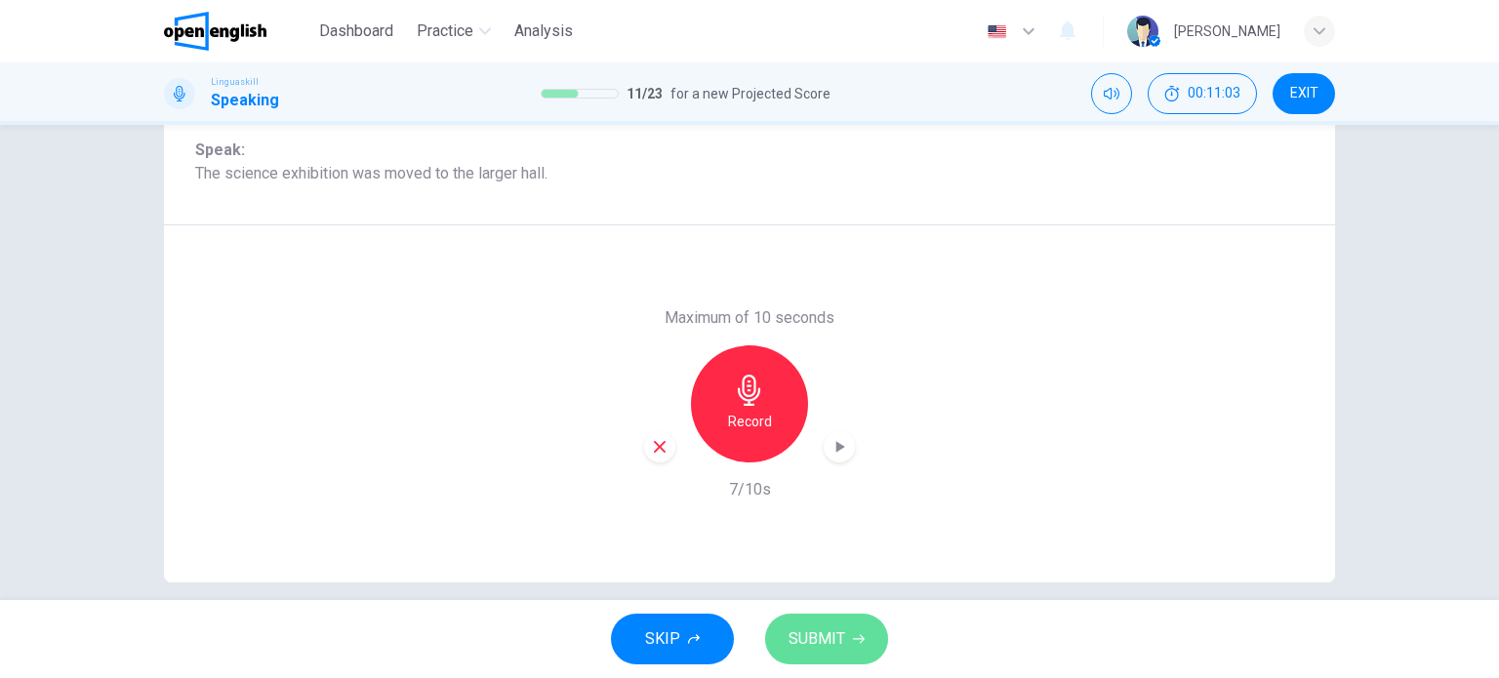
click at [827, 635] on span "SUBMIT" at bounding box center [816, 638] width 57 height 27
click at [855, 630] on button "SUBMIT" at bounding box center [826, 639] width 123 height 51
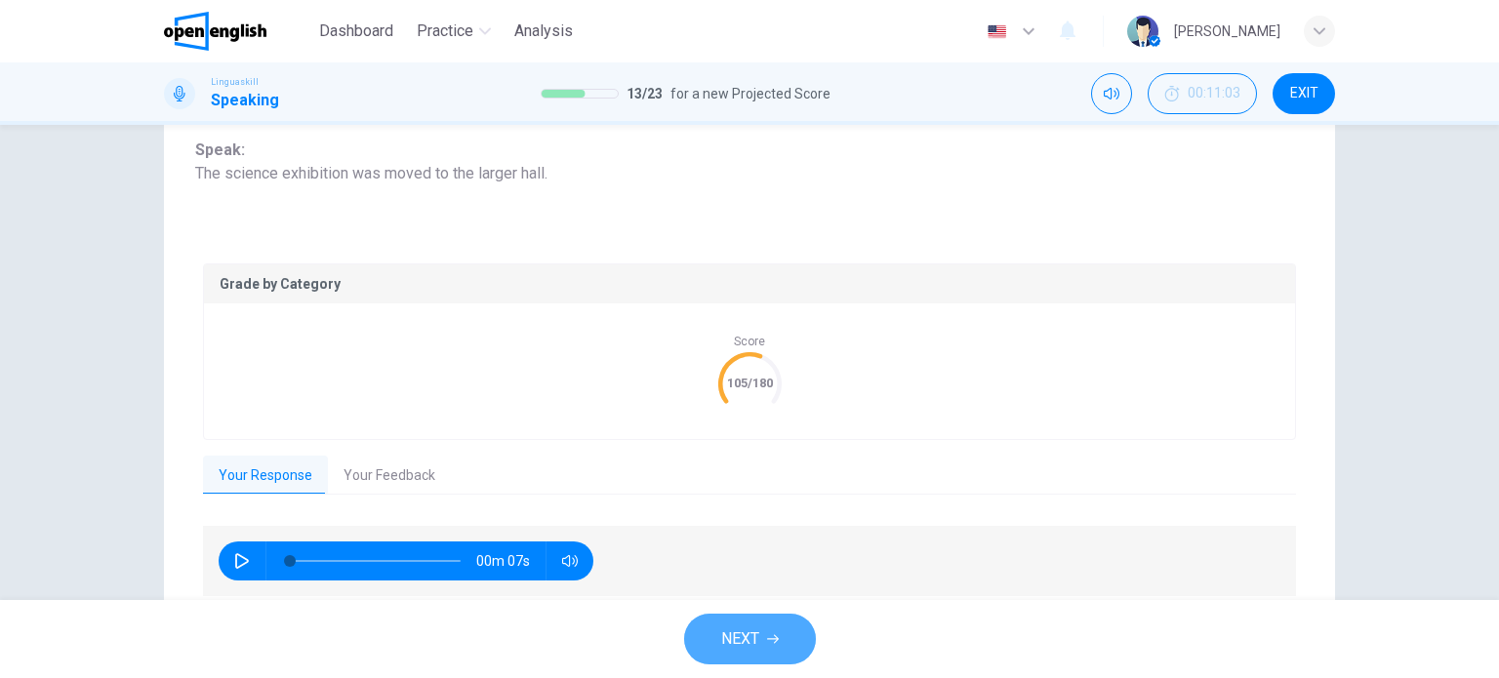
click at [737, 628] on span "NEXT" at bounding box center [740, 638] width 38 height 27
click at [737, 628] on div "NEXT" at bounding box center [749, 639] width 1499 height 78
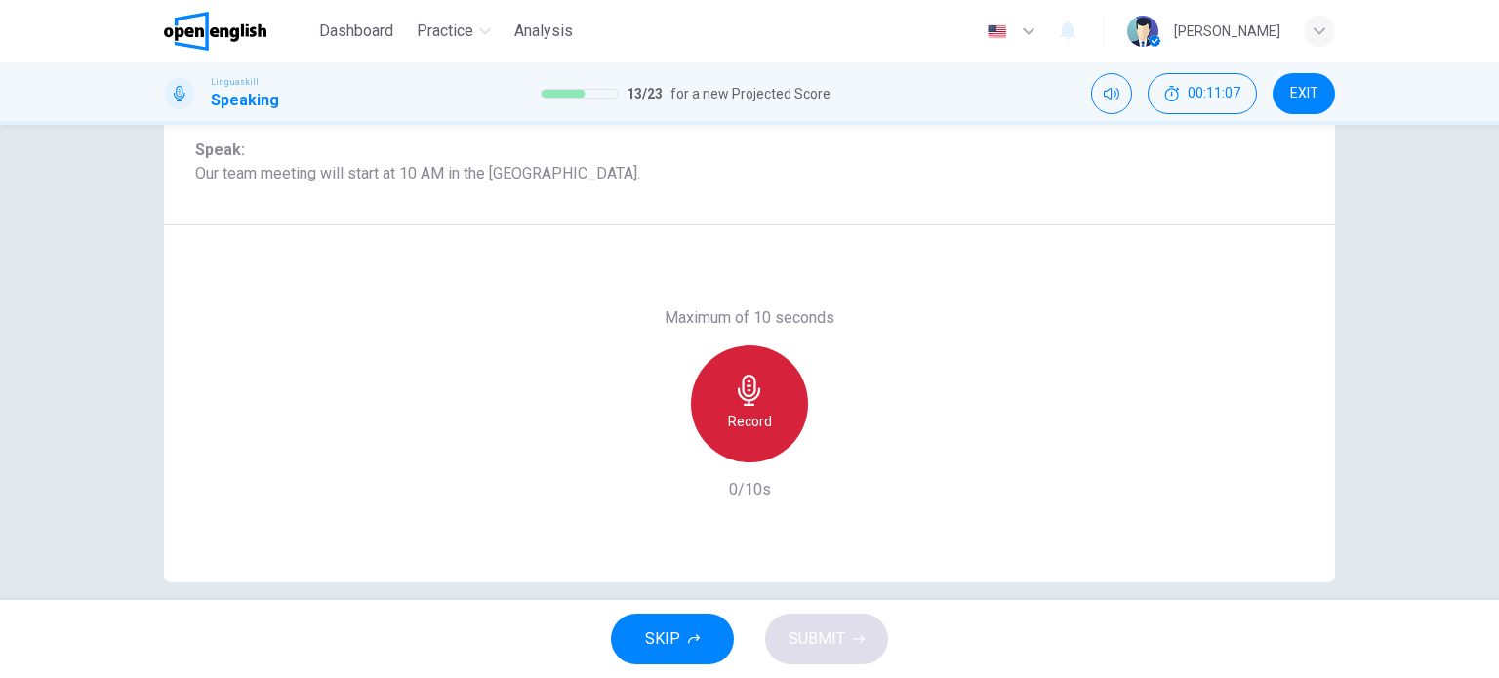
click at [746, 412] on h6 "Record" at bounding box center [750, 421] width 44 height 23
click at [769, 413] on div "Stop" at bounding box center [749, 403] width 117 height 117
click at [753, 382] on icon "button" at bounding box center [749, 390] width 31 height 31
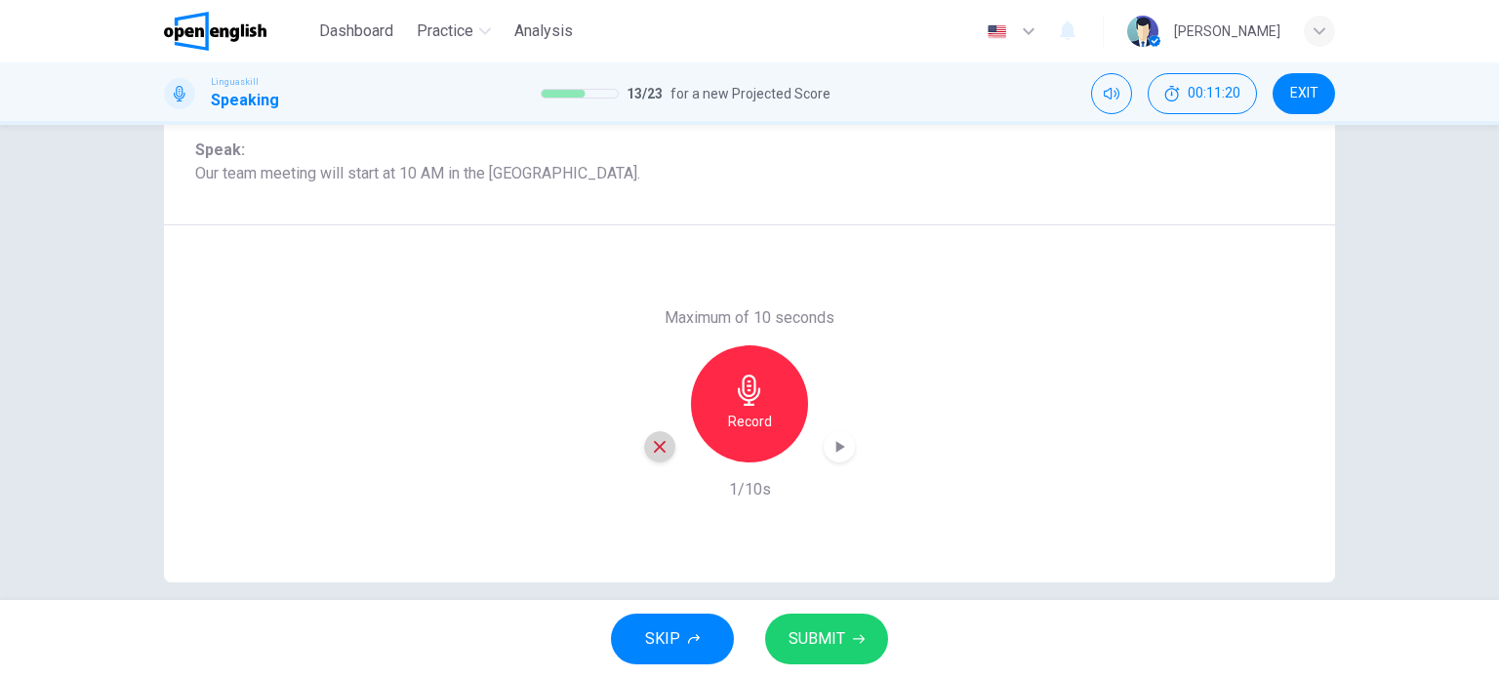
click at [656, 434] on div "button" at bounding box center [659, 446] width 31 height 31
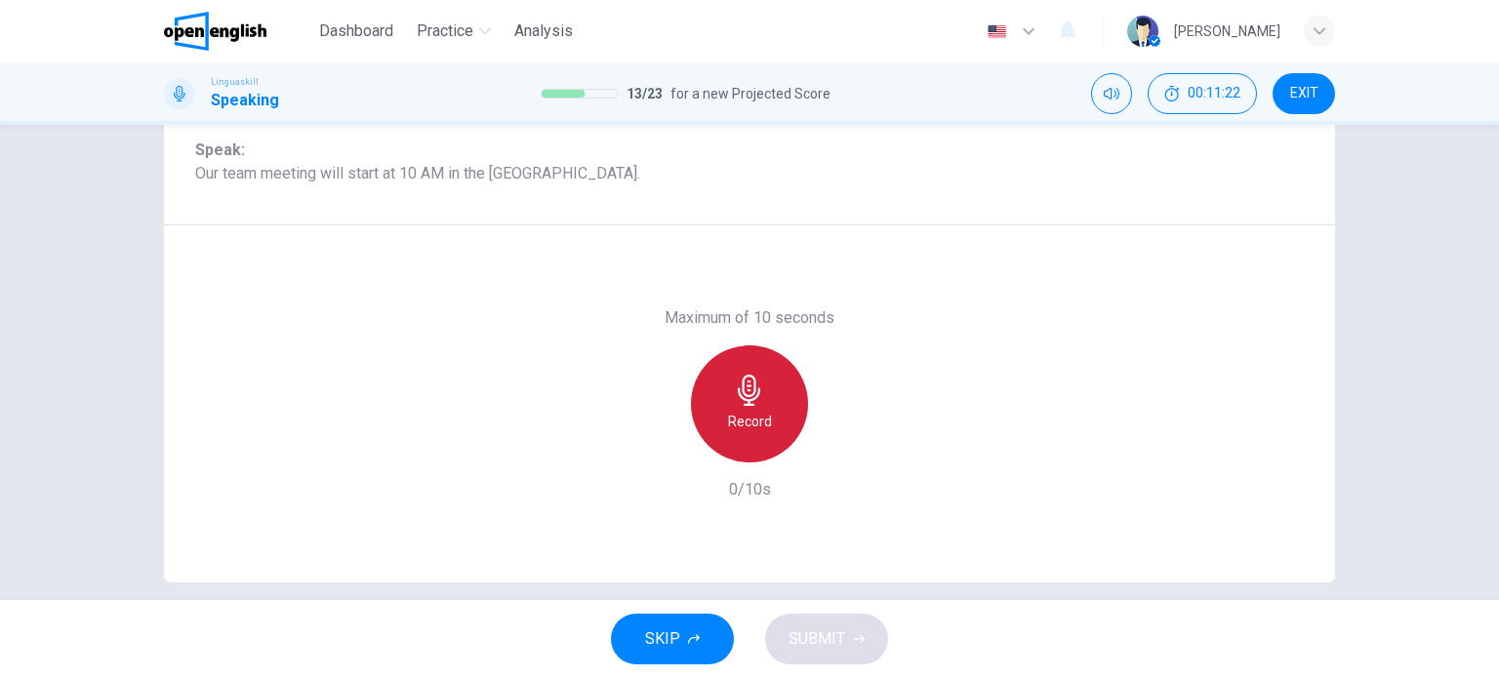
click at [763, 420] on h6 "Record" at bounding box center [750, 421] width 44 height 23
click at [749, 383] on icon "button" at bounding box center [749, 390] width 22 height 31
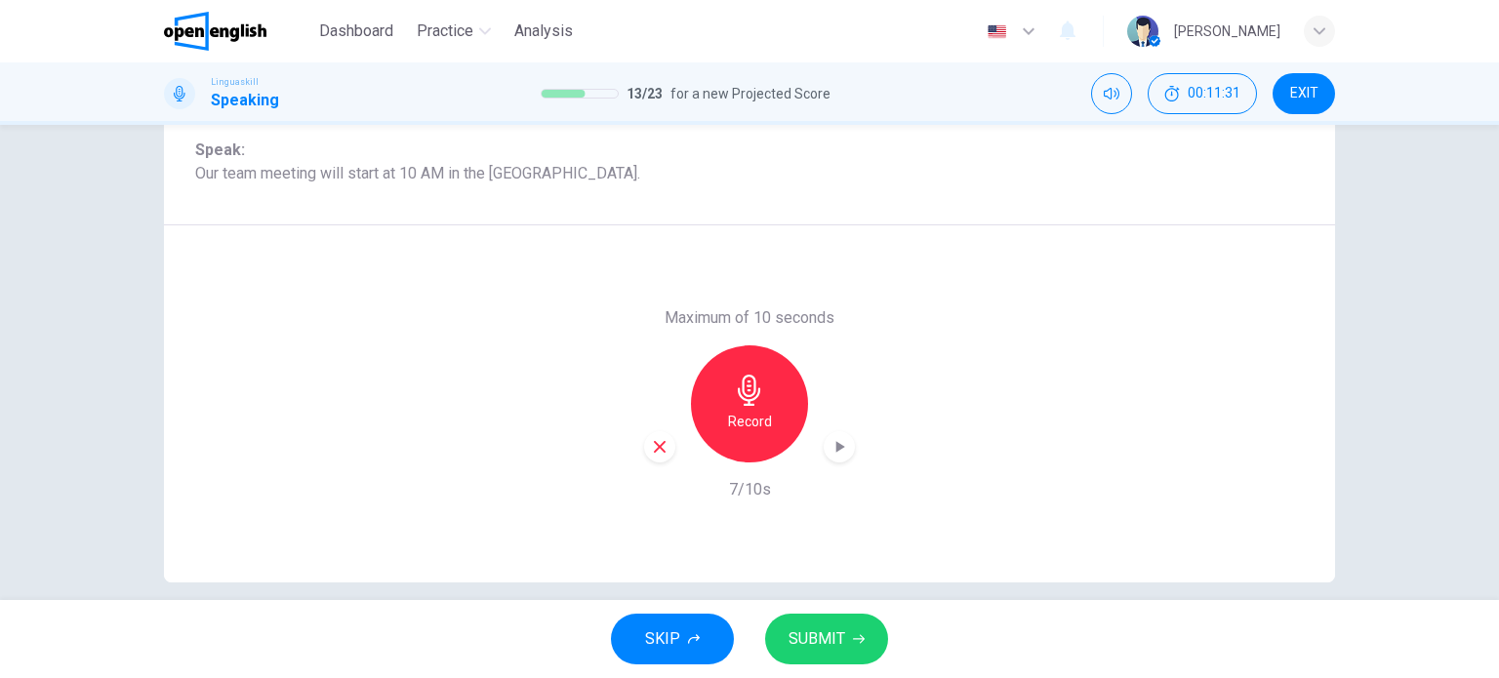
click at [794, 639] on span "SUBMIT" at bounding box center [816, 638] width 57 height 27
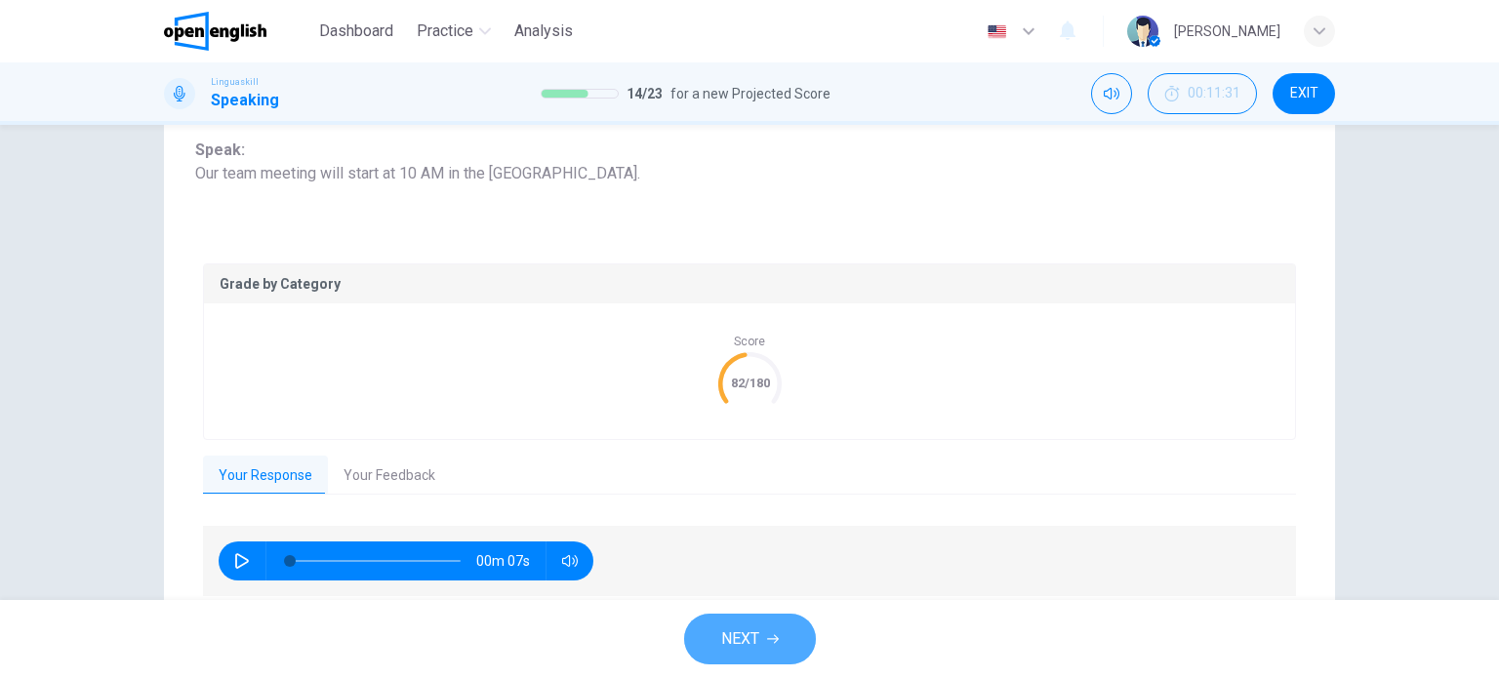
click at [745, 640] on span "NEXT" at bounding box center [740, 638] width 38 height 27
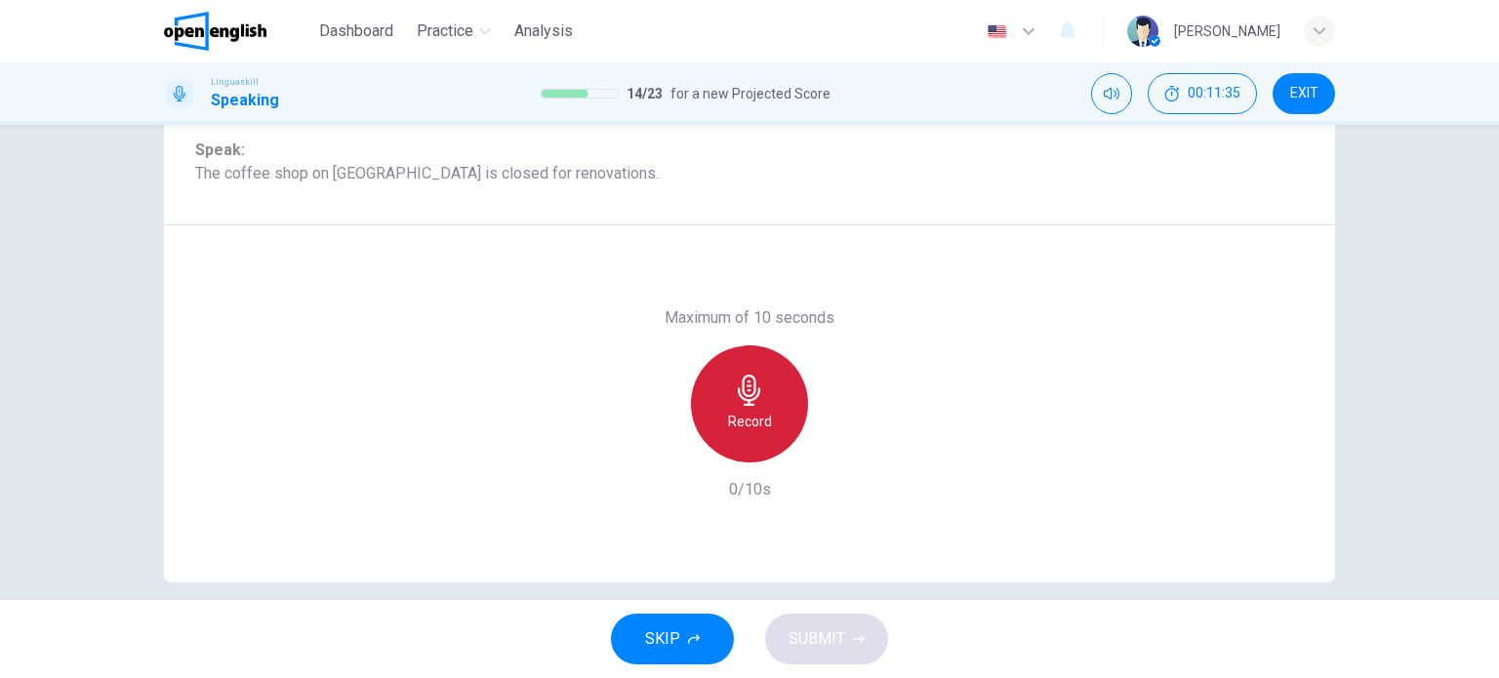
click at [747, 420] on h6 "Record" at bounding box center [750, 421] width 44 height 23
click at [780, 417] on div "Stop" at bounding box center [749, 403] width 117 height 117
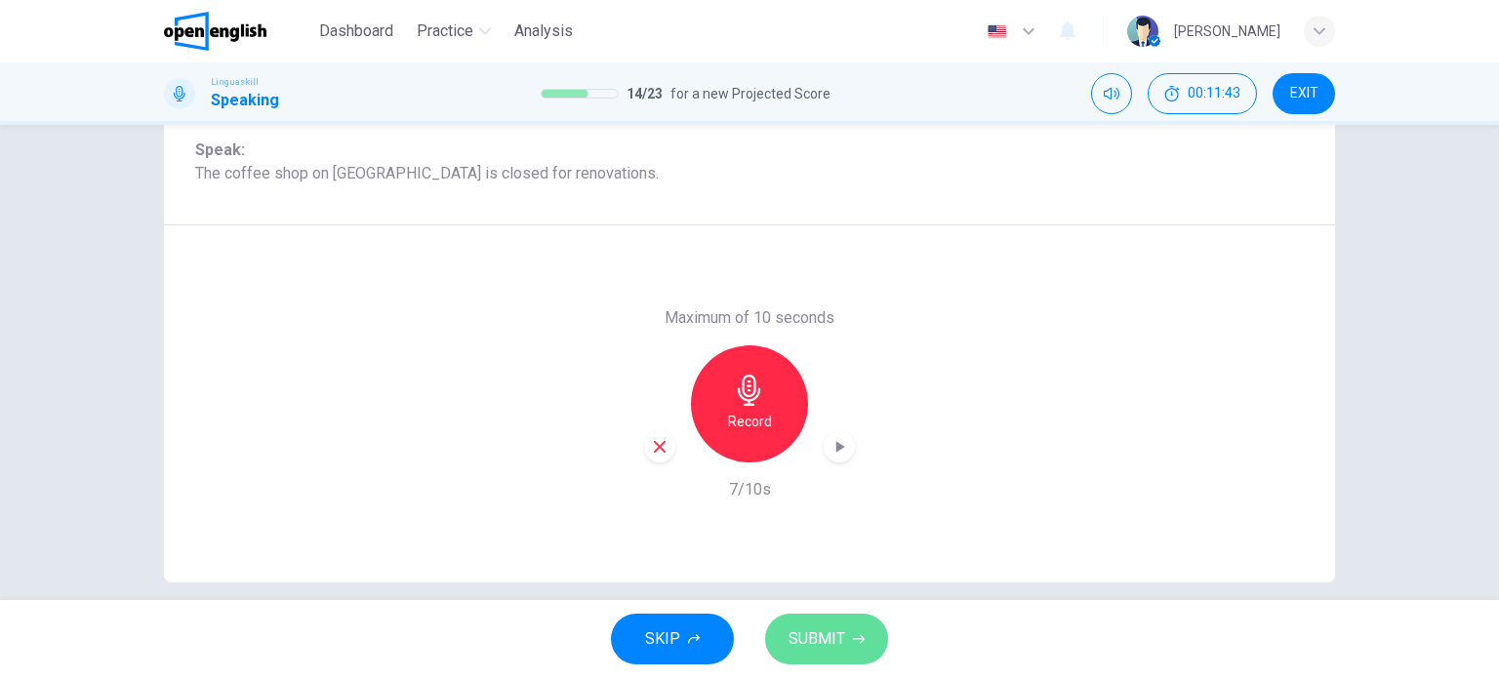
click at [804, 634] on span "SUBMIT" at bounding box center [816, 638] width 57 height 27
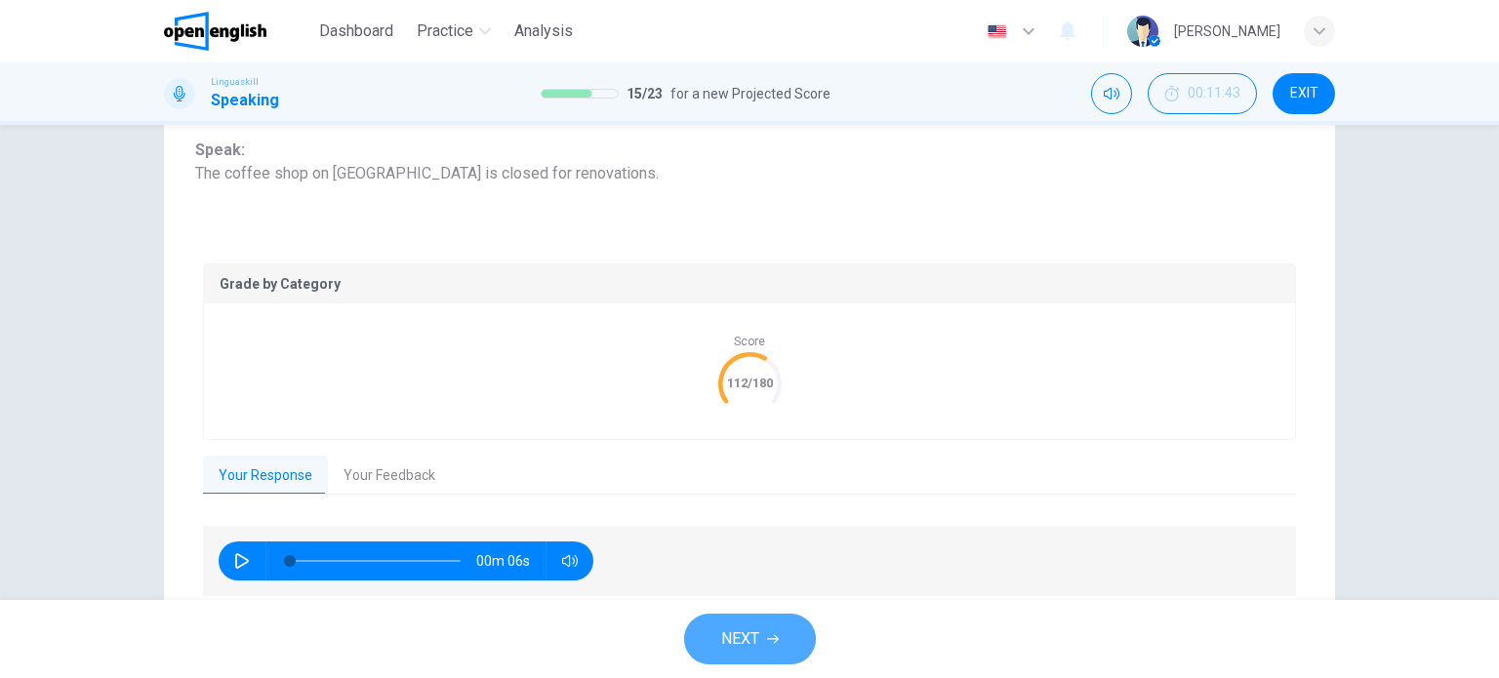
click at [756, 630] on span "NEXT" at bounding box center [740, 638] width 38 height 27
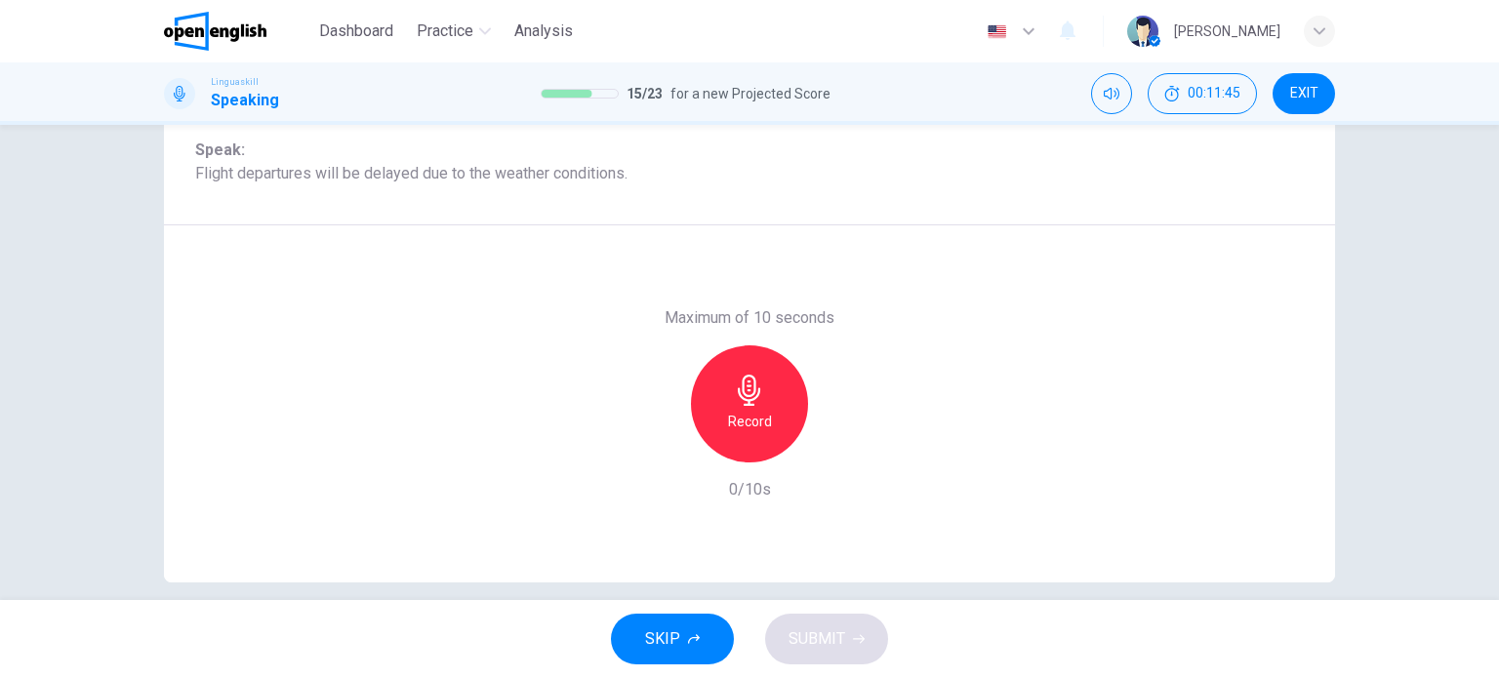
click at [746, 382] on icon "button" at bounding box center [749, 390] width 31 height 31
click at [755, 430] on h6 "Stop" at bounding box center [749, 421] width 29 height 23
click at [824, 639] on span "SUBMIT" at bounding box center [816, 638] width 57 height 27
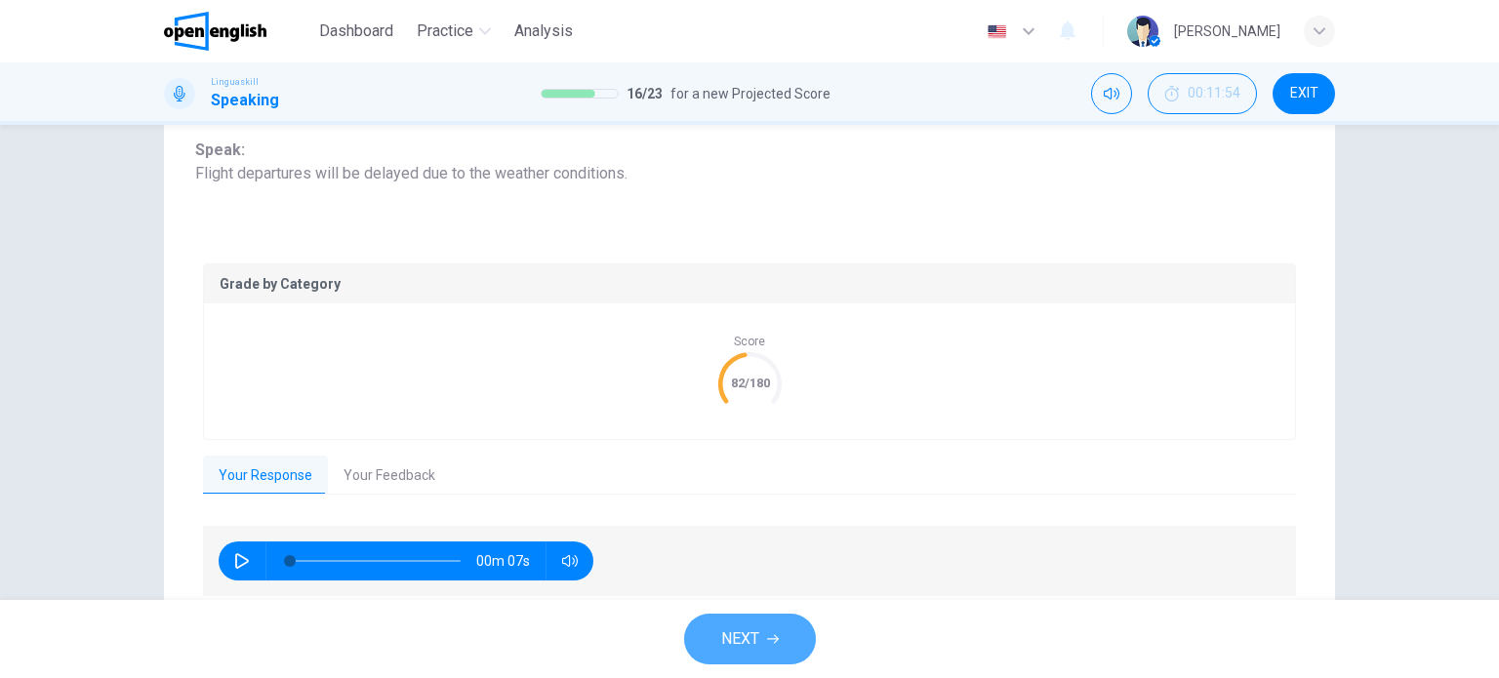
click at [738, 642] on span "NEXT" at bounding box center [740, 638] width 38 height 27
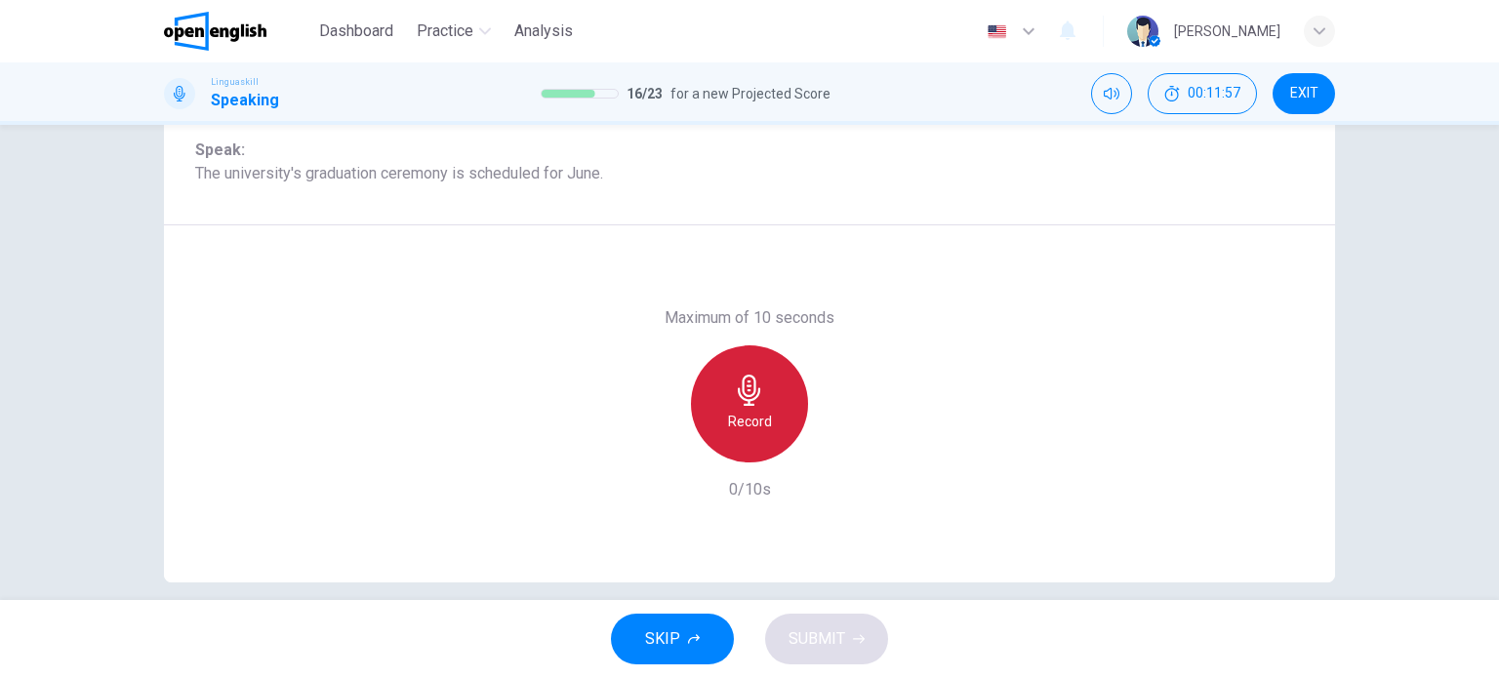
click at [739, 383] on icon "button" at bounding box center [749, 390] width 31 height 31
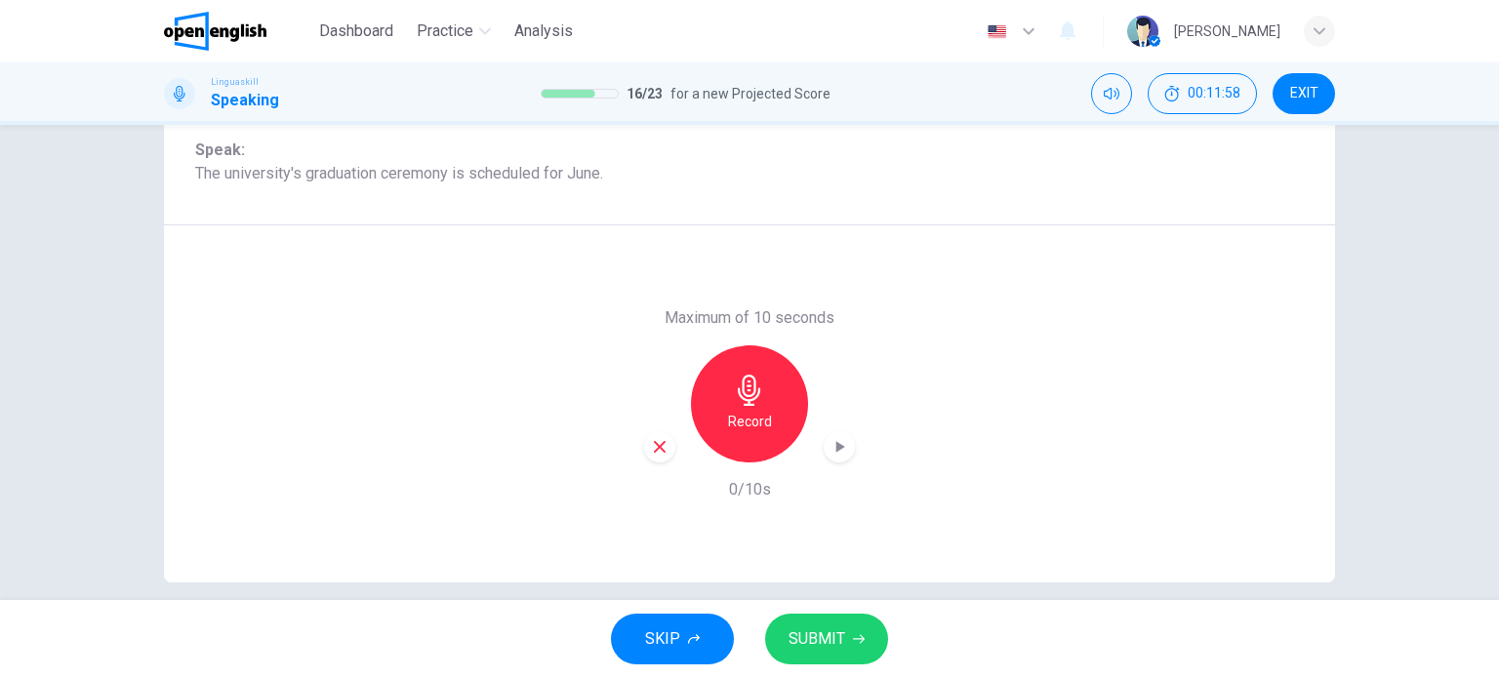
click at [748, 412] on h6 "Record" at bounding box center [750, 421] width 44 height 23
click at [739, 418] on h6 "Record" at bounding box center [750, 421] width 44 height 23
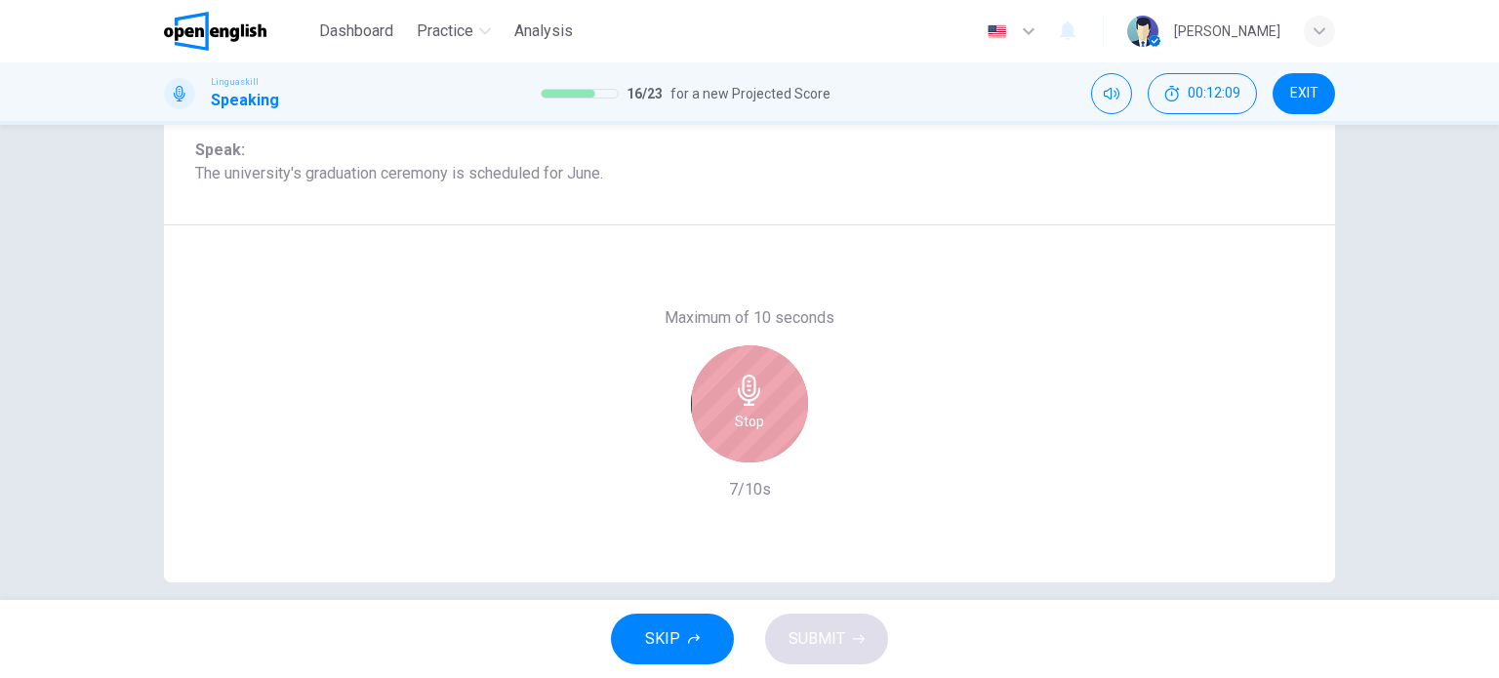
click at [738, 417] on h6 "Stop" at bounding box center [749, 421] width 29 height 23
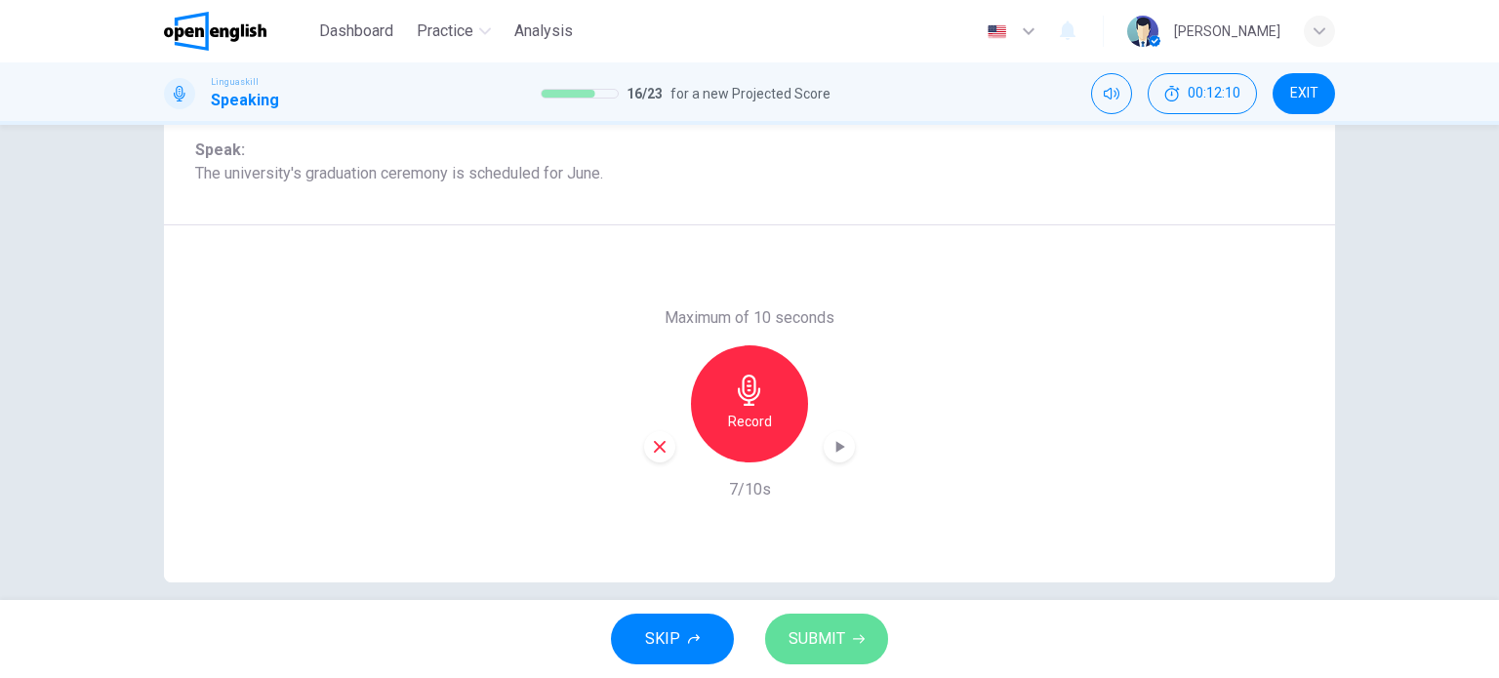
click at [801, 634] on span "SUBMIT" at bounding box center [816, 638] width 57 height 27
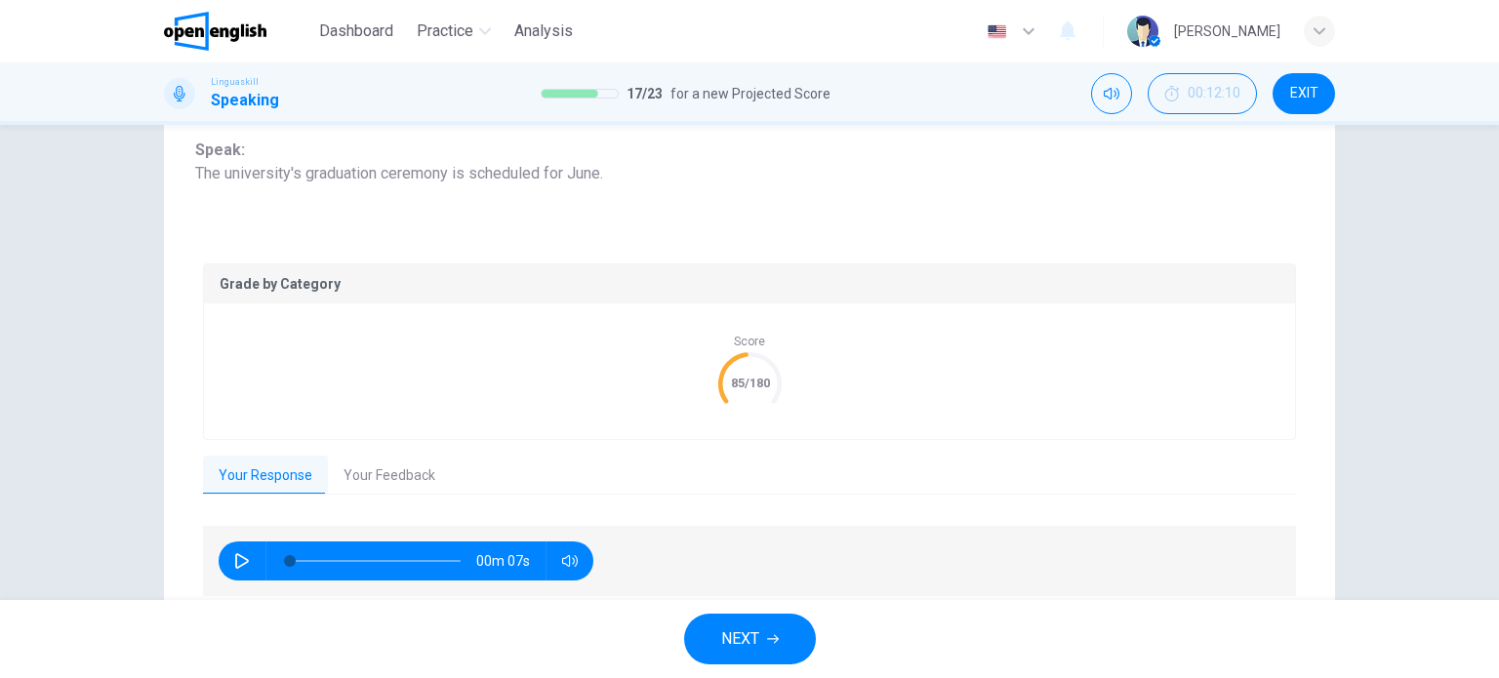
click at [751, 631] on span "NEXT" at bounding box center [740, 638] width 38 height 27
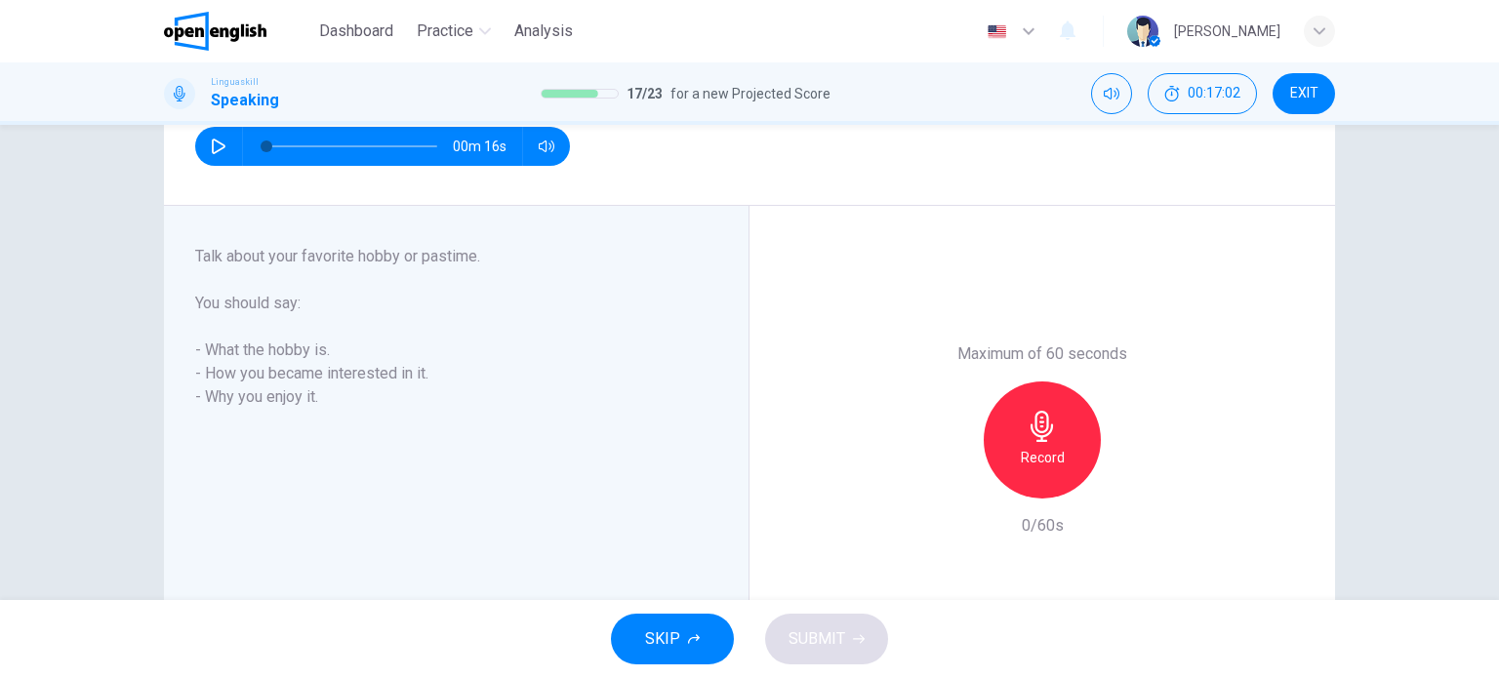
scroll to position [352, 0]
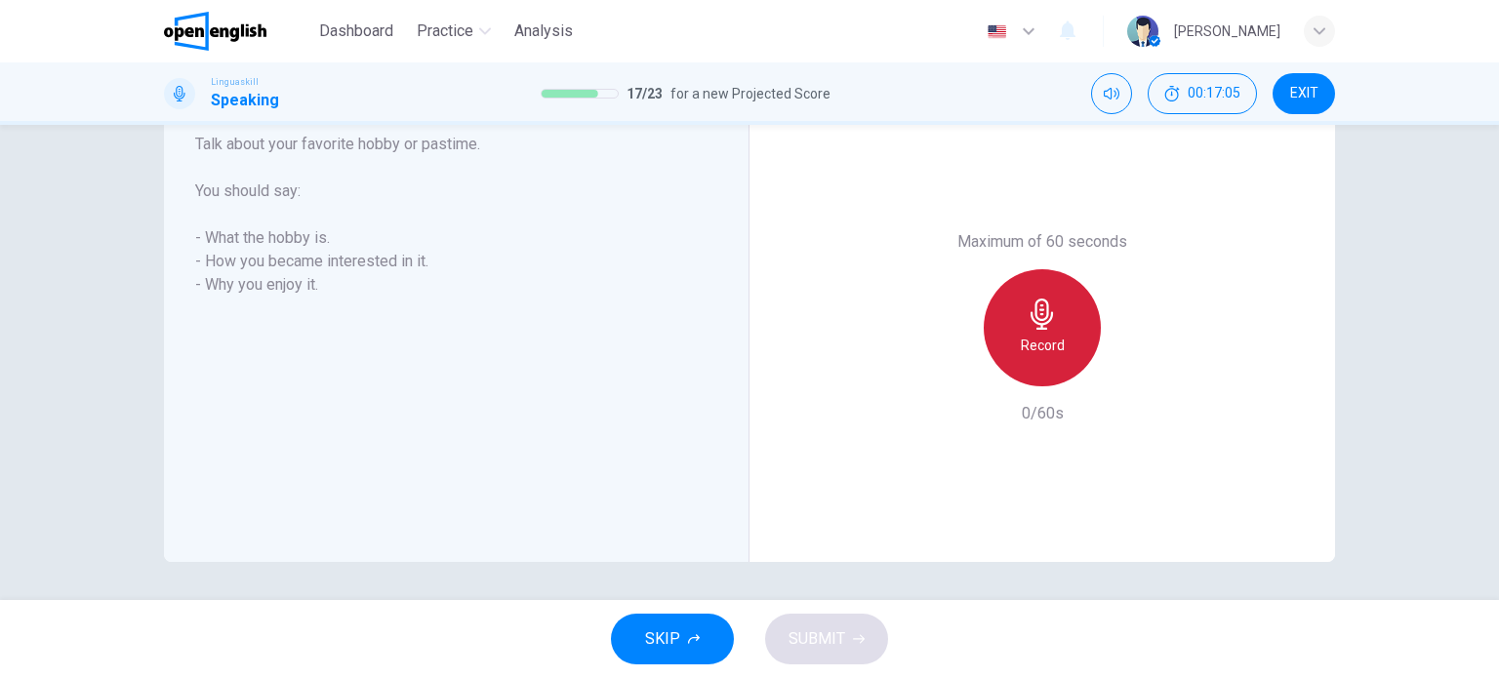
click at [1030, 339] on h6 "Record" at bounding box center [1043, 345] width 44 height 23
click at [1046, 355] on h6 "Stop" at bounding box center [1042, 345] width 29 height 23
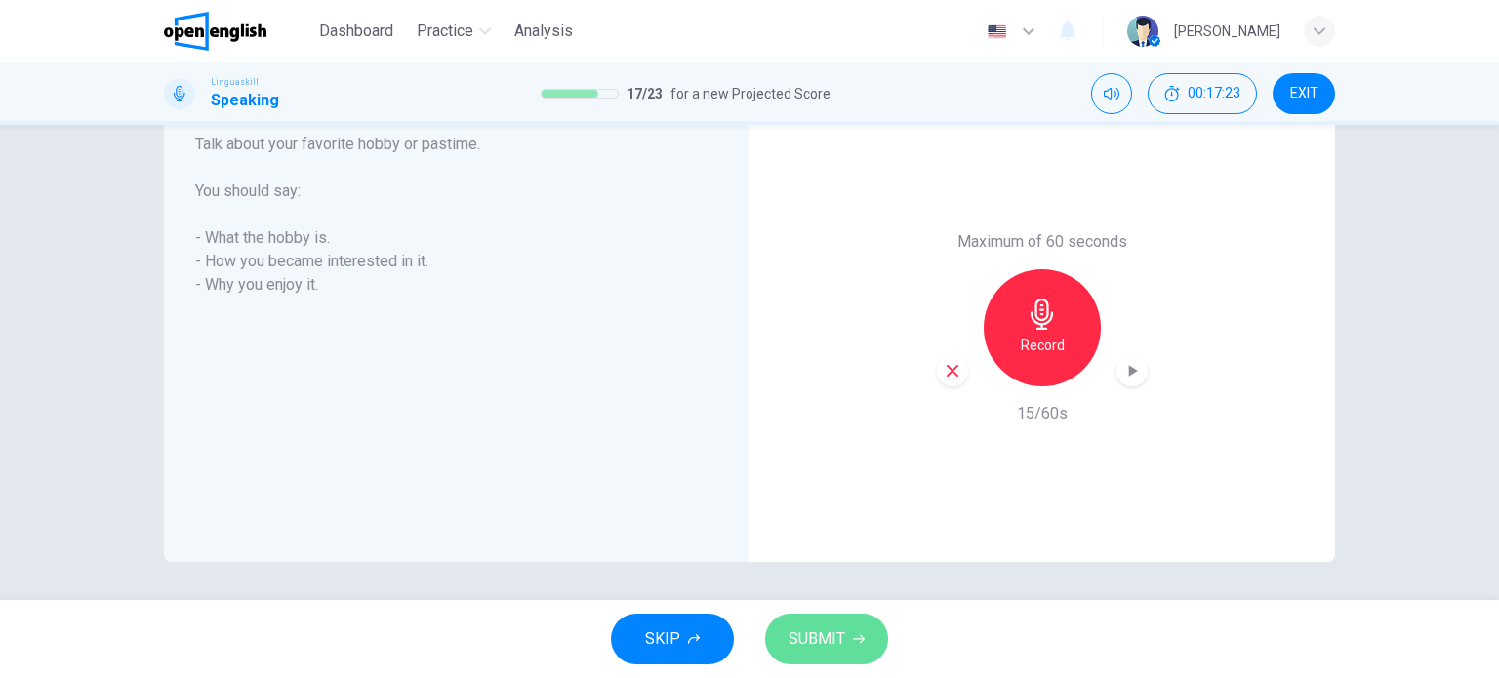
click at [820, 627] on span "SUBMIT" at bounding box center [816, 638] width 57 height 27
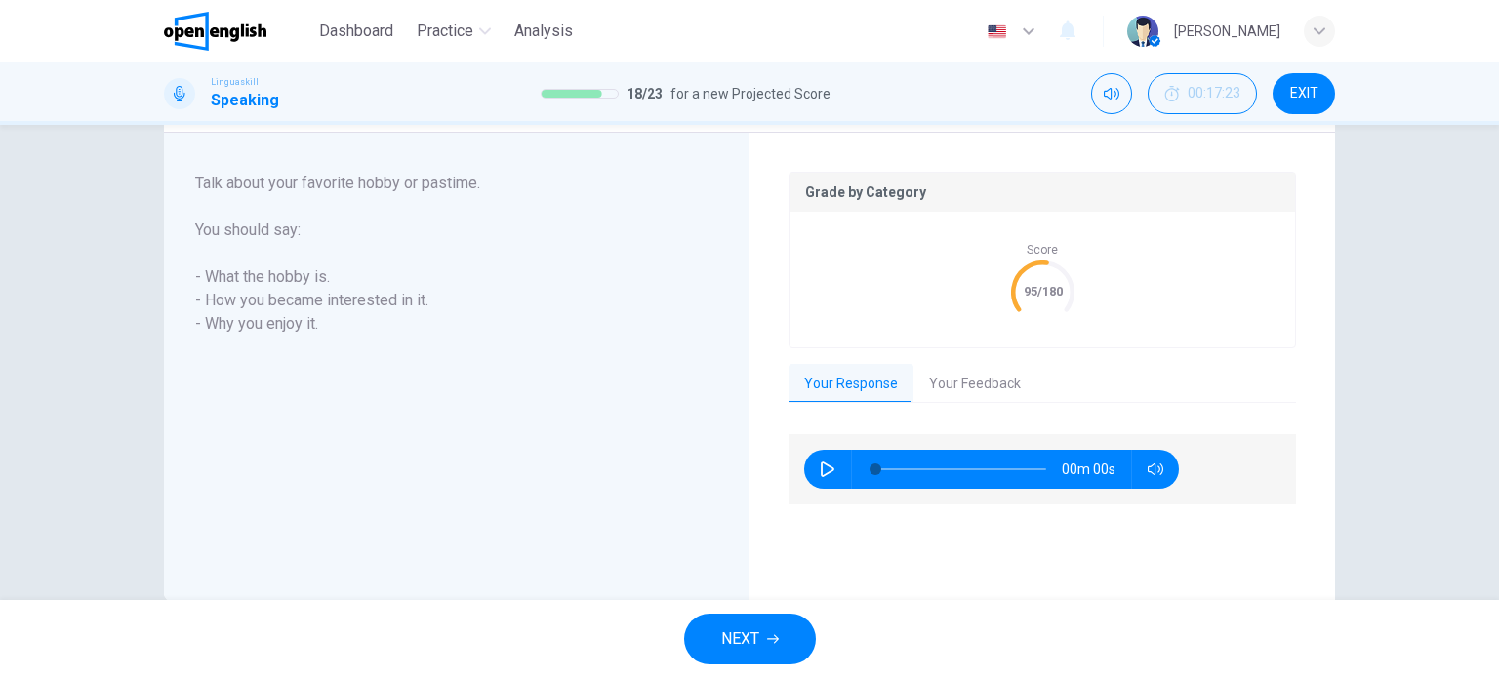
scroll to position [391, 0]
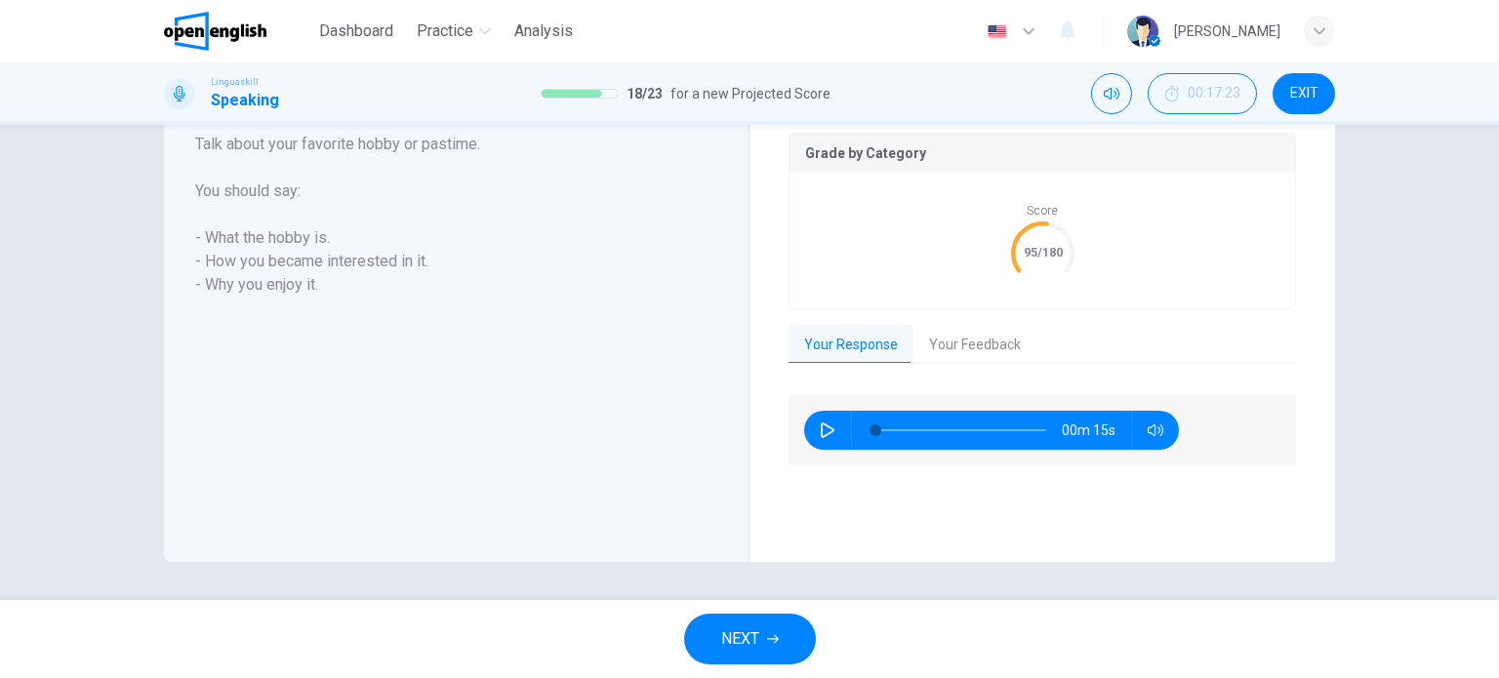
click at [1304, 91] on span "EXIT" at bounding box center [1304, 94] width 28 height 16
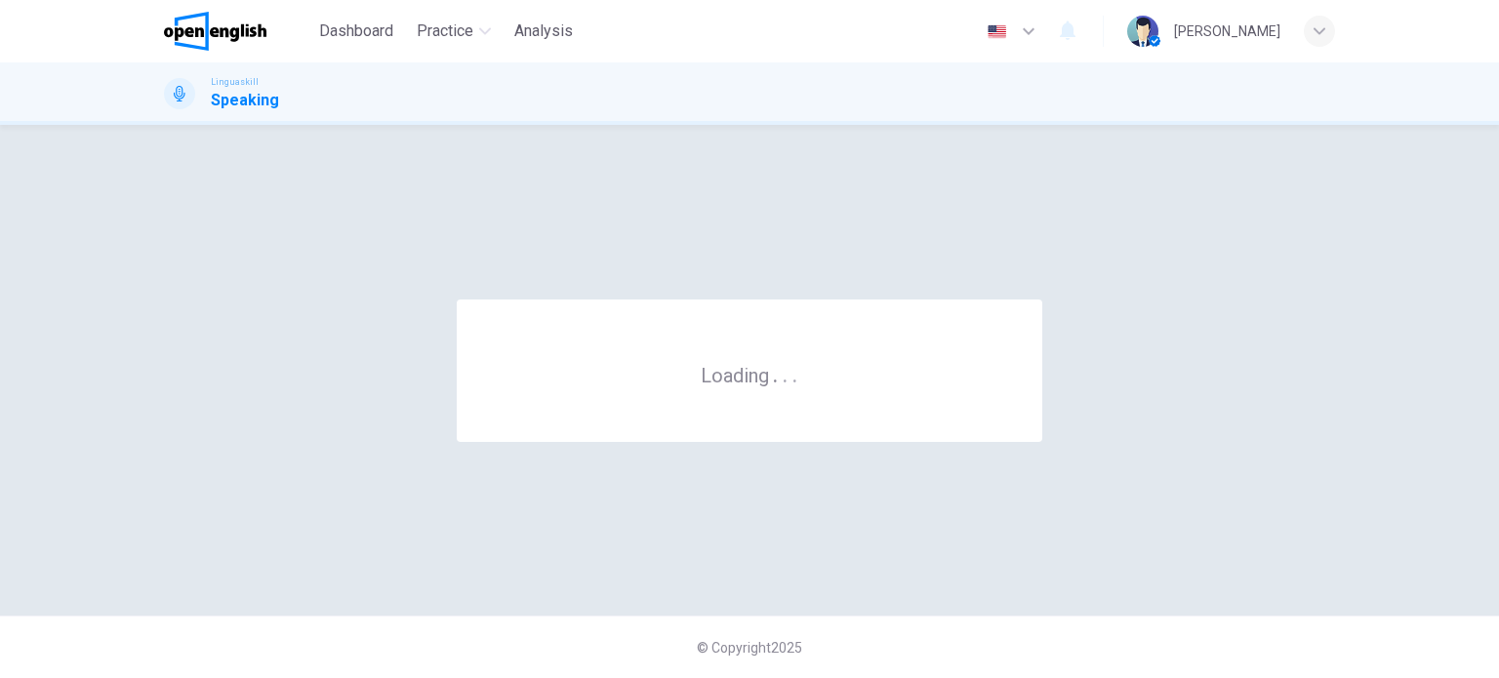
scroll to position [0, 0]
